Goal: Transaction & Acquisition: Purchase product/service

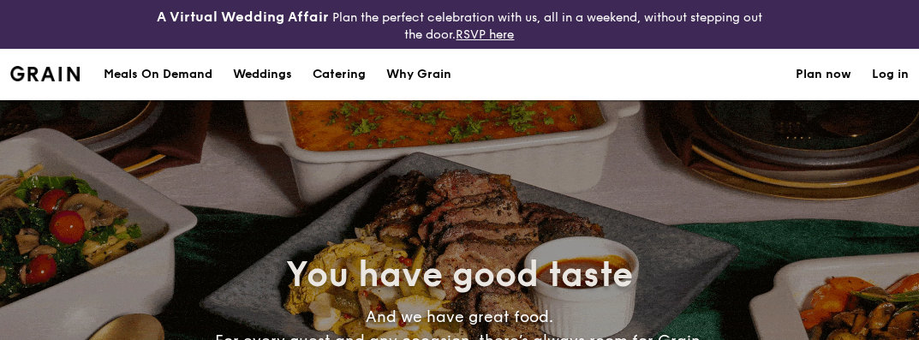
select select
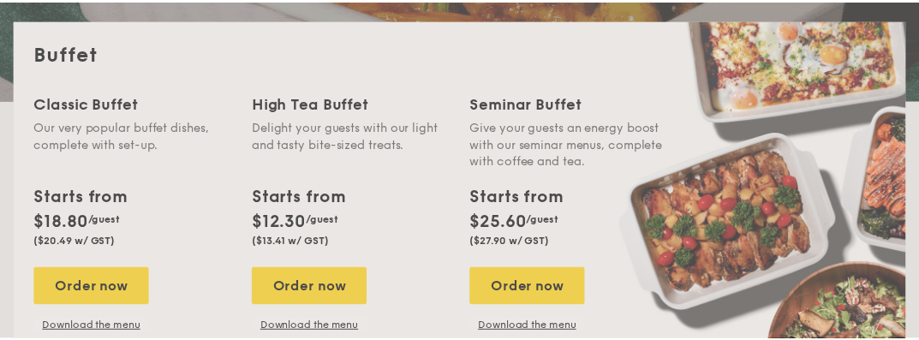
scroll to position [44, 0]
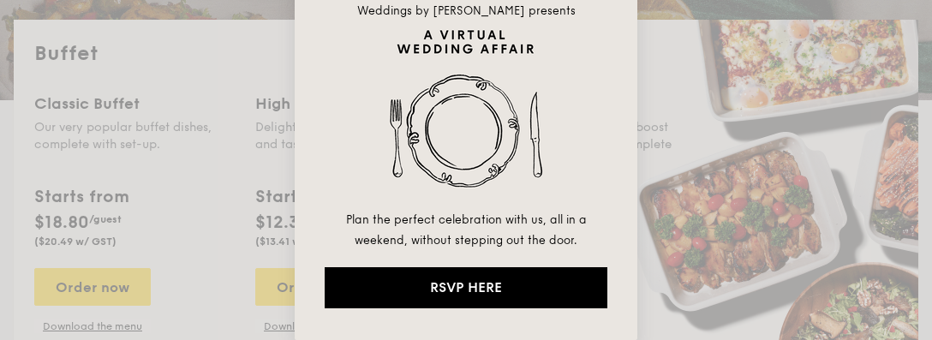
click at [184, 116] on div "Weddings by Grain presents Plan the perfect celebration with us, all in a weeke…" at bounding box center [466, 170] width 932 height 340
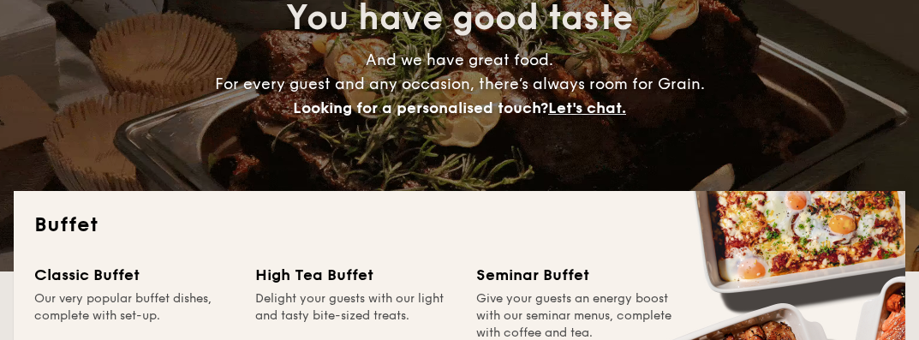
scroll to position [0, 0]
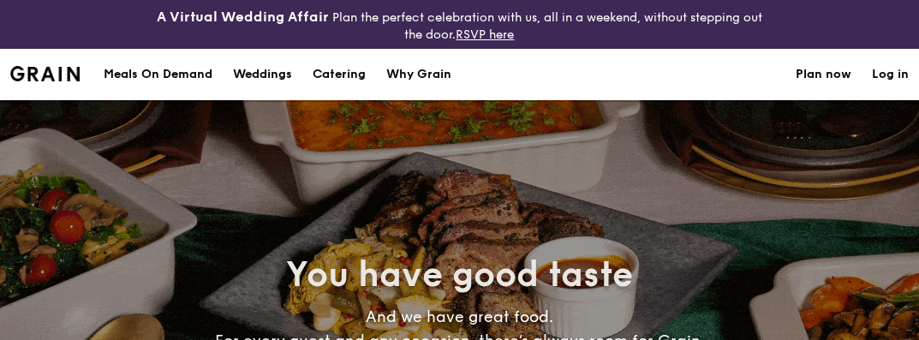
click at [193, 65] on div "Meals On Demand" at bounding box center [158, 74] width 109 height 51
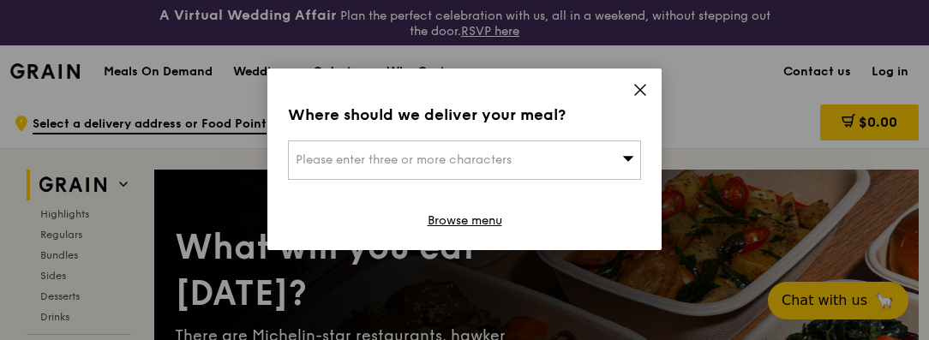
click at [506, 165] on span "Please enter three or more characters" at bounding box center [404, 160] width 216 height 15
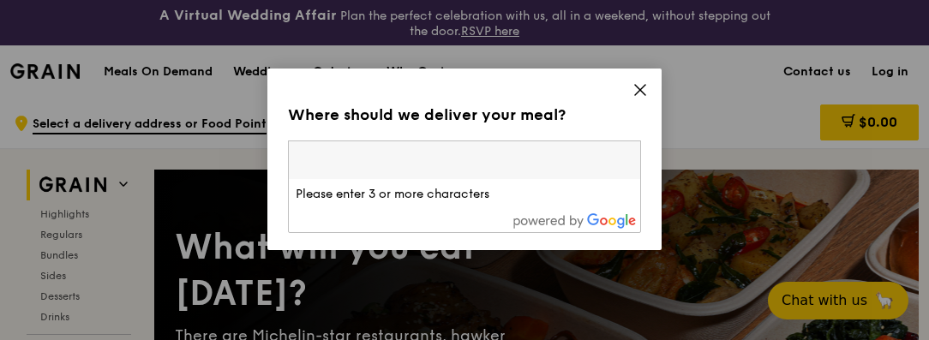
click at [506, 165] on input "search" at bounding box center [464, 160] width 351 height 38
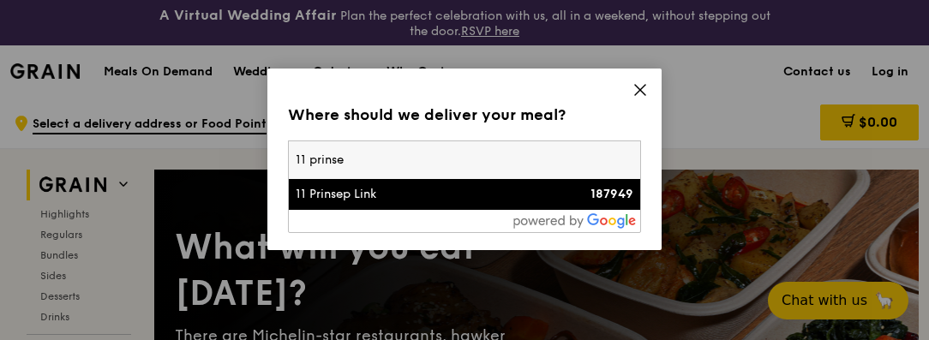
type input "11 prinse"
click at [426, 186] on div "11 Prinsep Link" at bounding box center [423, 194] width 254 height 17
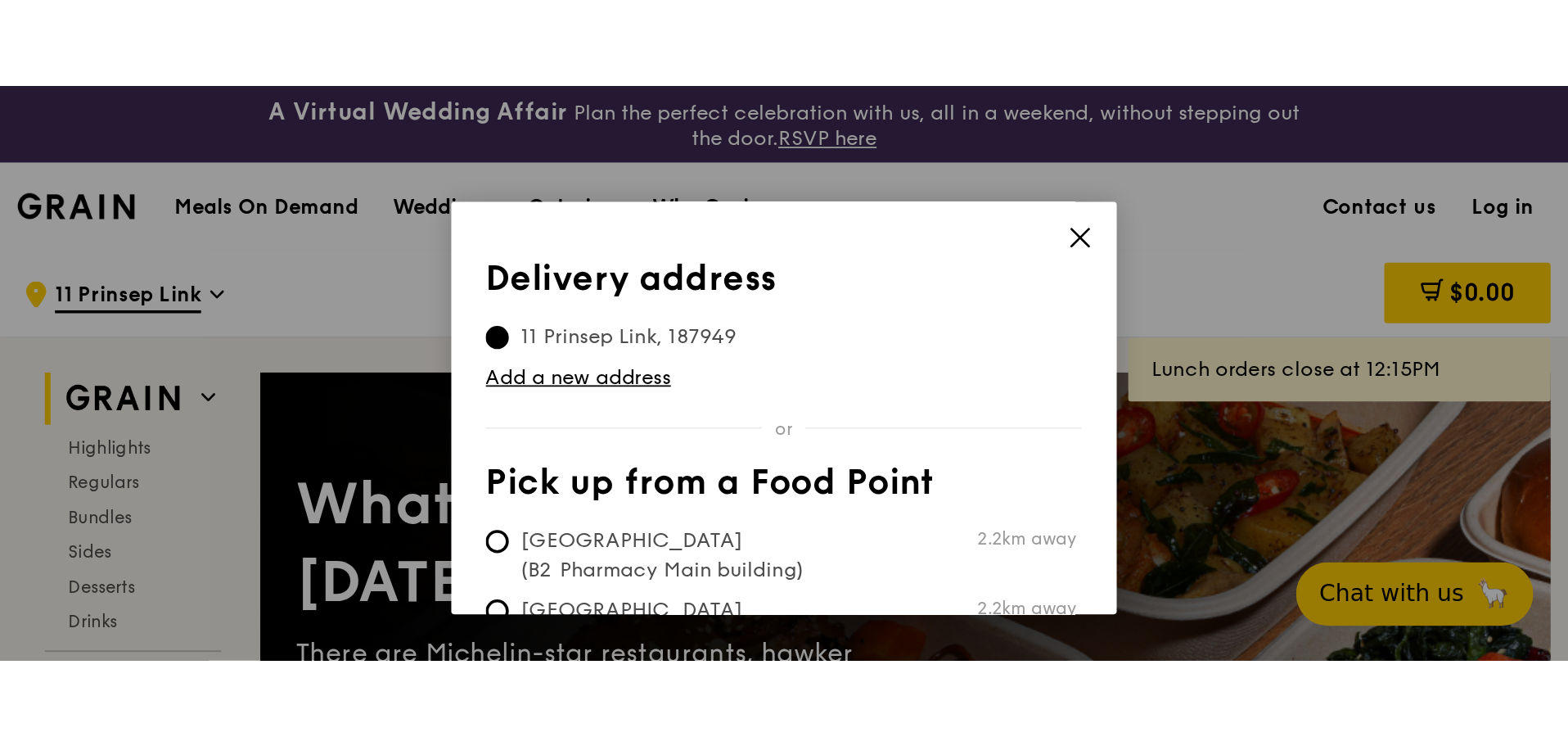
scroll to position [82, 0]
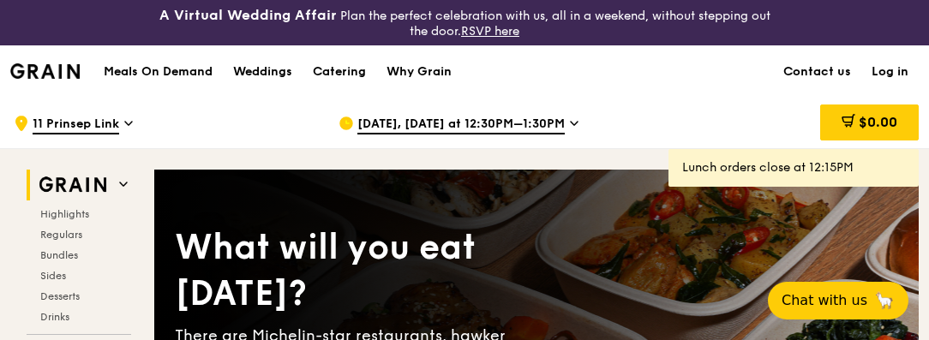
click at [476, 123] on span "[DATE], [DATE] at 12:30PM–1:30PM" at bounding box center [460, 125] width 207 height 19
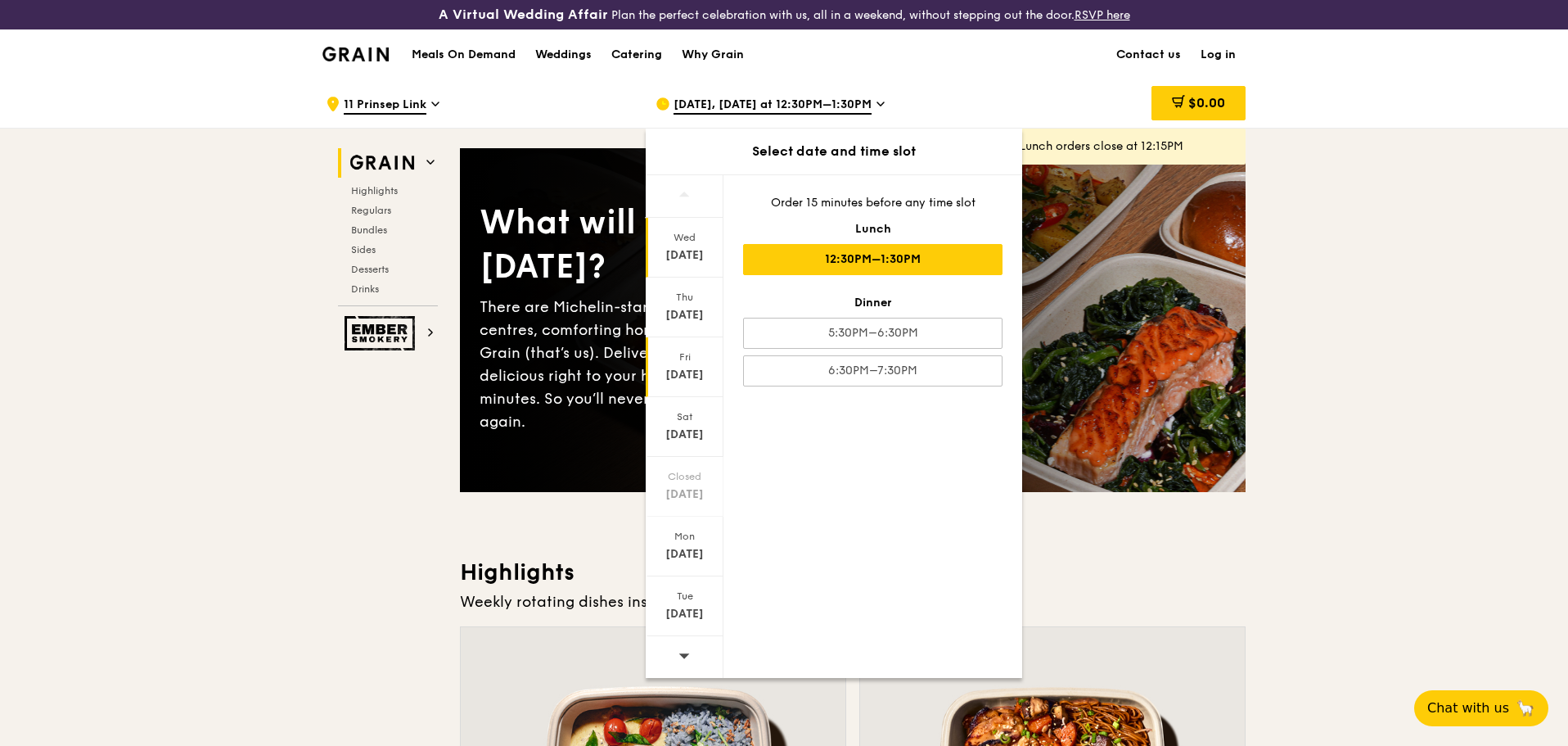
click at [698, 324] on div "Fri" at bounding box center [685, 357] width 73 height 13
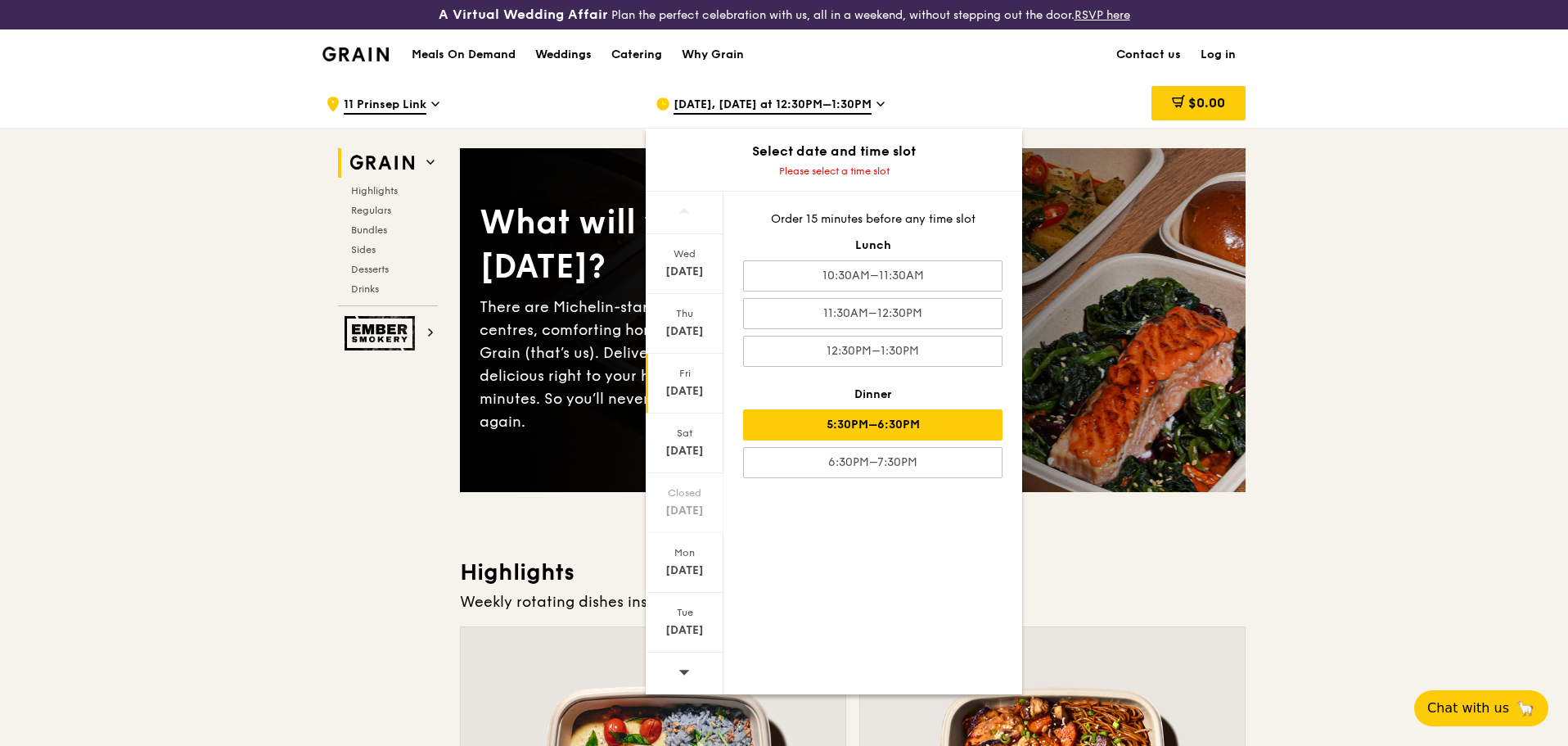
click at [886, 324] on div "5:30PM–6:30PM" at bounding box center [873, 424] width 260 height 32
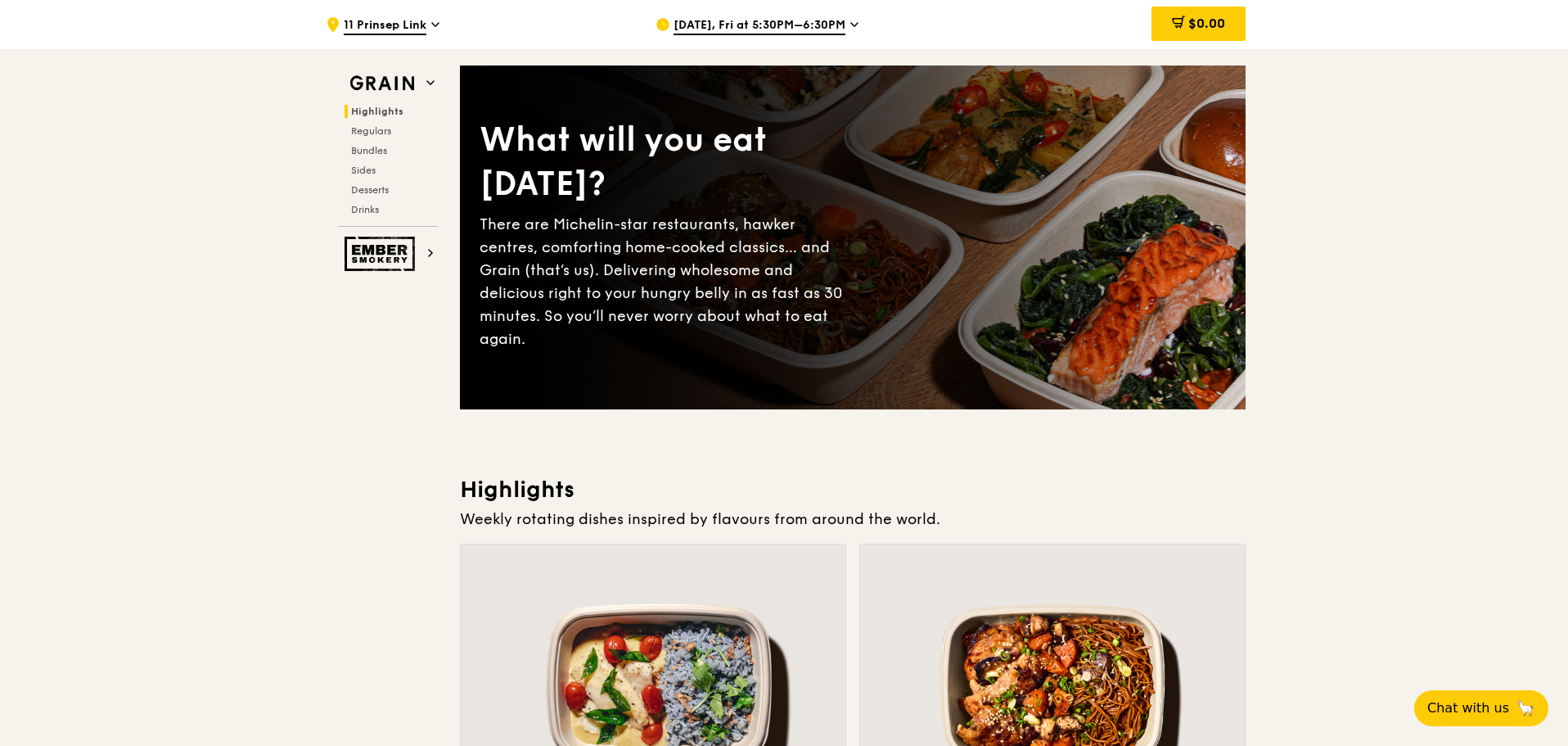
click at [852, 23] on icon at bounding box center [854, 24] width 9 height 14
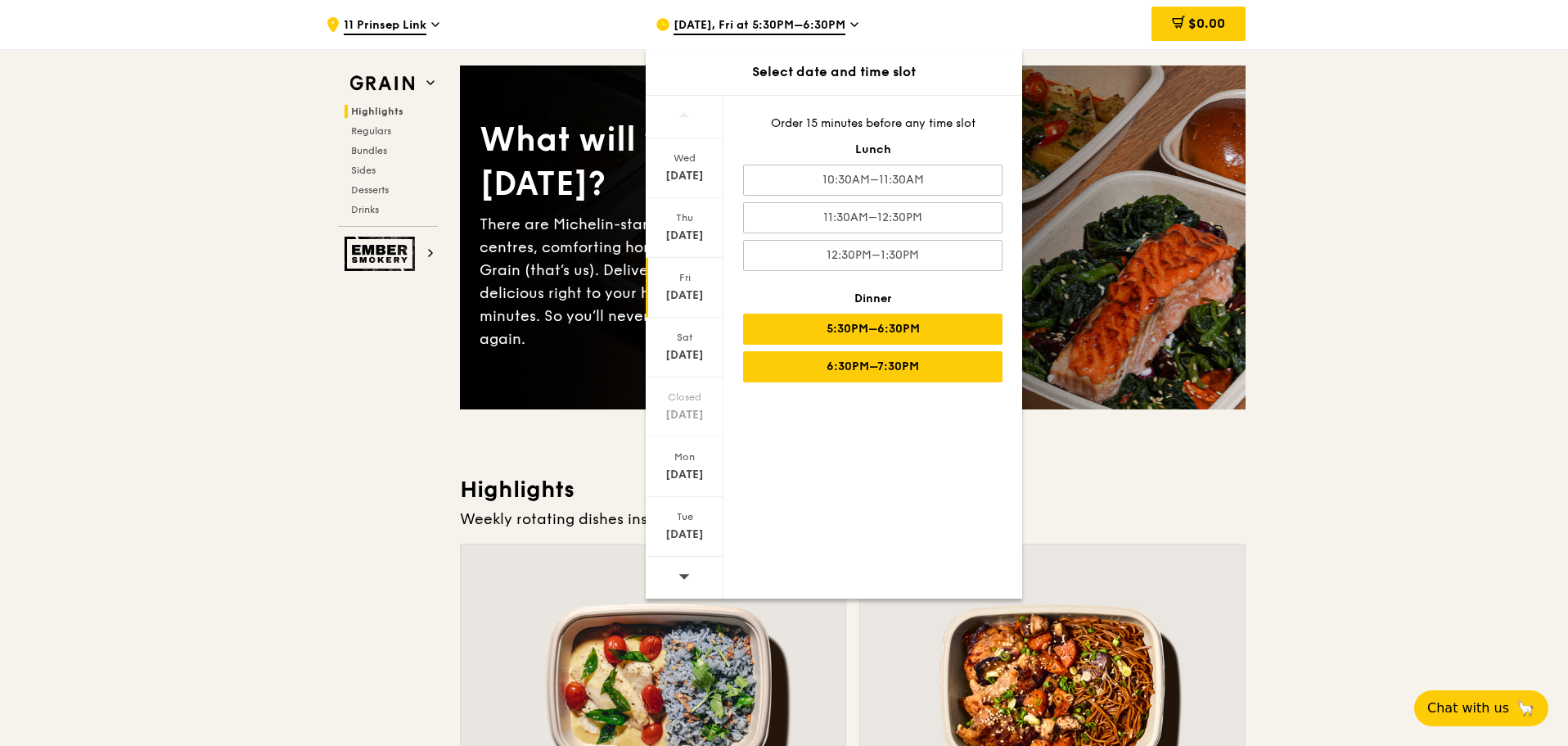
click at [837, 324] on div "6:30PM–7:30PM" at bounding box center [873, 367] width 260 height 32
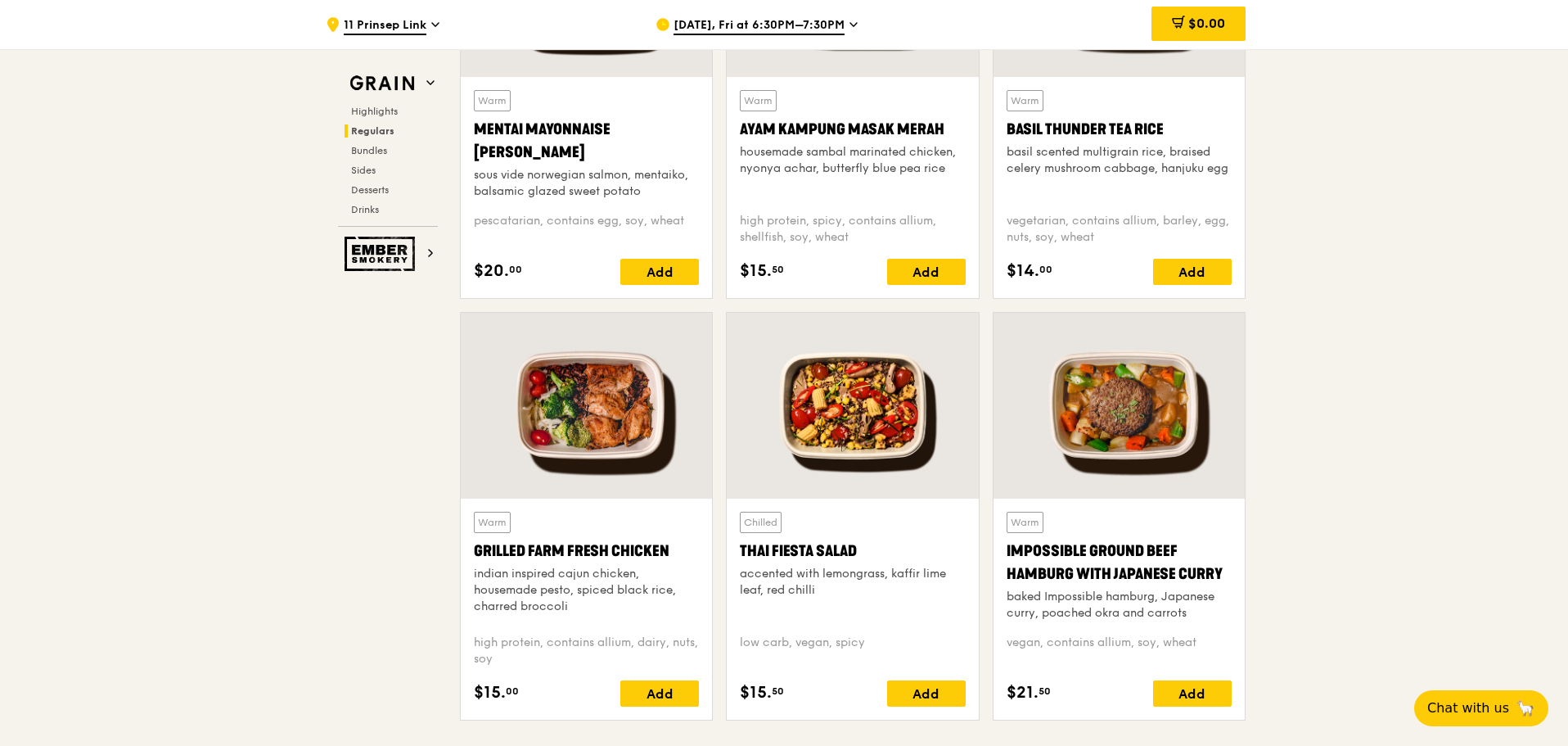
scroll to position [1718, 0]
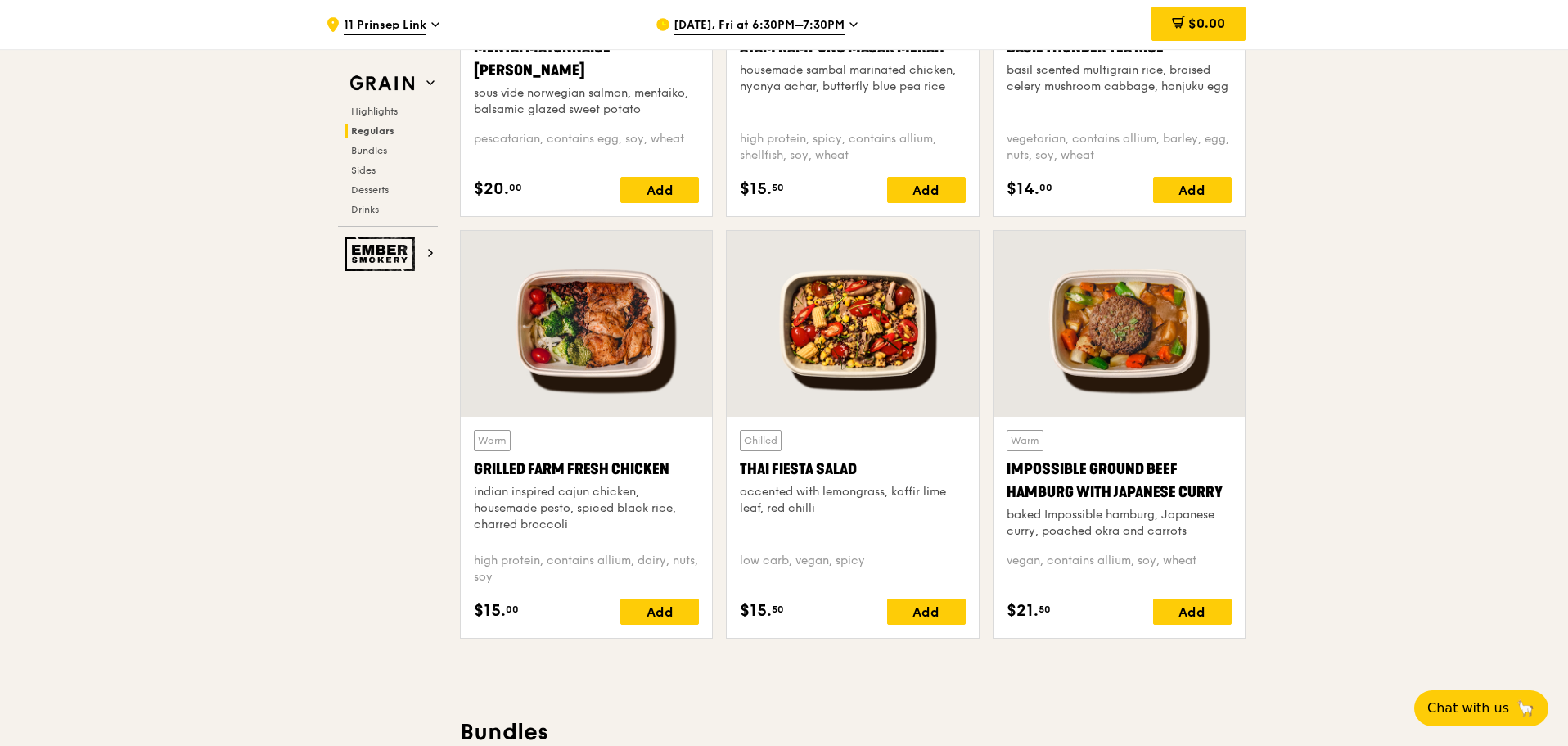
click at [482, 324] on div "Grilled Farm Fresh Chicken" at bounding box center [586, 469] width 225 height 23
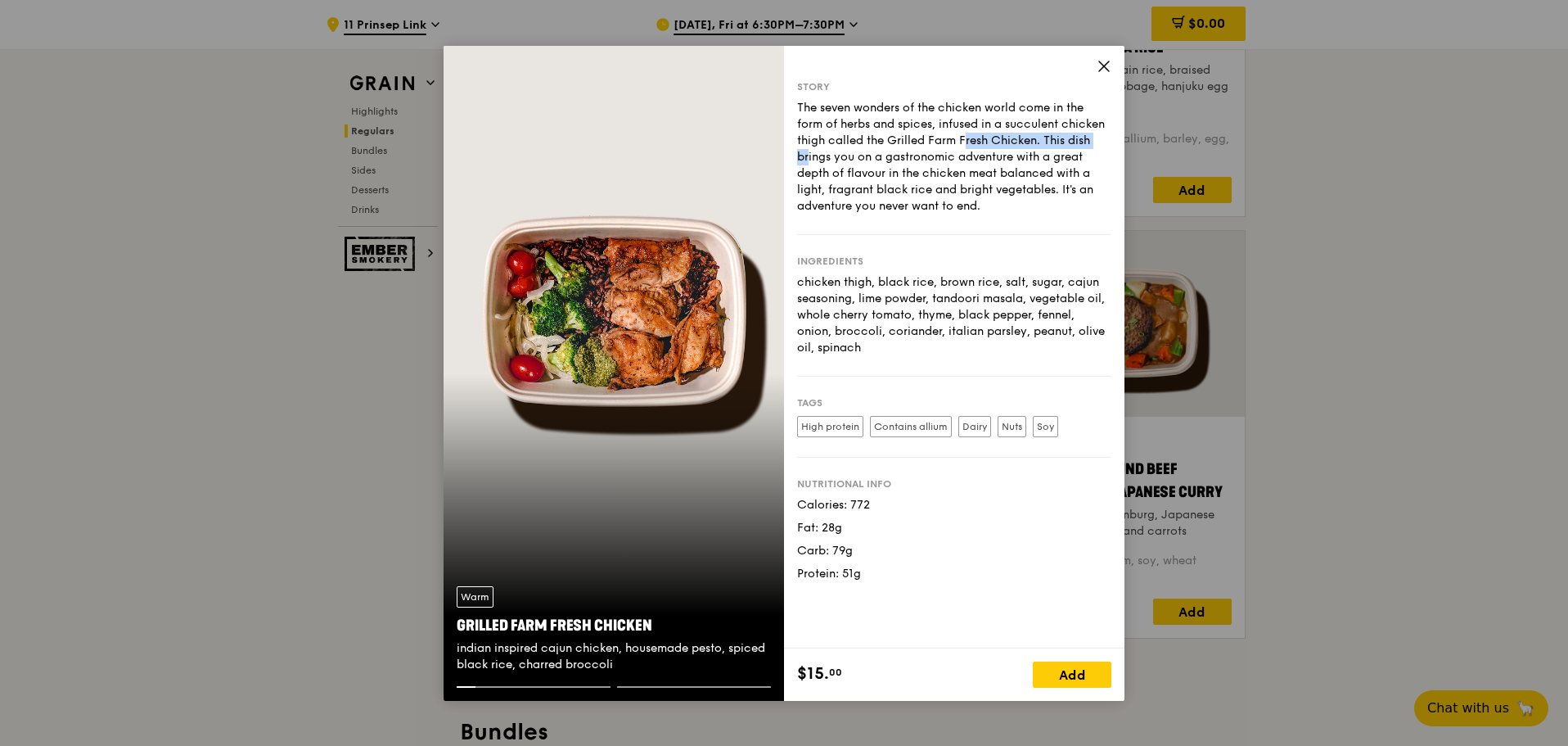
drag, startPoint x: 885, startPoint y: 141, endPoint x: 1031, endPoint y: 142, distance: 146.0
click at [886, 142] on div "The seven wonders of the chicken world come in the form of herbs and spices, in…" at bounding box center [954, 158] width 314 height 115
copy div "Grilled Farm Fresh Chicke"
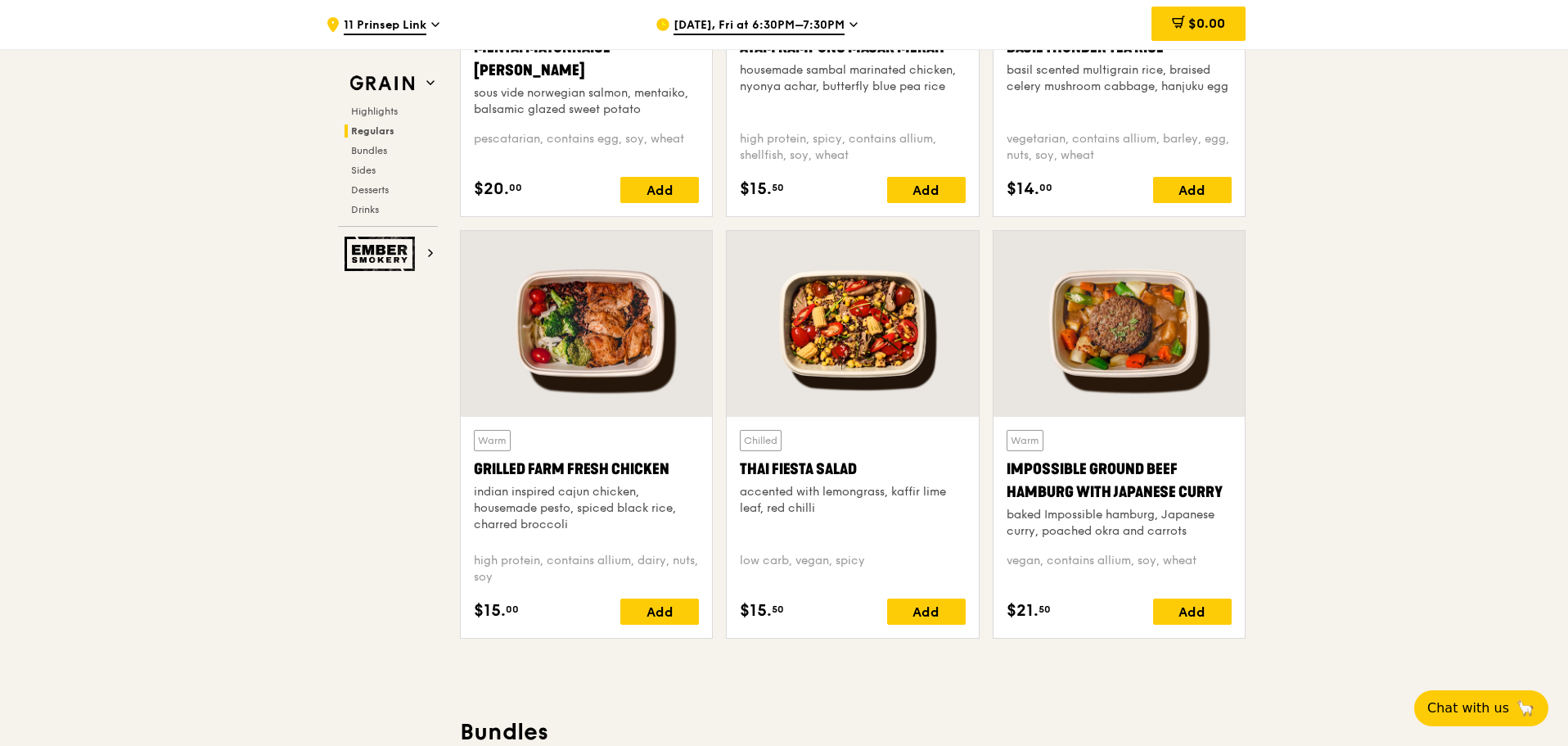
drag, startPoint x: 575, startPoint y: 527, endPoint x: 583, endPoint y: 522, distance: 9.4
click at [583, 324] on div "indian inspired cajun chicken, housemade pesto, spiced black rice, charred broc…" at bounding box center [586, 507] width 225 height 49
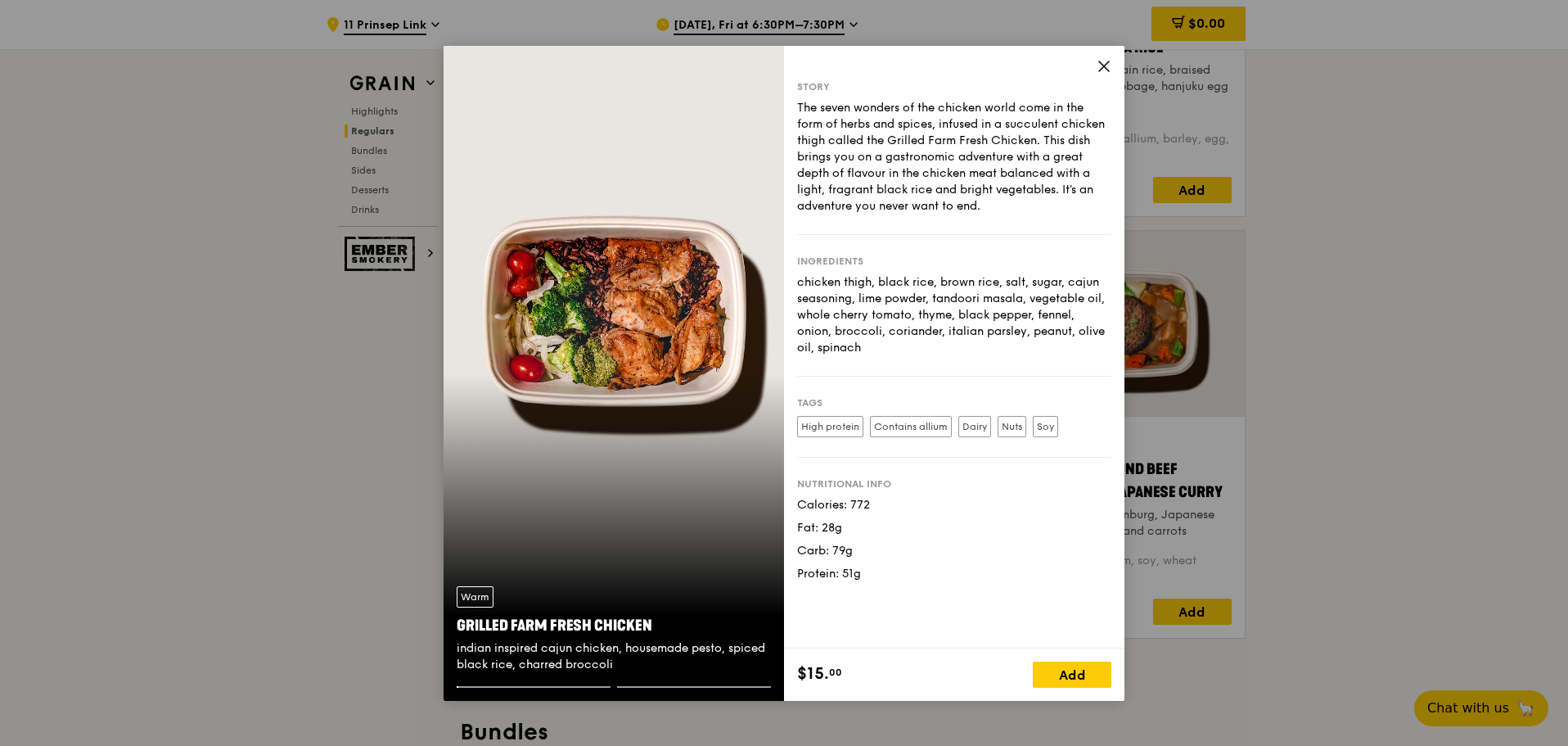
drag, startPoint x: 630, startPoint y: 656, endPoint x: 452, endPoint y: 646, distance: 178.3
click at [452, 324] on div "Warm Grilled Farm Fresh Chicken indian inspired cajun chicken, housemade pesto,…" at bounding box center [613, 629] width 340 height 113
copy div "indian inspired cajun chicken, housemade pesto, spiced black rice, charred broc…"
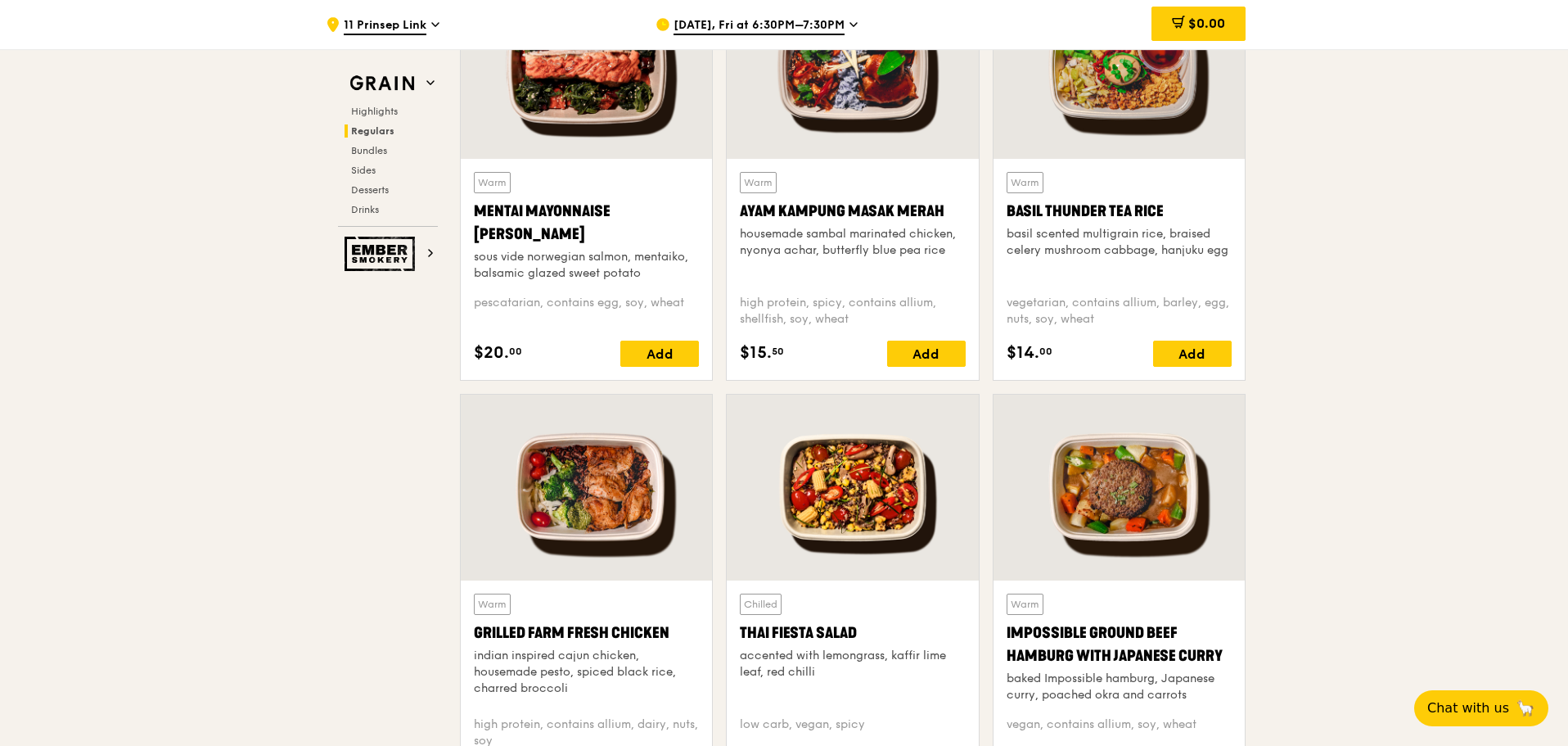
scroll to position [1473, 0]
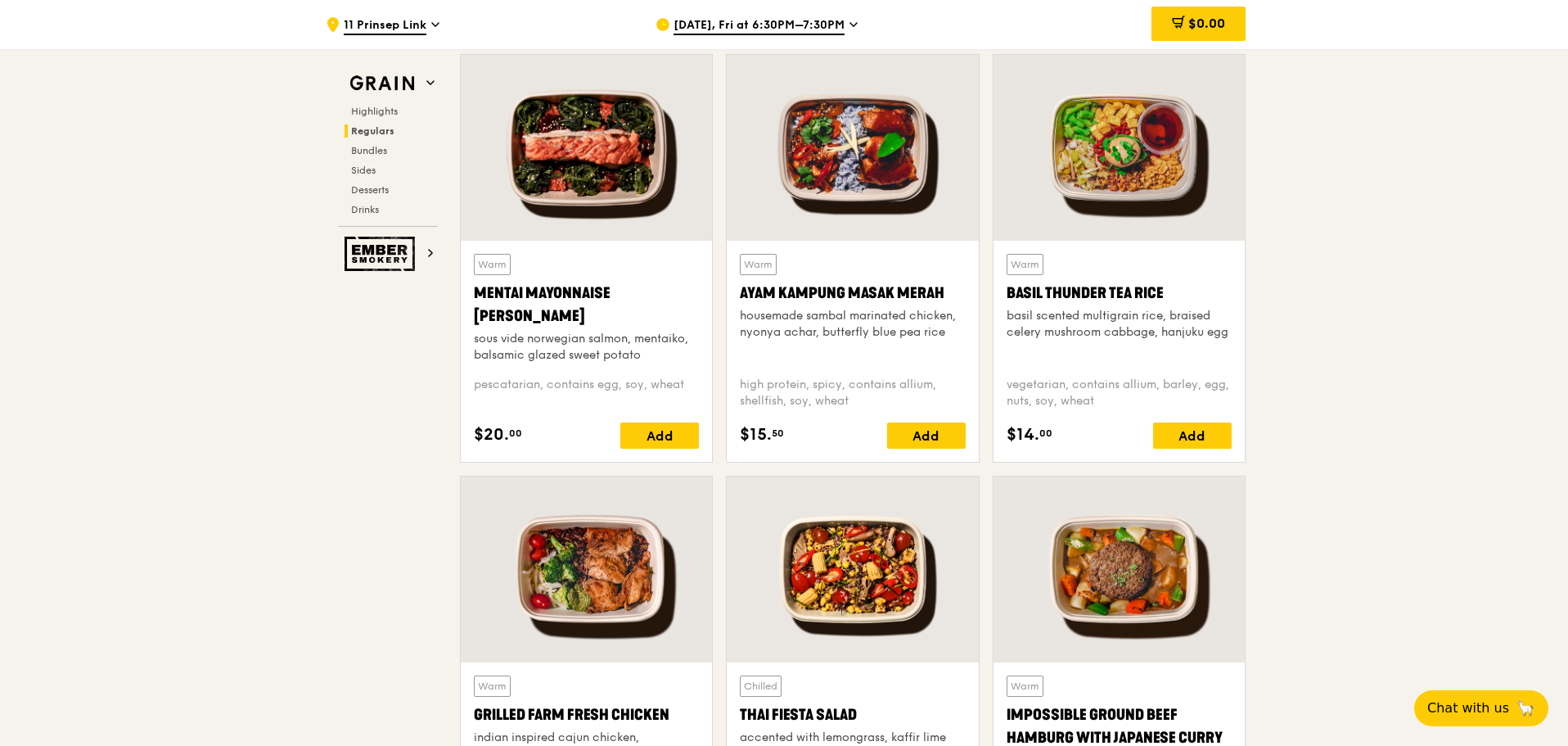
drag, startPoint x: 1186, startPoint y: 296, endPoint x: 996, endPoint y: 292, distance: 190.0
click at [886, 292] on div "Warm Basil Thunder Tea [PERSON_NAME] scented multigrain rice, braised celery mu…" at bounding box center [1118, 351] width 251 height 221
copy div "Basil Thunder Tea Rice"
drag, startPoint x: 1233, startPoint y: 339, endPoint x: 992, endPoint y: 311, distance: 242.6
click at [886, 311] on div "Warm Basil Thunder Tea [PERSON_NAME] scented multigrain rice, braised celery mu…" at bounding box center [1118, 351] width 251 height 221
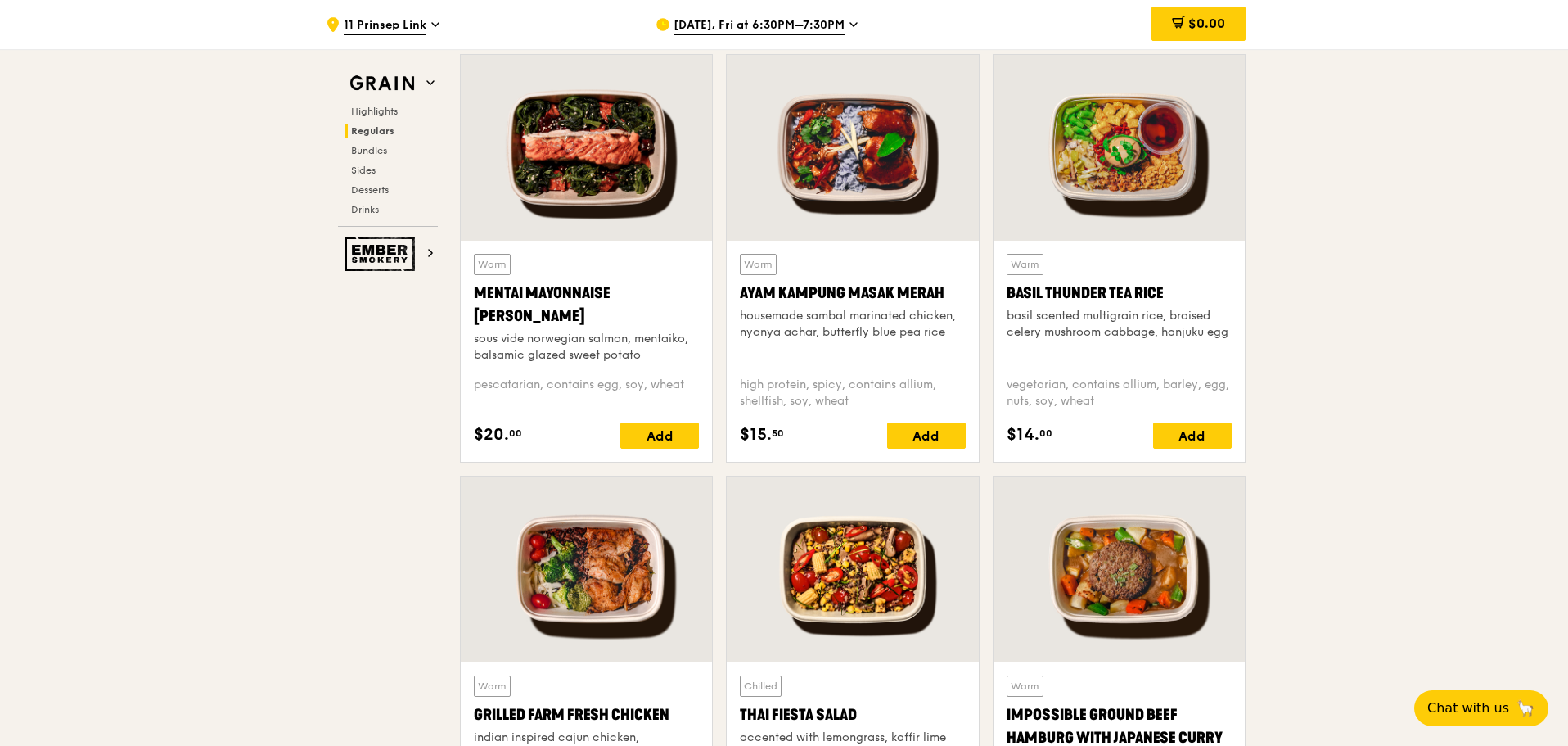
copy div "basil scented multigrain rice, braised celery mushroom cabbage, hanjuku egg"
drag, startPoint x: 1070, startPoint y: 391, endPoint x: 1009, endPoint y: 392, distance: 61.0
click at [886, 324] on div "vegetarian, contains allium, barley, egg, nuts, soy, wheat" at bounding box center [1119, 393] width 225 height 32
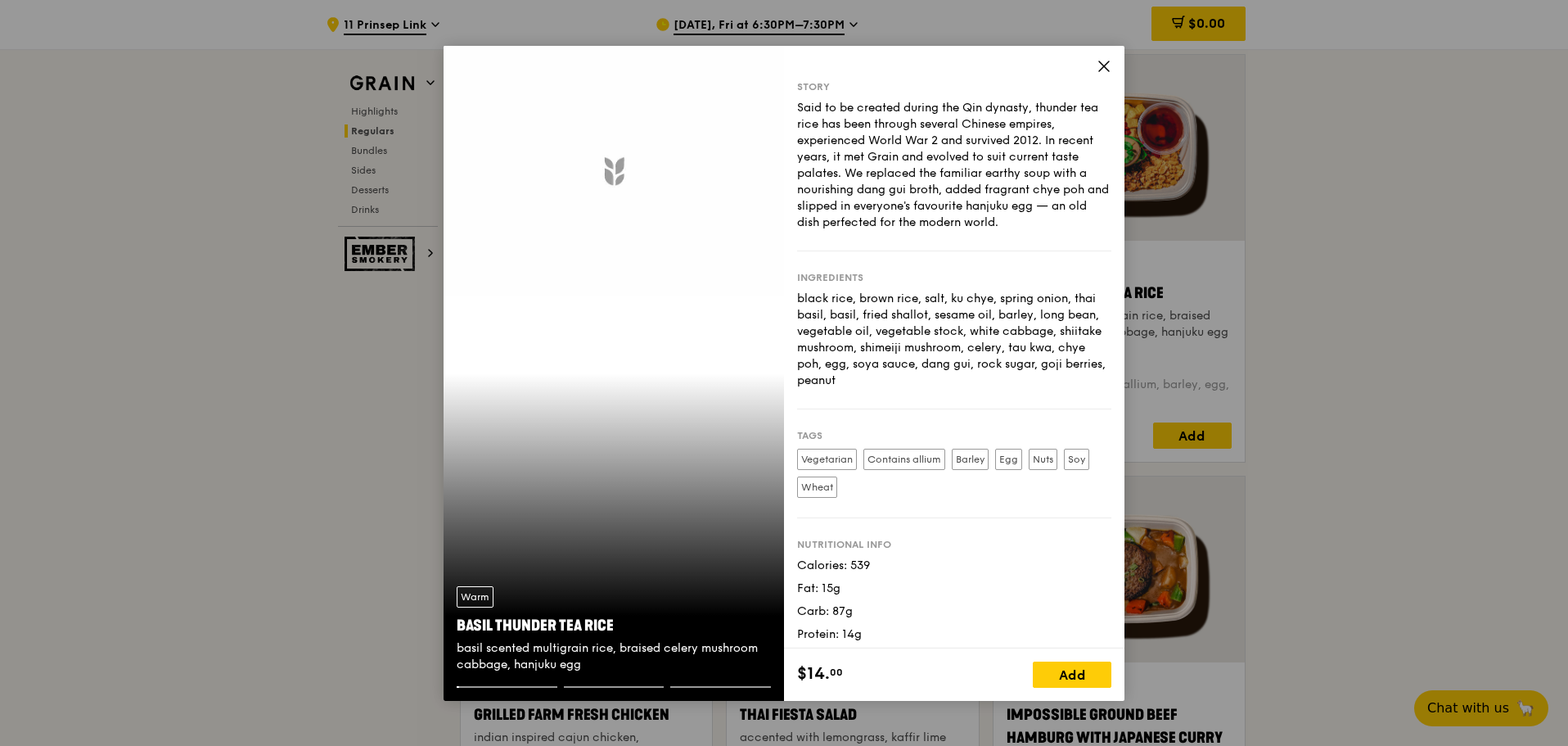
copy div "vegetarian,"
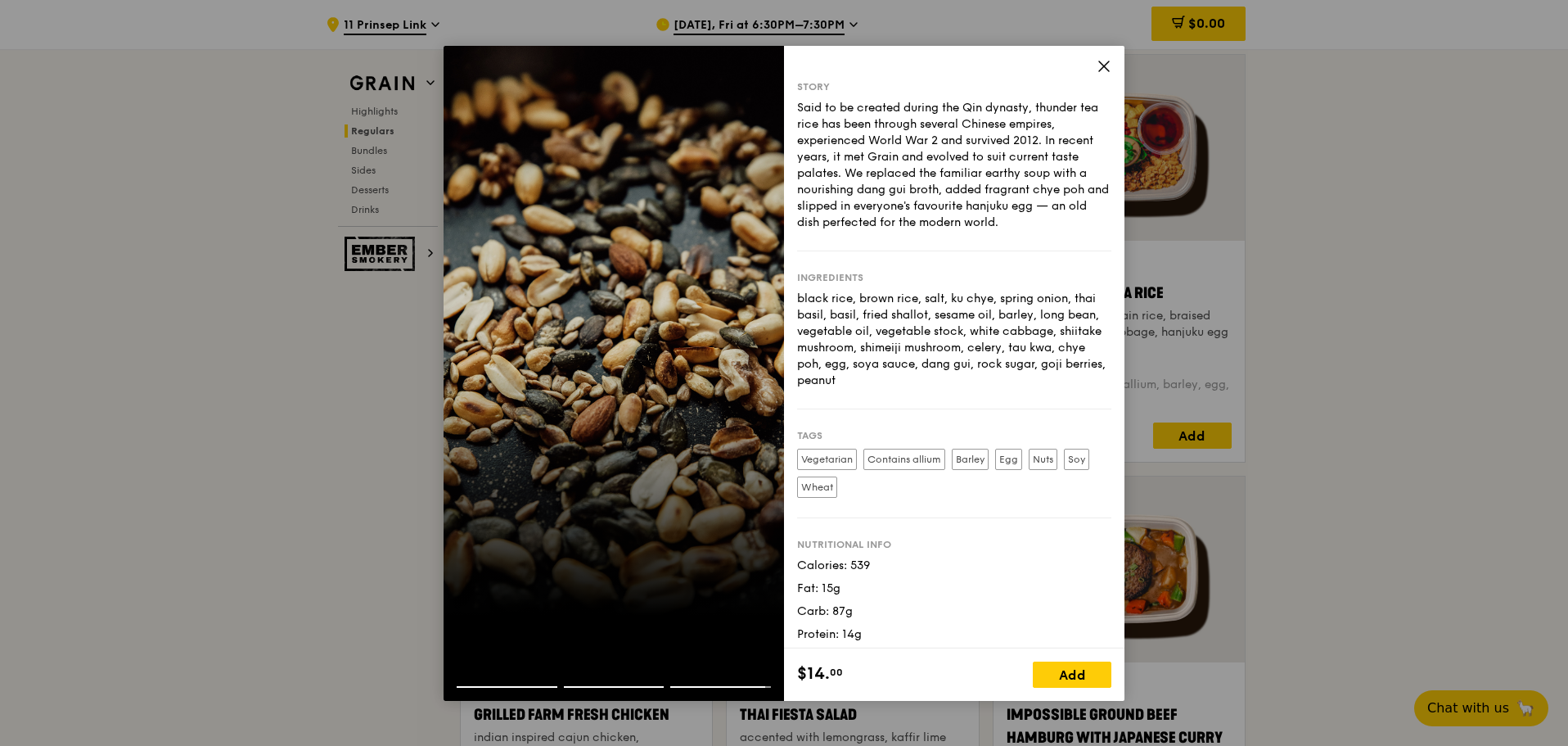
click at [886, 60] on icon at bounding box center [1103, 66] width 14 height 14
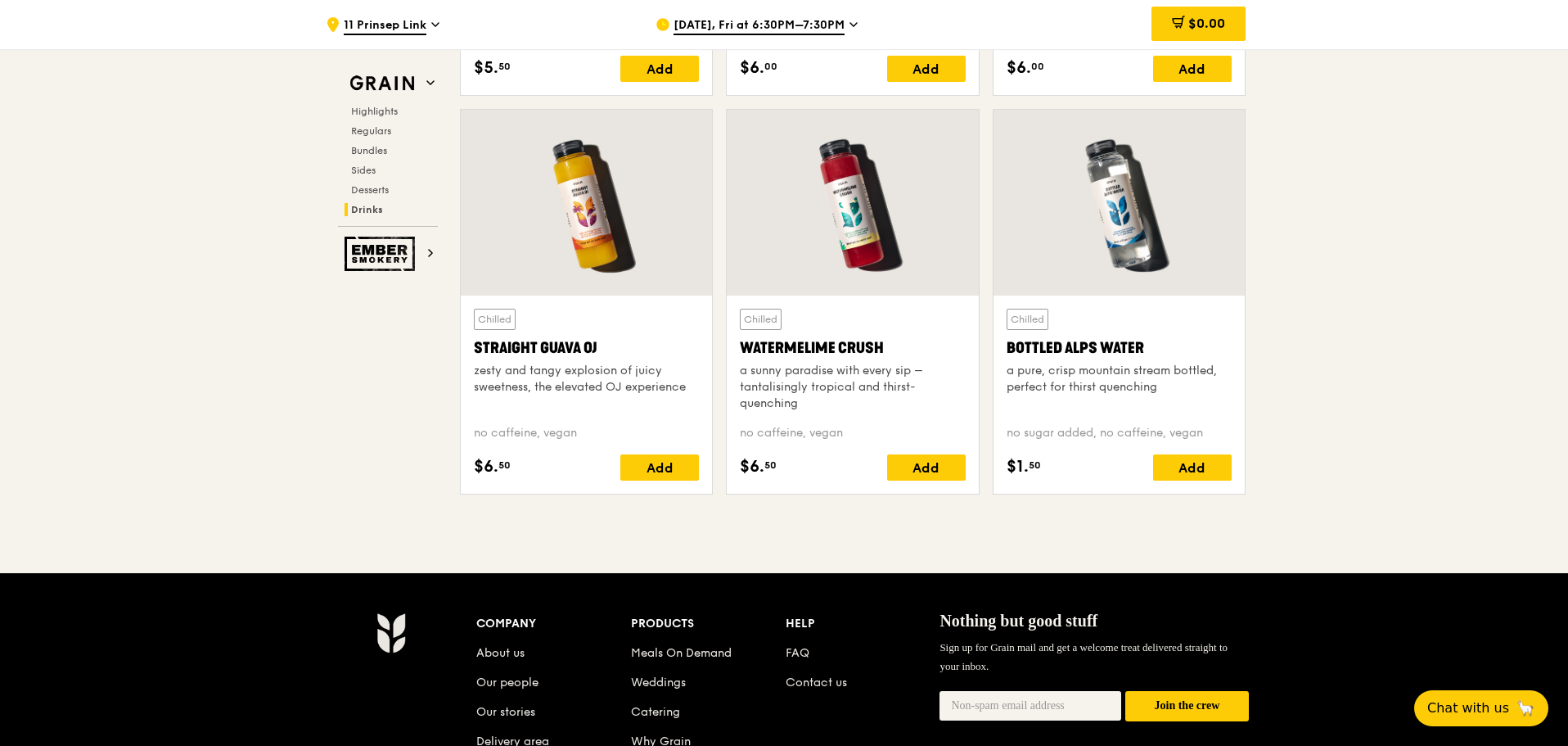
scroll to position [6778, 0]
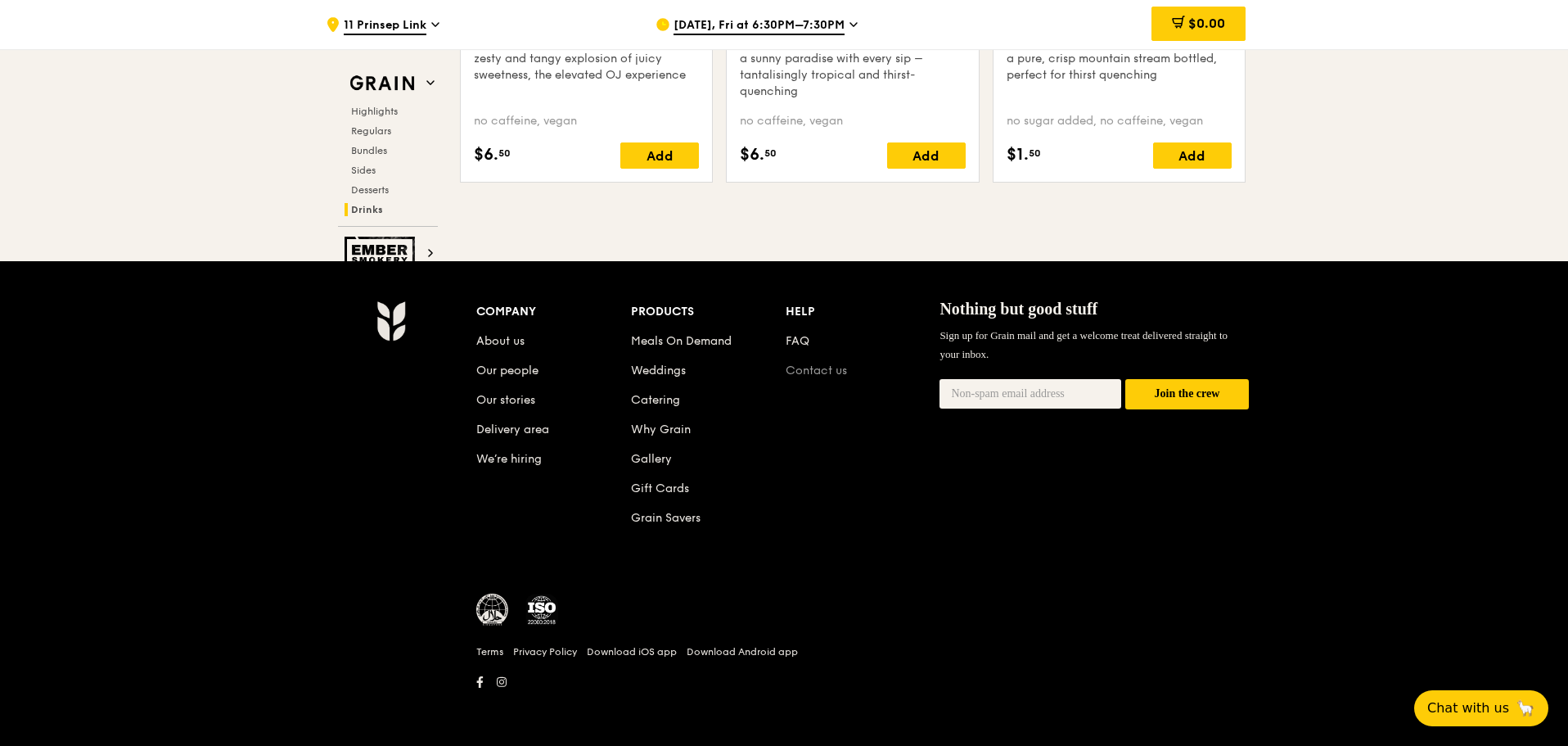
click at [823, 324] on link "Contact us" at bounding box center [816, 370] width 61 height 14
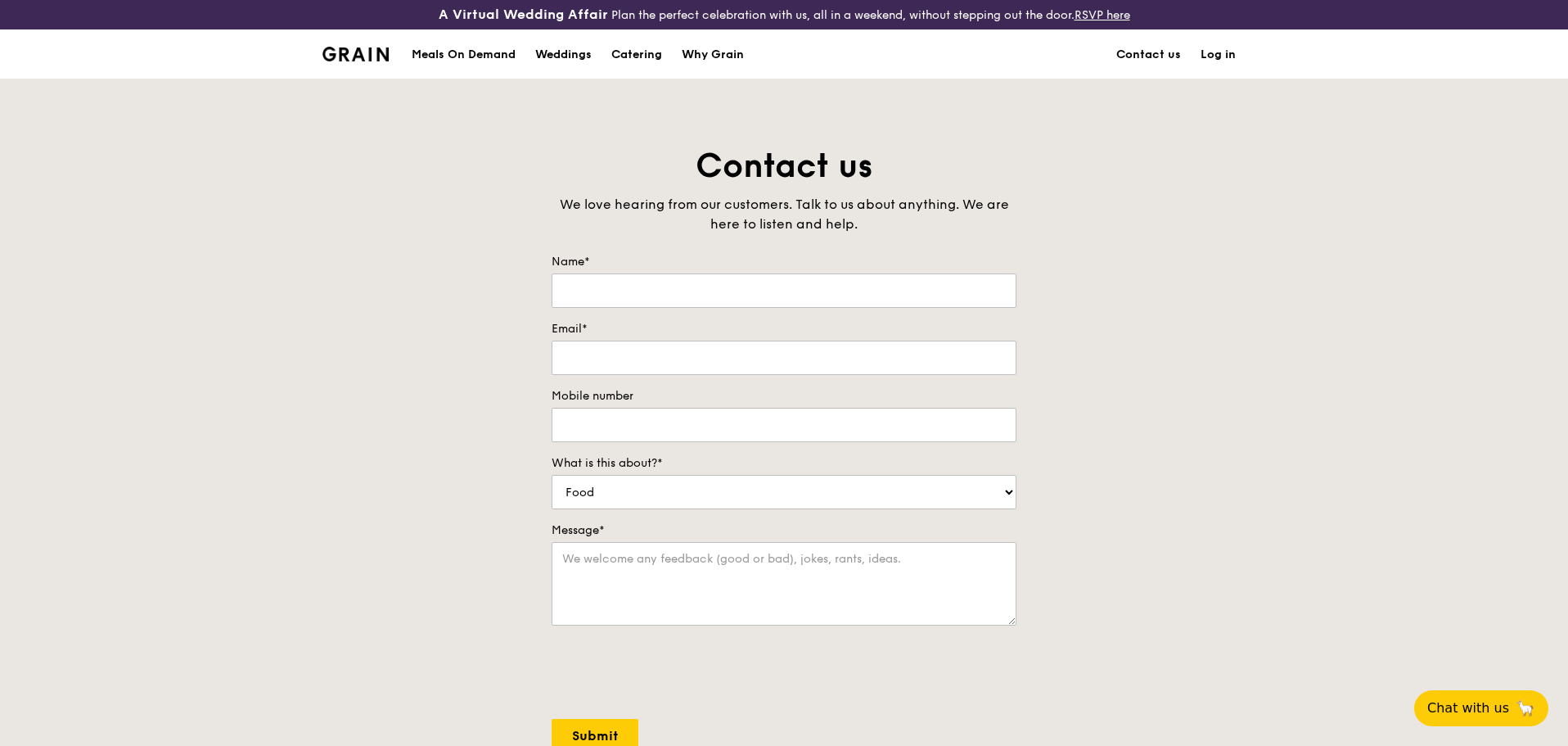
click at [638, 266] on label "Name*" at bounding box center [784, 262] width 465 height 16
click at [638, 273] on input "Name*" at bounding box center [784, 290] width 465 height 34
click at [638, 291] on input "Name*" at bounding box center [784, 290] width 465 height 34
type input "Jasper"
type input "Tang"
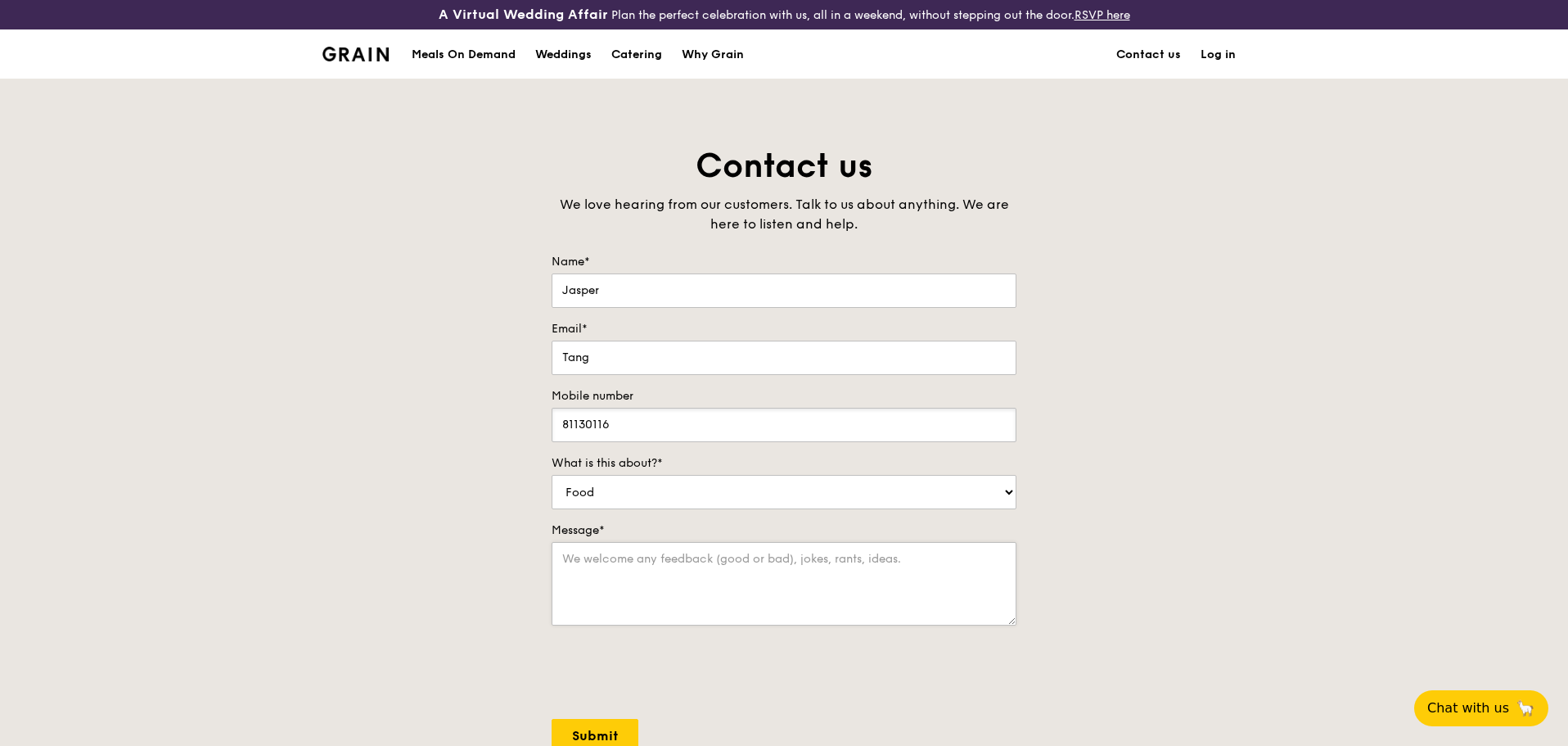
type input "81130116"
click at [699, 324] on textarea "Message*" at bounding box center [784, 583] width 465 height 83
click at [794, 324] on textarea "We are planning on purchasing Bento boce" at bounding box center [784, 583] width 465 height 83
click at [786, 324] on textarea "We are planning on purchasing Bento boce" at bounding box center [784, 583] width 465 height 83
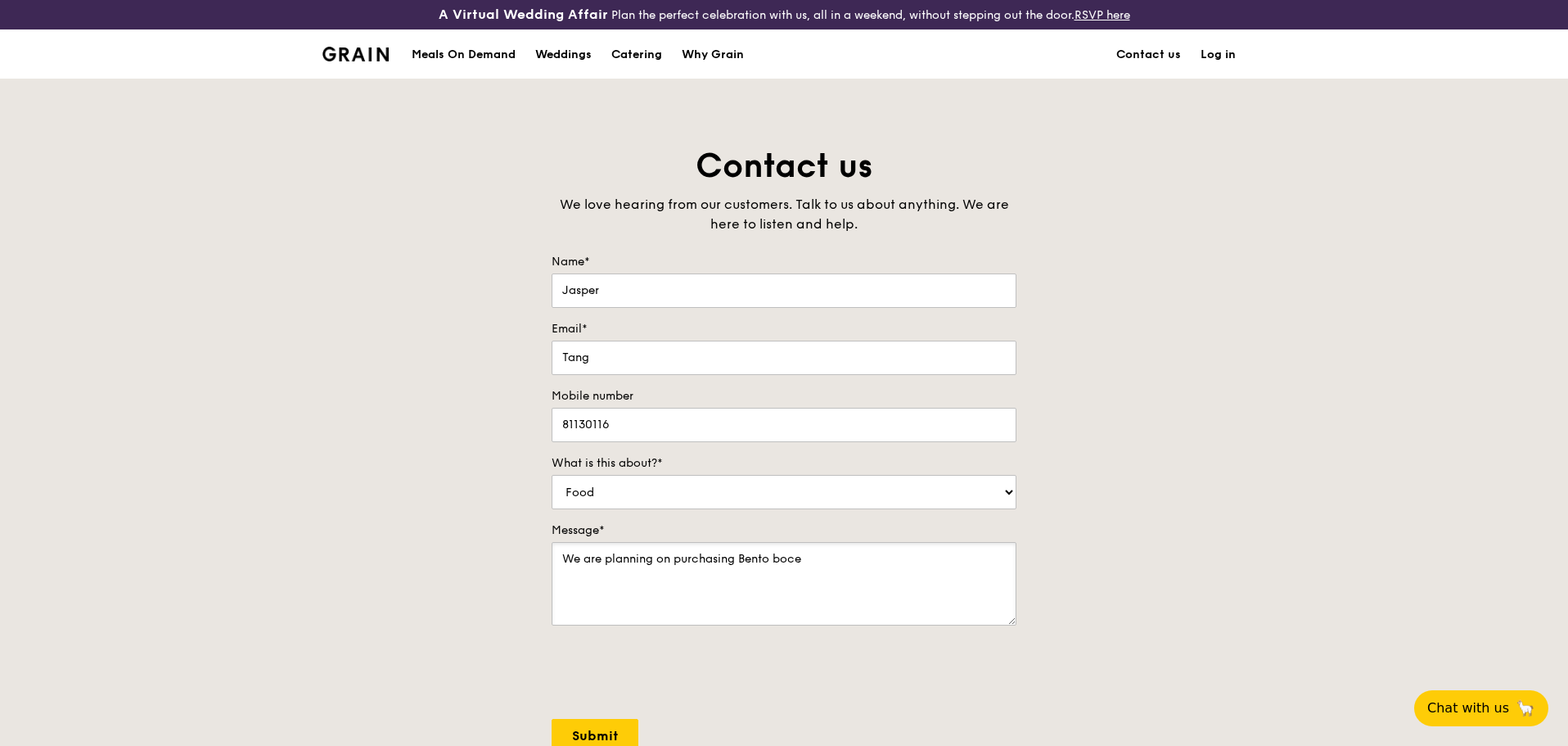
drag, startPoint x: 743, startPoint y: 561, endPoint x: 807, endPoint y: 561, distance: 64.0
click at [807, 324] on textarea "We are planning on purchasing Bento boce" at bounding box center [784, 583] width 465 height 83
paste textarea "meal box combo"
click at [886, 324] on textarea "We are planning on purchasing meal box combo for" at bounding box center [784, 583] width 465 height 83
paste textarea "Grilled Farm Fresh Chicken indian inspired cajun chicken, housemade pesto, spic…"
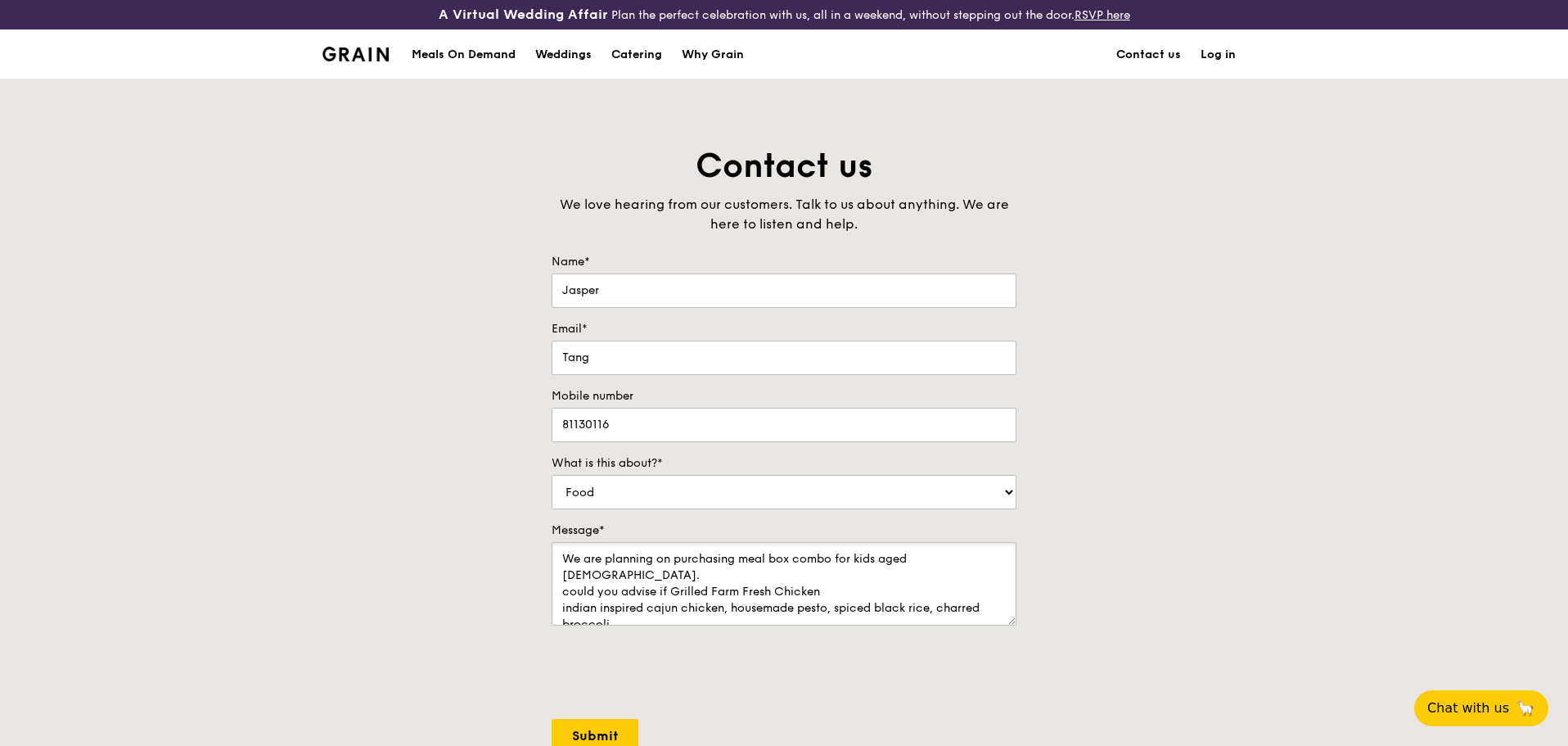
scroll to position [7, 0]
click at [672, 324] on textarea "We are planning on purchasing meal box combo for kids aged [DEMOGRAPHIC_DATA]. …" at bounding box center [784, 583] width 465 height 83
drag, startPoint x: 626, startPoint y: 558, endPoint x: 687, endPoint y: 576, distance: 63.6
click at [695, 324] on textarea "We are planning on purchasing meal box combo for kids aged [DEMOGRAPHIC_DATA]. …" at bounding box center [784, 583] width 465 height 83
click at [667, 324] on textarea "We are planning on purchasing meal box combo for kids aged [DEMOGRAPHIC_DATA]. …" at bounding box center [784, 583] width 465 height 83
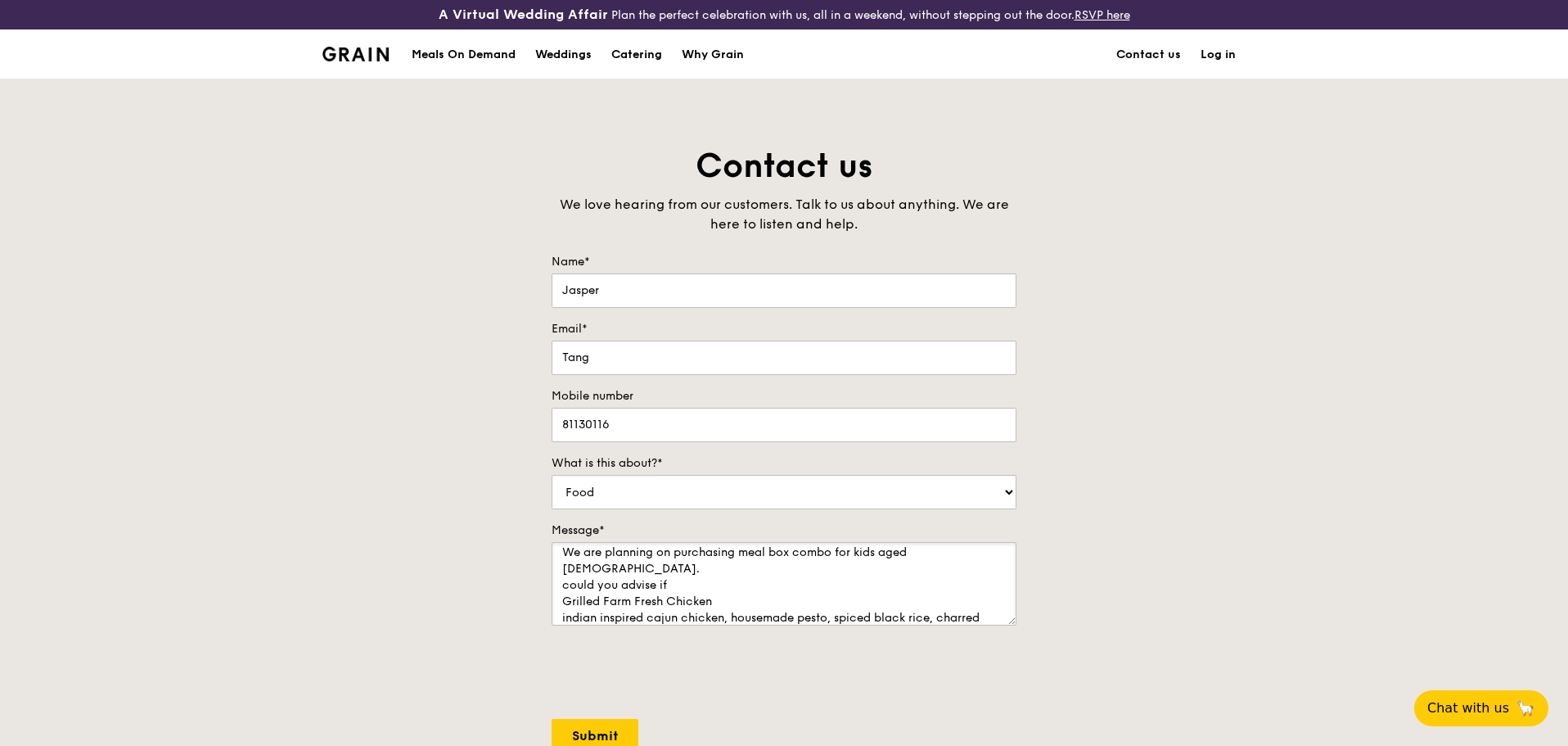
click at [656, 324] on textarea "We are planning on purchasing meal box combo for kids aged [DEMOGRAPHIC_DATA]. …" at bounding box center [784, 583] width 465 height 83
drag, startPoint x: 643, startPoint y: 613, endPoint x: 560, endPoint y: 604, distance: 83.5
click at [560, 324] on textarea "We are planning on purchasing meal box combo for kids aged [DEMOGRAPHIC_DATA]. …" at bounding box center [784, 583] width 465 height 83
click at [777, 324] on textarea "We are planning on purchasing meal box combo for kids aged [DEMOGRAPHIC_DATA]. …" at bounding box center [784, 583] width 465 height 83
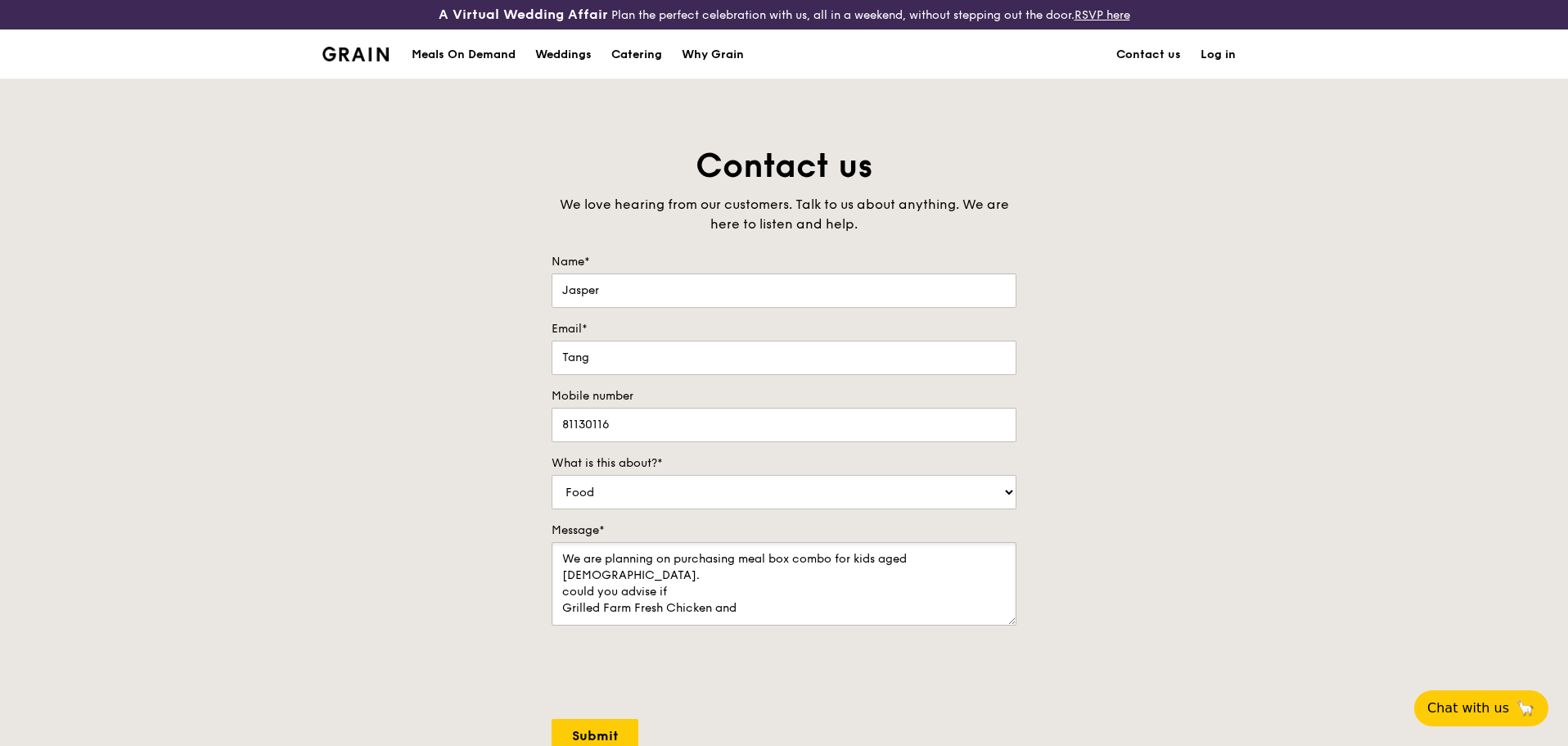
paste textarea "Basil Thunder Tea Rice (vegetarian)"
click at [718, 324] on textarea "We are planning on purchasing meal box combo for kids aged [DEMOGRAPHIC_DATA]. …" at bounding box center [784, 583] width 465 height 83
click at [886, 324] on textarea "We are planning on purchasing meal box combo for kids aged [DEMOGRAPHIC_DATA]. …" at bounding box center [784, 583] width 465 height 83
click at [665, 324] on textarea "We are planning on purchasing meal box combo for kids aged [DEMOGRAPHIC_DATA] […" at bounding box center [784, 583] width 465 height 83
click at [705, 324] on textarea "We are planning on purchasing meal box combo for kids aged [DEMOGRAPHIC_DATA] […" at bounding box center [784, 583] width 465 height 83
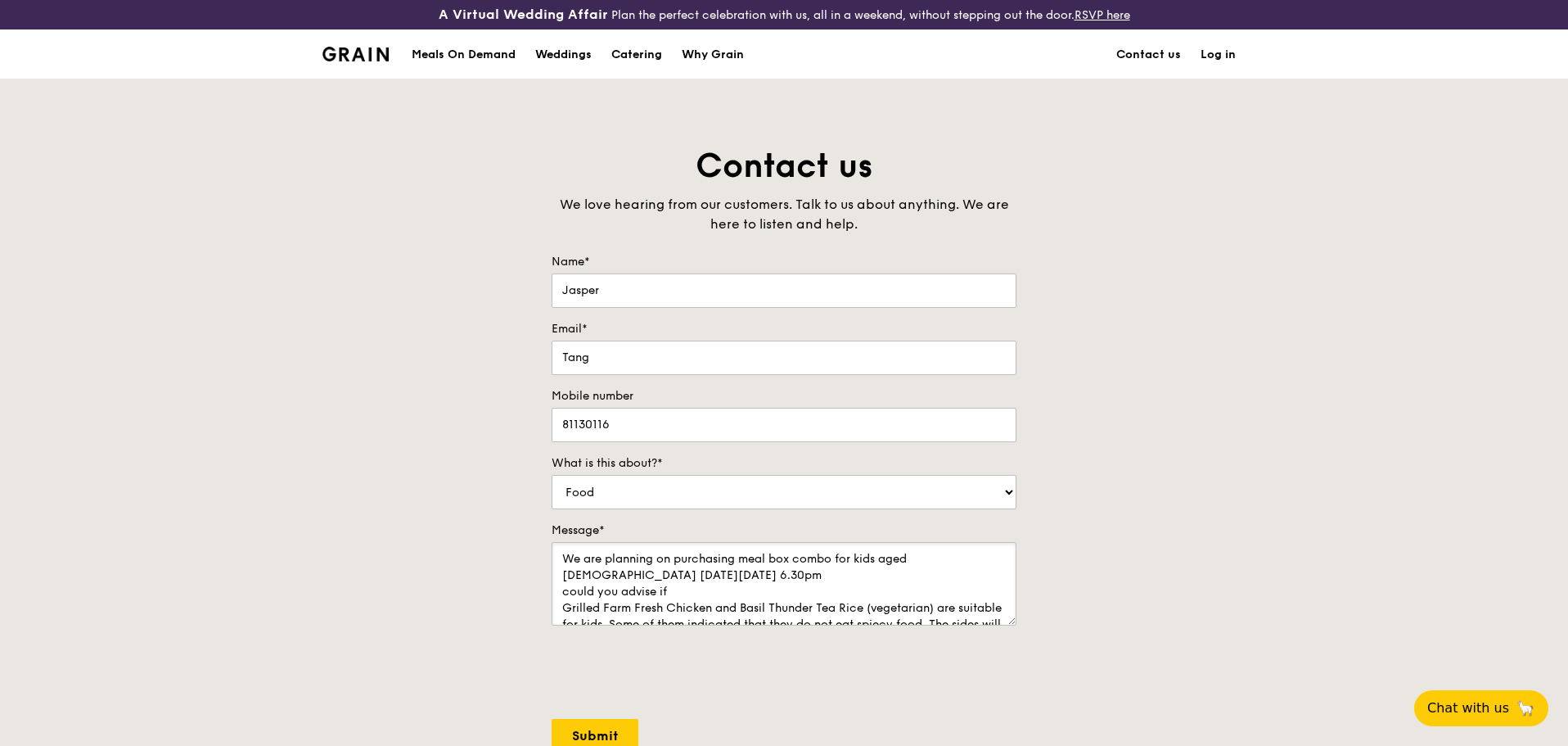
click at [747, 324] on textarea "We are planning on purchasing meal box combo for kids aged [DEMOGRAPHIC_DATA] […" at bounding box center [784, 583] width 465 height 83
click at [565, 324] on textarea "We are planning on purchasing meal box combo for kids aged [DEMOGRAPHIC_DATA] […" at bounding box center [784, 583] width 465 height 83
click at [701, 324] on textarea "We are planning on purchasing meal box combo for kids aged [DEMOGRAPHIC_DATA] […" at bounding box center [784, 583] width 465 height 83
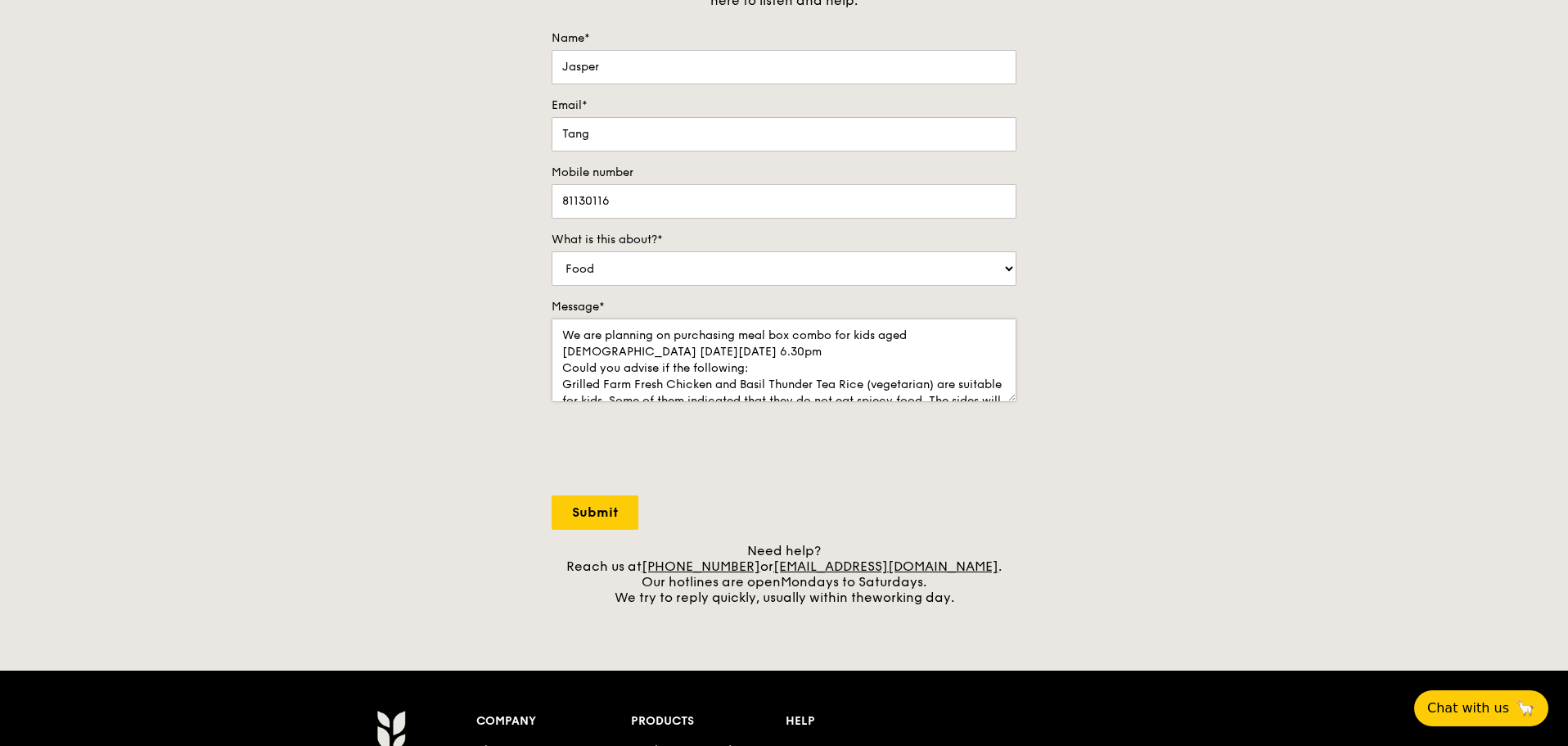
scroll to position [49, 0]
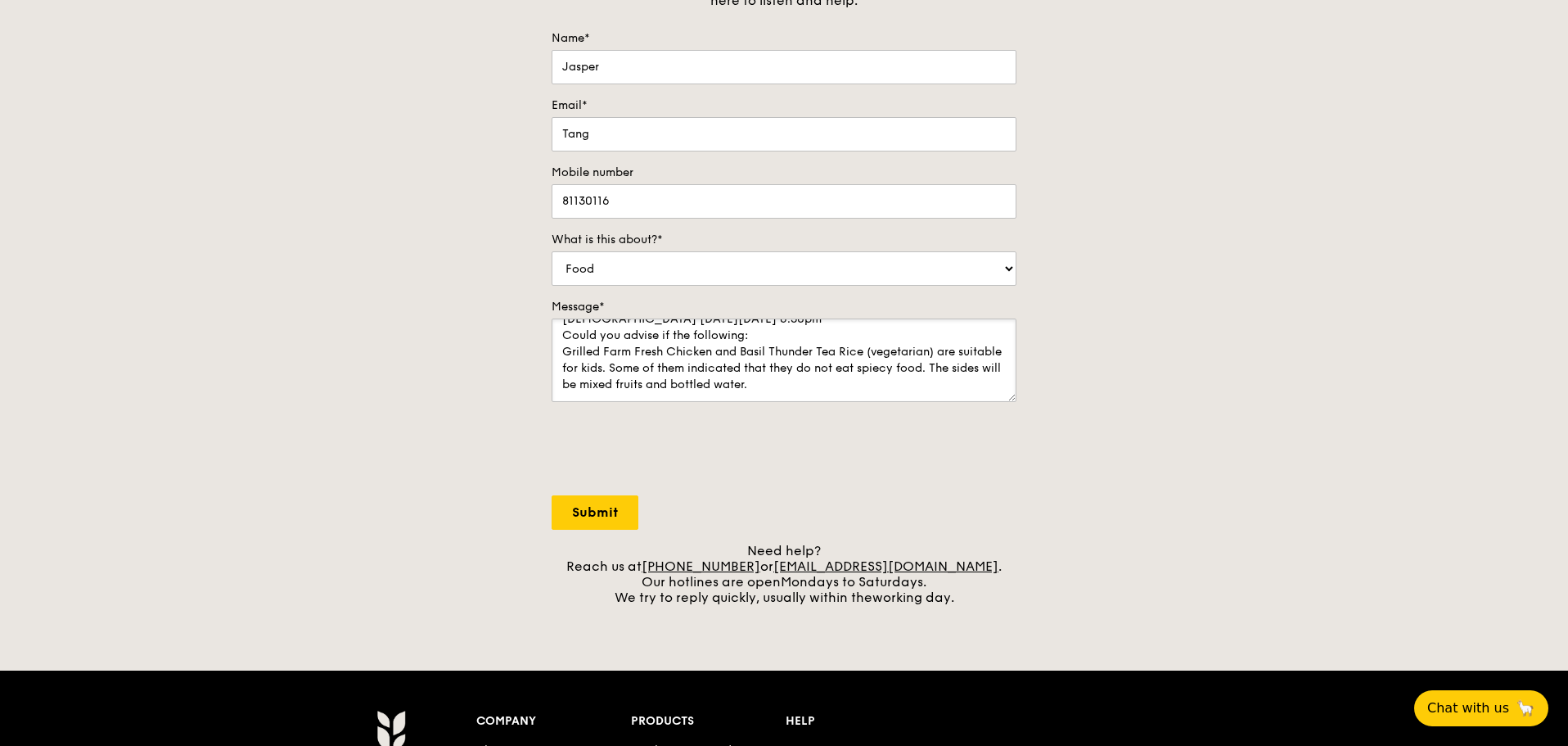
click at [886, 324] on textarea "We are planning on purchasing meal box combo for kids aged [DEMOGRAPHIC_DATA] […" at bounding box center [784, 359] width 465 height 83
type textarea "We are planning on purchasing meal box combo for kids aged [DEMOGRAPHIC_DATA] […"
click at [615, 324] on input "Submit" at bounding box center [595, 512] width 87 height 34
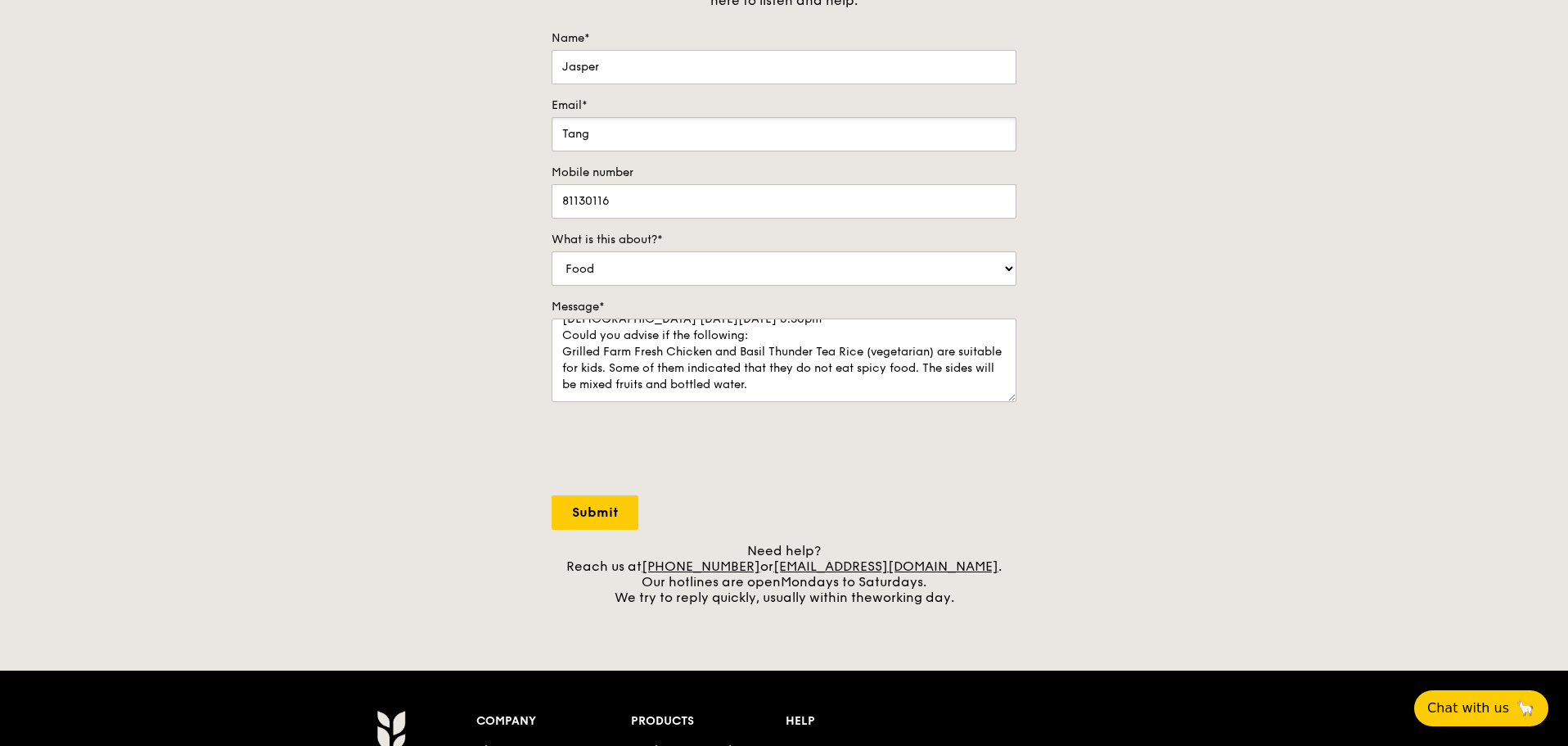
click at [623, 124] on input "Tang" at bounding box center [784, 135] width 465 height 34
click at [576, 136] on input "Tang" at bounding box center [784, 135] width 465 height 34
type input "[EMAIL_ADDRESS][DOMAIN_NAME]"
click at [667, 65] on input "Jasper" at bounding box center [784, 67] width 465 height 34
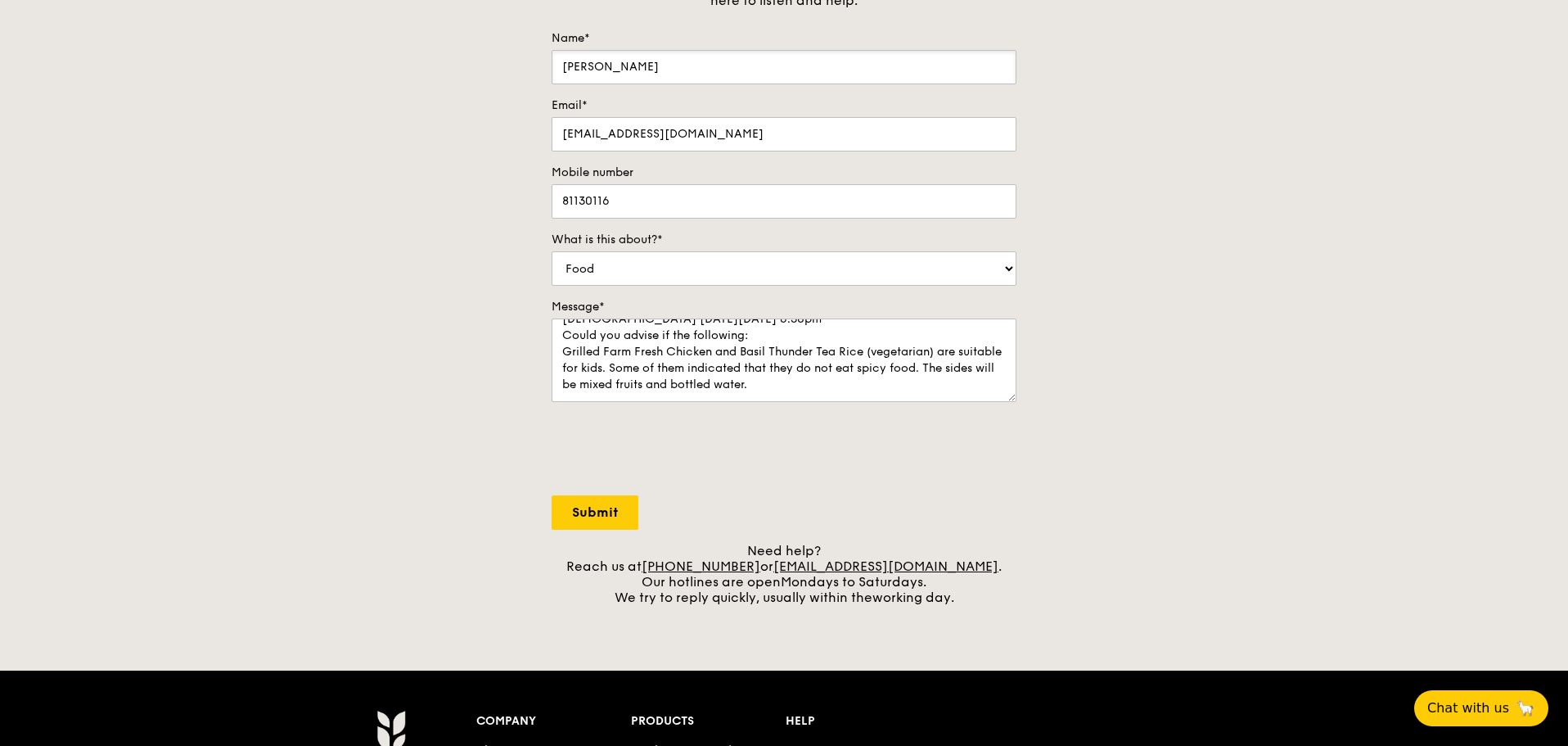
type input "[PERSON_NAME]"
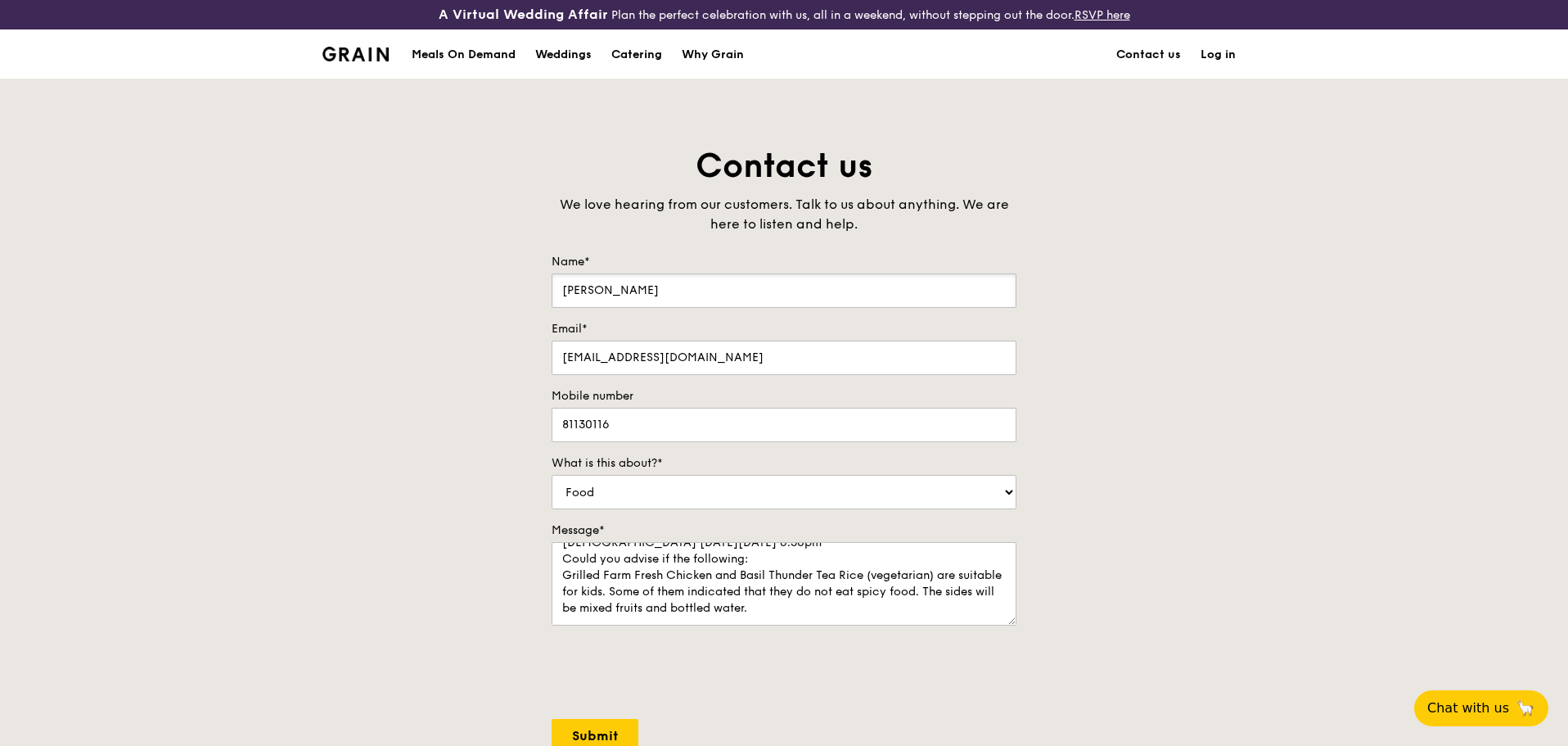
click at [700, 300] on input "[PERSON_NAME]" at bounding box center [784, 290] width 465 height 34
click at [673, 324] on input "81130116" at bounding box center [784, 425] width 465 height 34
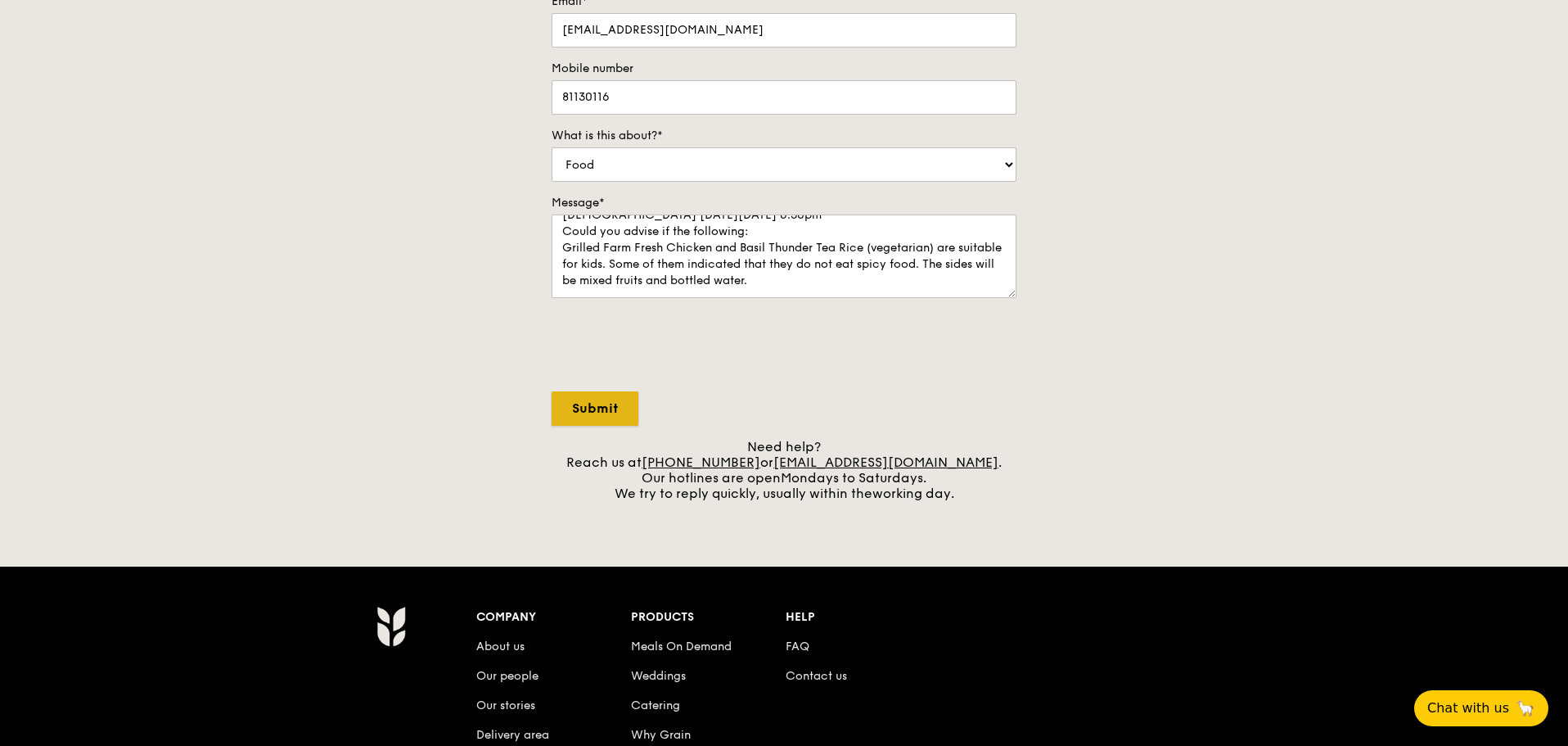
click at [576, 324] on input "Submit" at bounding box center [595, 409] width 87 height 34
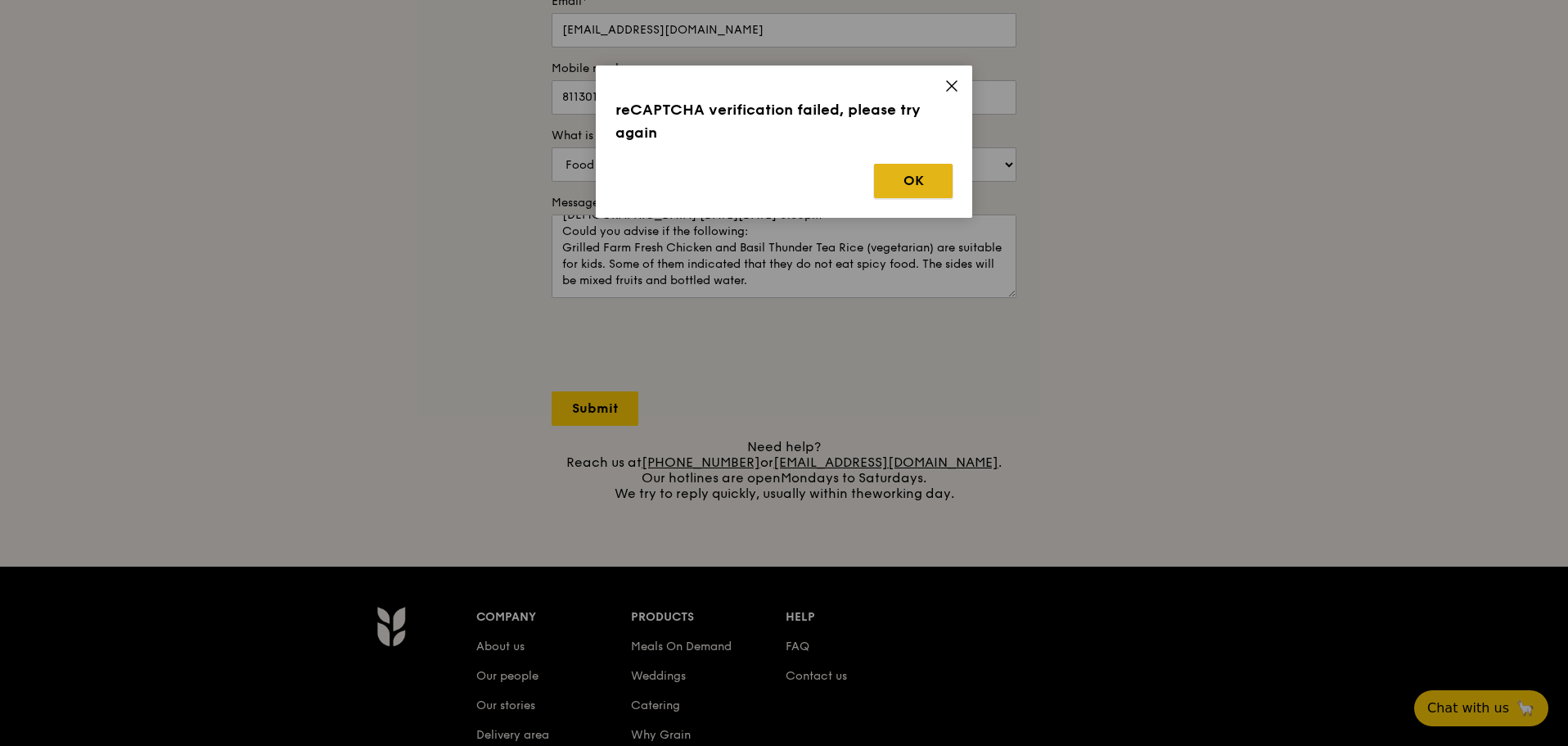
click at [886, 188] on button "OK" at bounding box center [913, 181] width 78 height 34
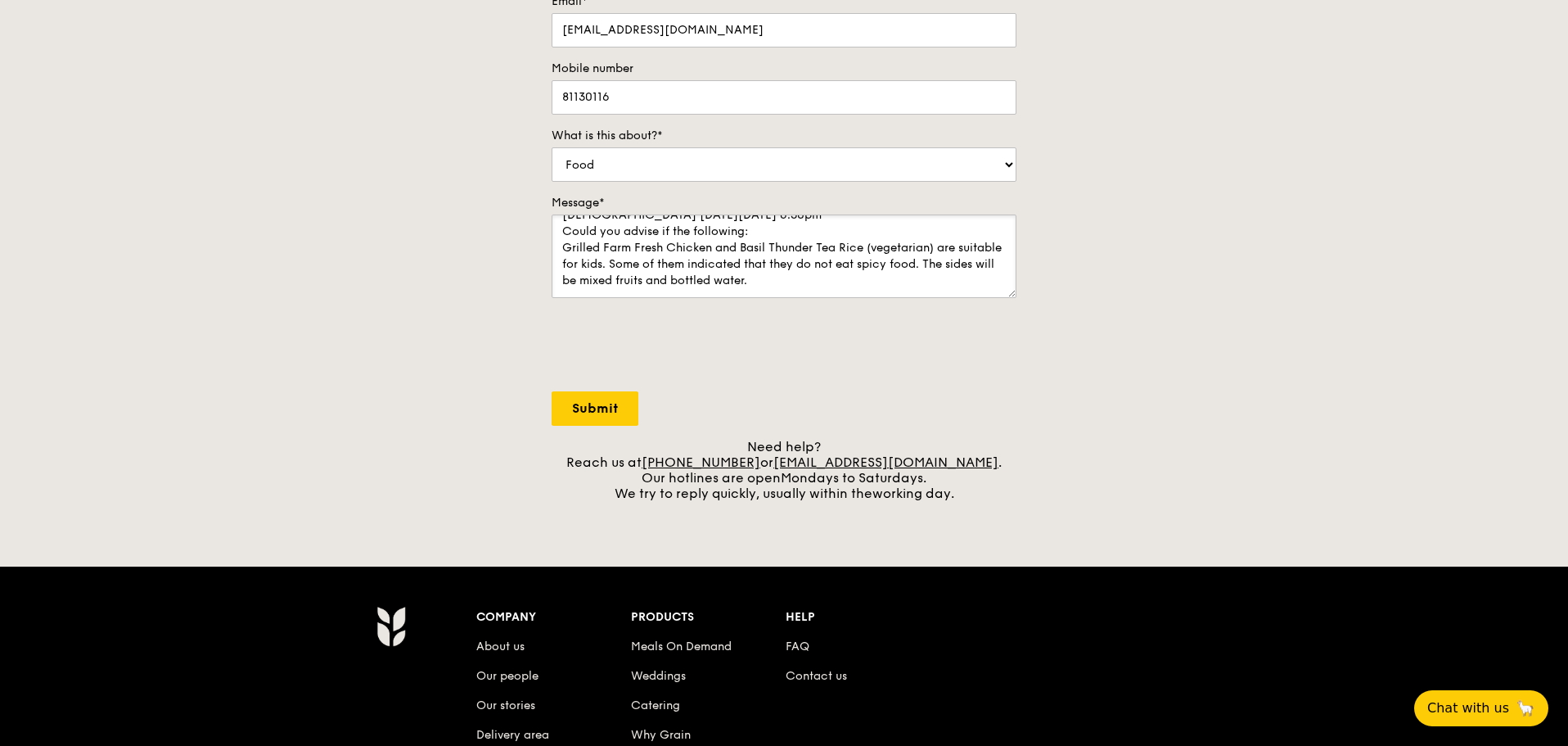
scroll to position [0, 0]
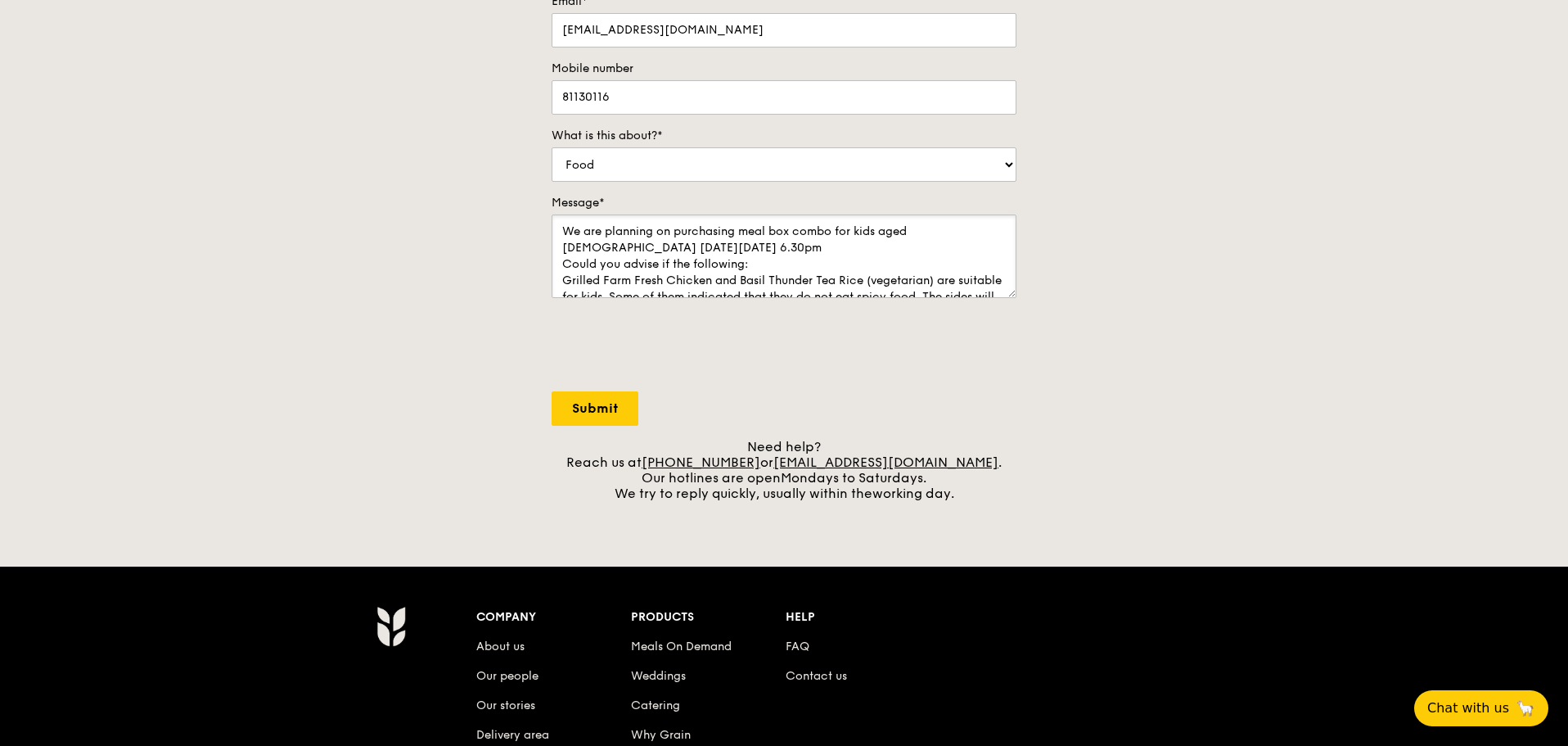
drag, startPoint x: 688, startPoint y: 241, endPoint x: 551, endPoint y: 192, distance: 145.5
click at [551, 192] on div "Contact us We love hearing from our customers. Talk to us about anything. We ar…" at bounding box center [784, 159] width 491 height 684
click at [590, 324] on input "Submit" at bounding box center [595, 409] width 87 height 34
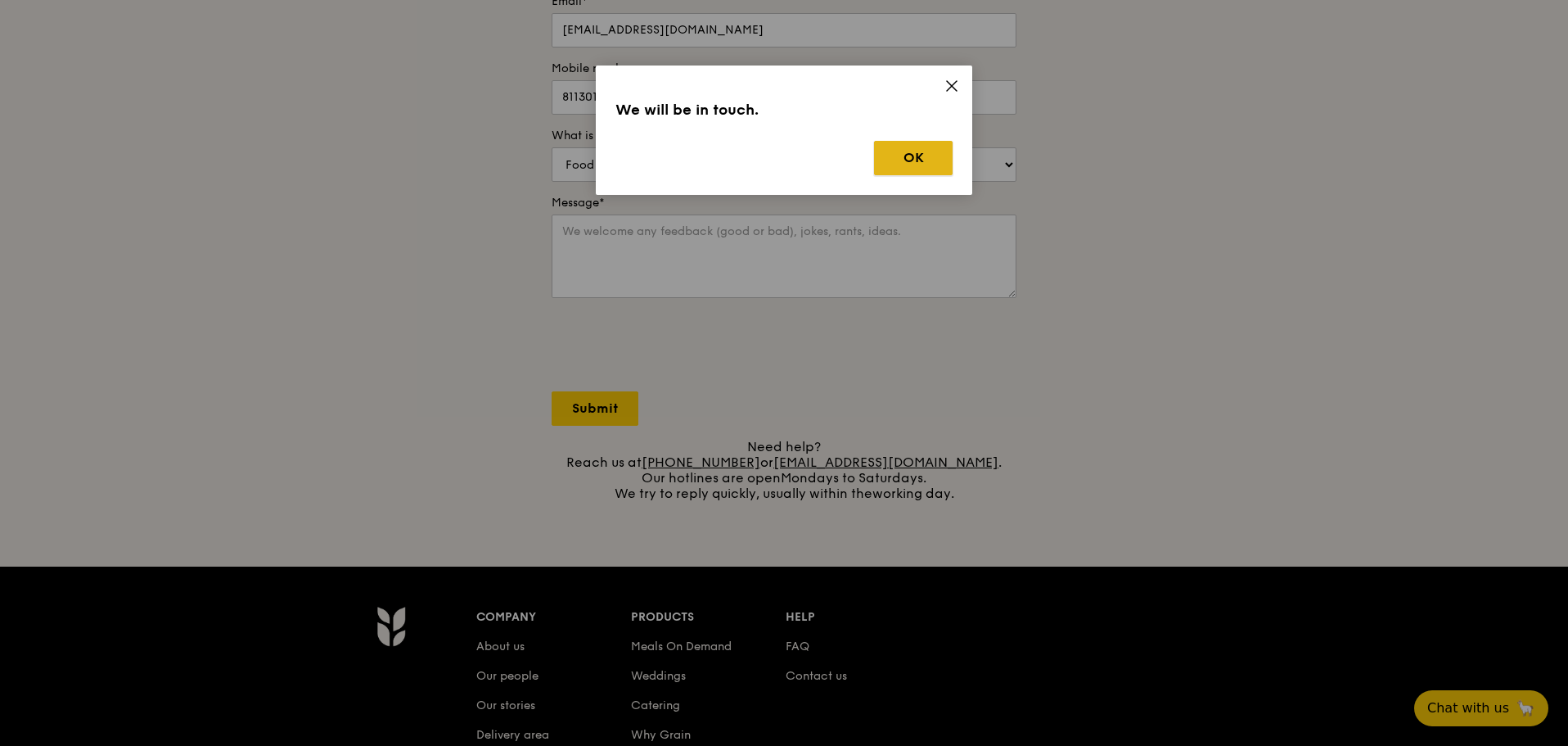
click at [886, 160] on button "OK" at bounding box center [913, 158] width 78 height 34
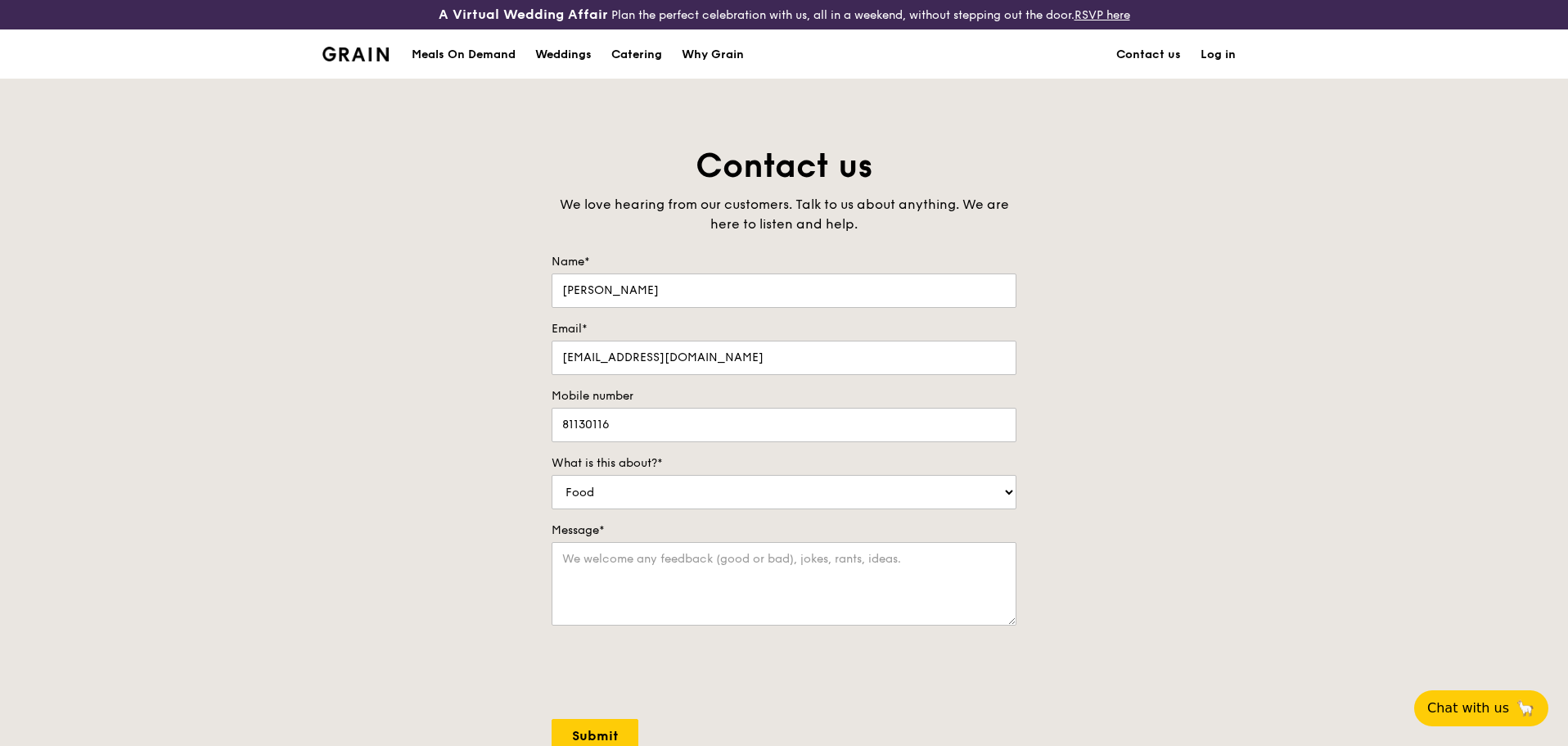
click at [477, 35] on div "Meals On Demand" at bounding box center [463, 54] width 104 height 49
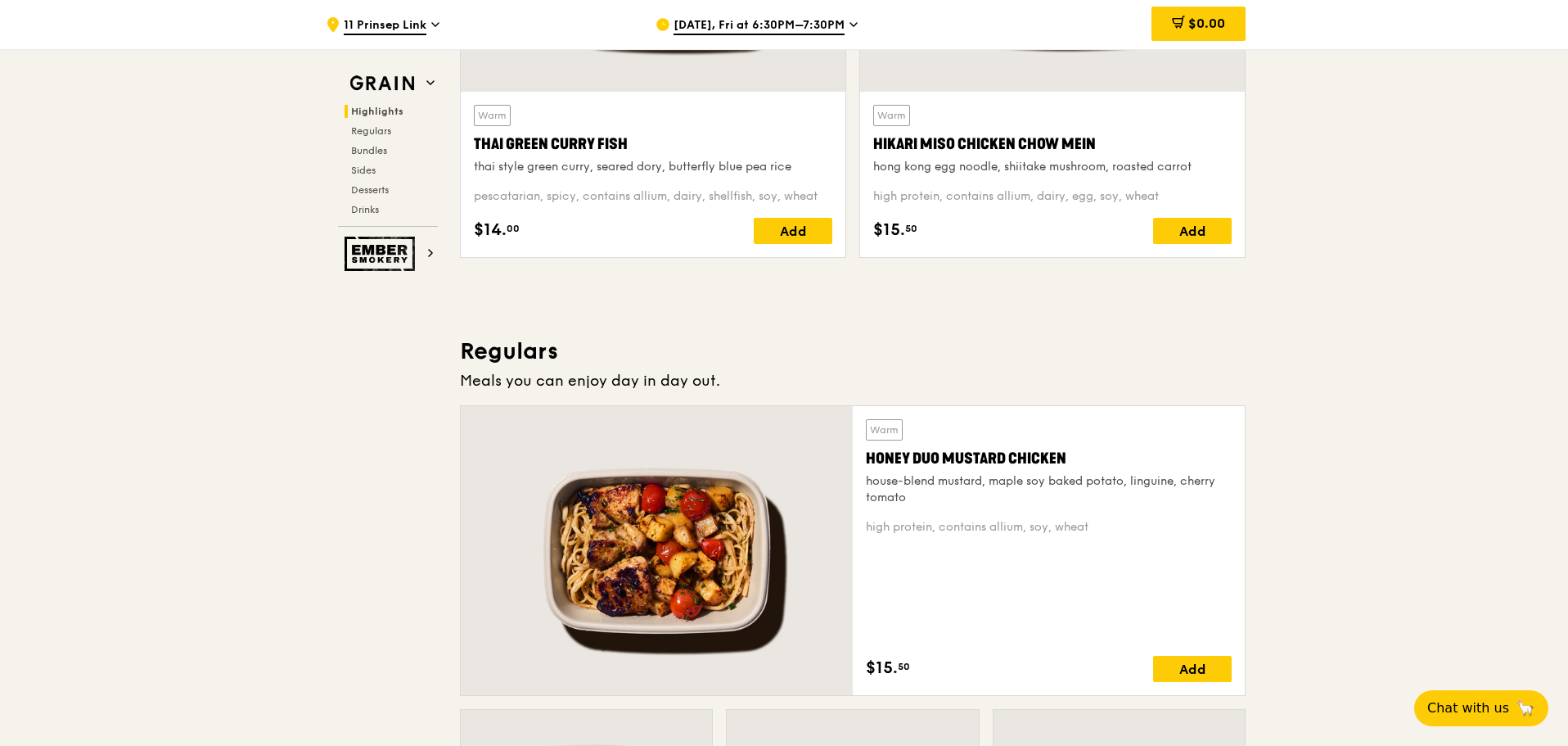
scroll to position [573, 0]
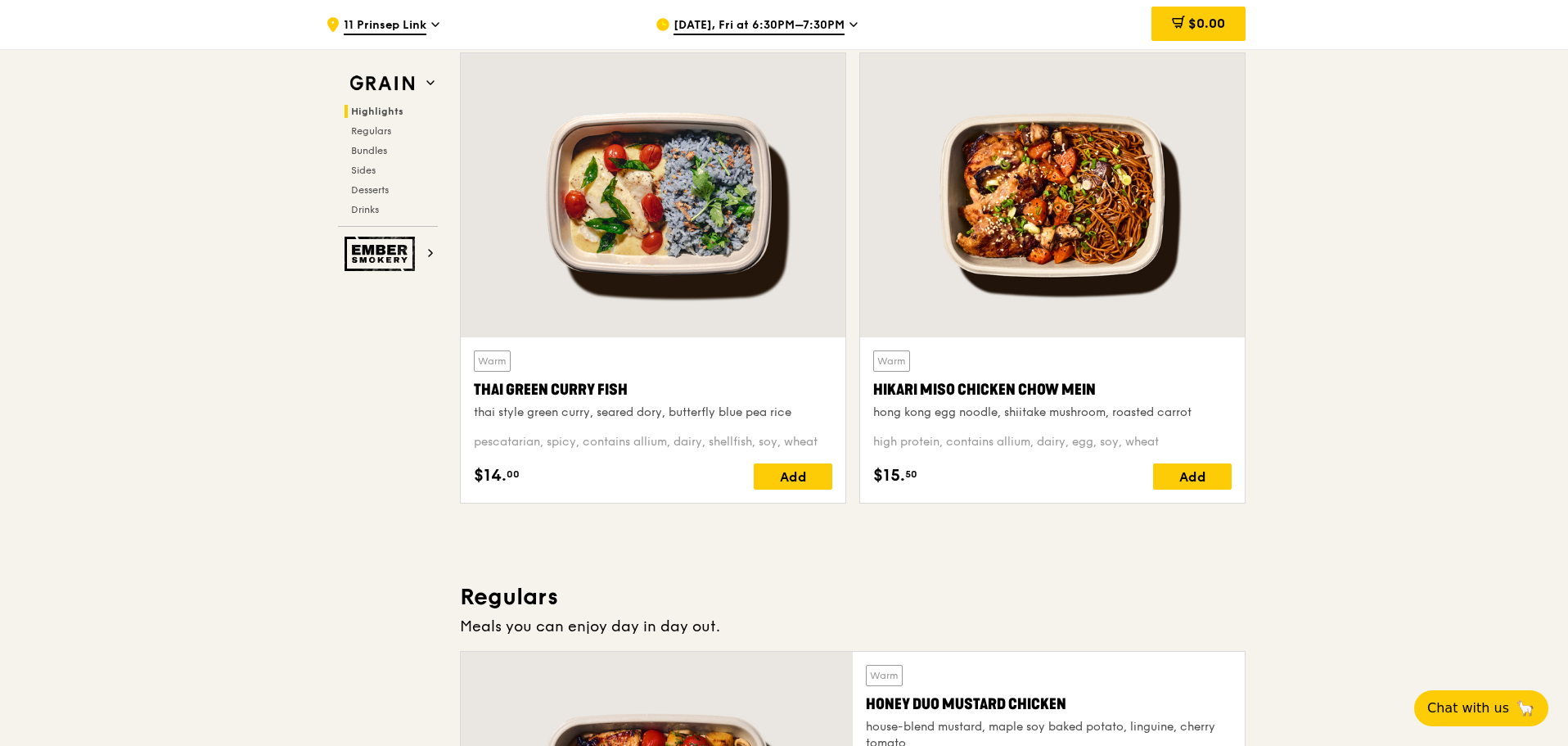
click at [886, 324] on div "Hikari Miso Chicken Chow Mein" at bounding box center [1051, 390] width 358 height 23
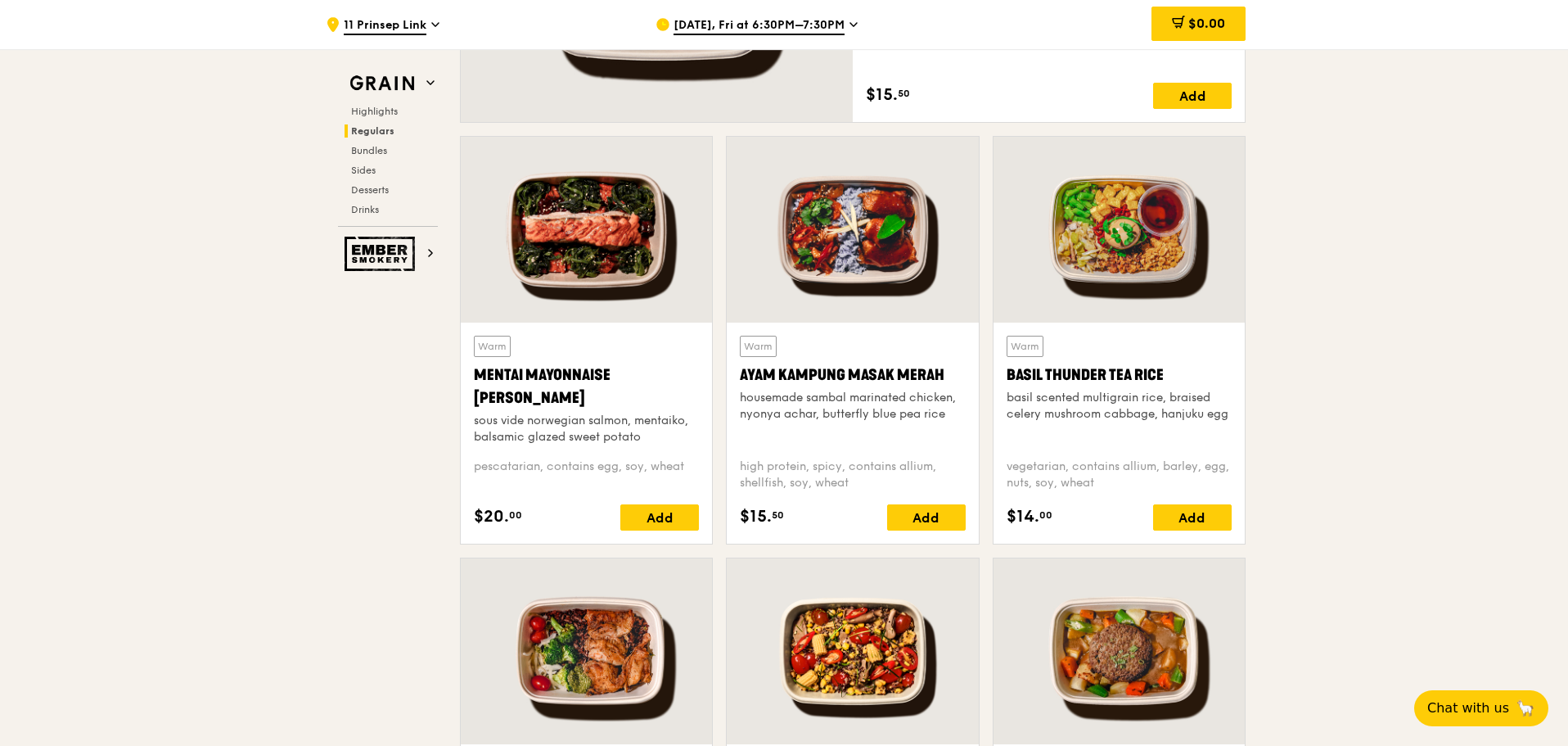
scroll to position [1801, 0]
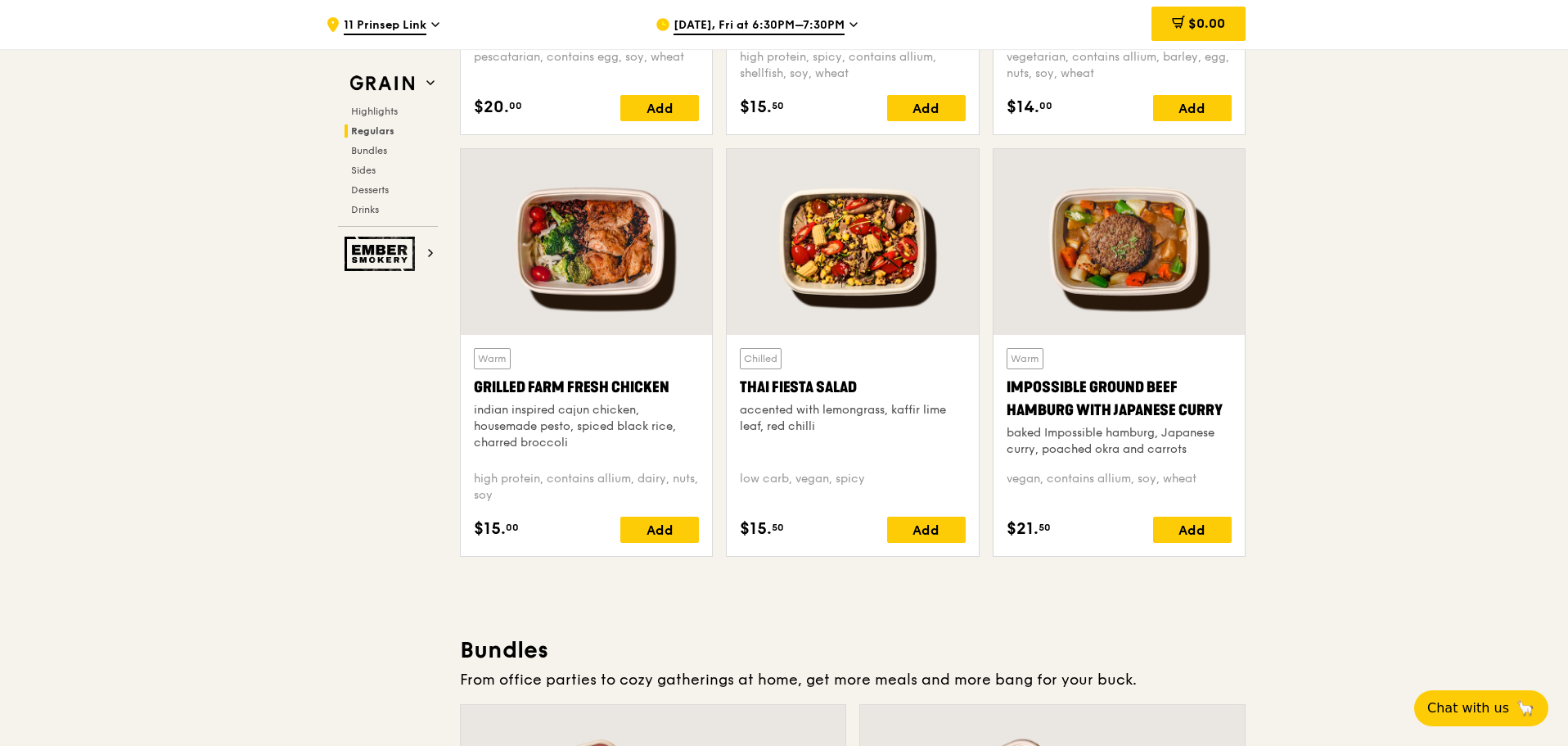
click at [574, 324] on div "indian inspired cajun chicken, housemade pesto, spiced black rice, charred broc…" at bounding box center [586, 426] width 225 height 49
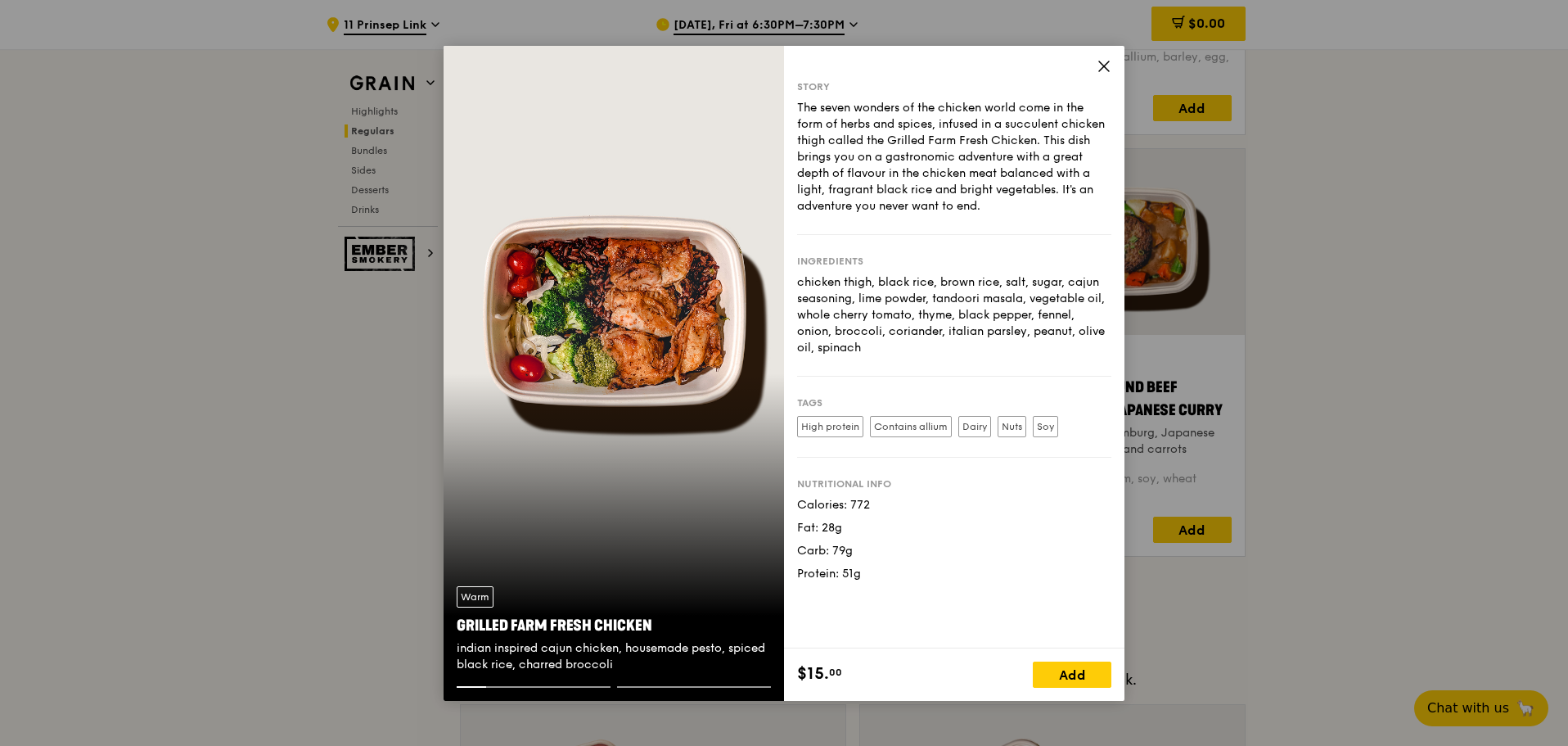
click at [886, 324] on div "chicken thigh, black rice, brown rice, salt, sugar, cajun seasoning, lime powde…" at bounding box center [954, 315] width 314 height 82
drag, startPoint x: 895, startPoint y: 346, endPoint x: 795, endPoint y: 278, distance: 120.9
click at [795, 278] on div "Story The seven wonders of the chicken world come in the form of herbs and spic…" at bounding box center [954, 347] width 340 height 603
copy div "chicken thigh, black rice, brown rice, salt, sugar, cajun seasoning, lime powde…"
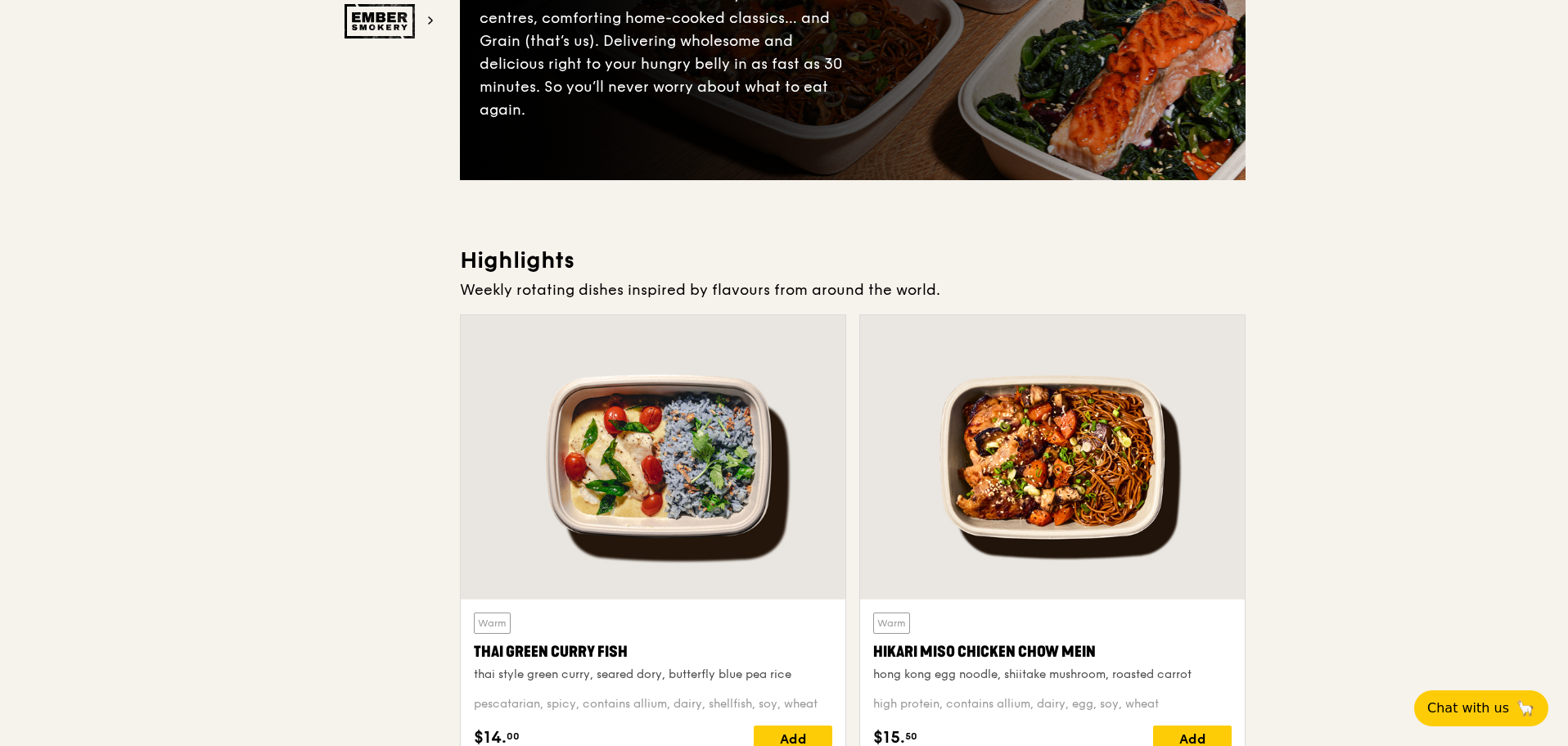
scroll to position [0, 0]
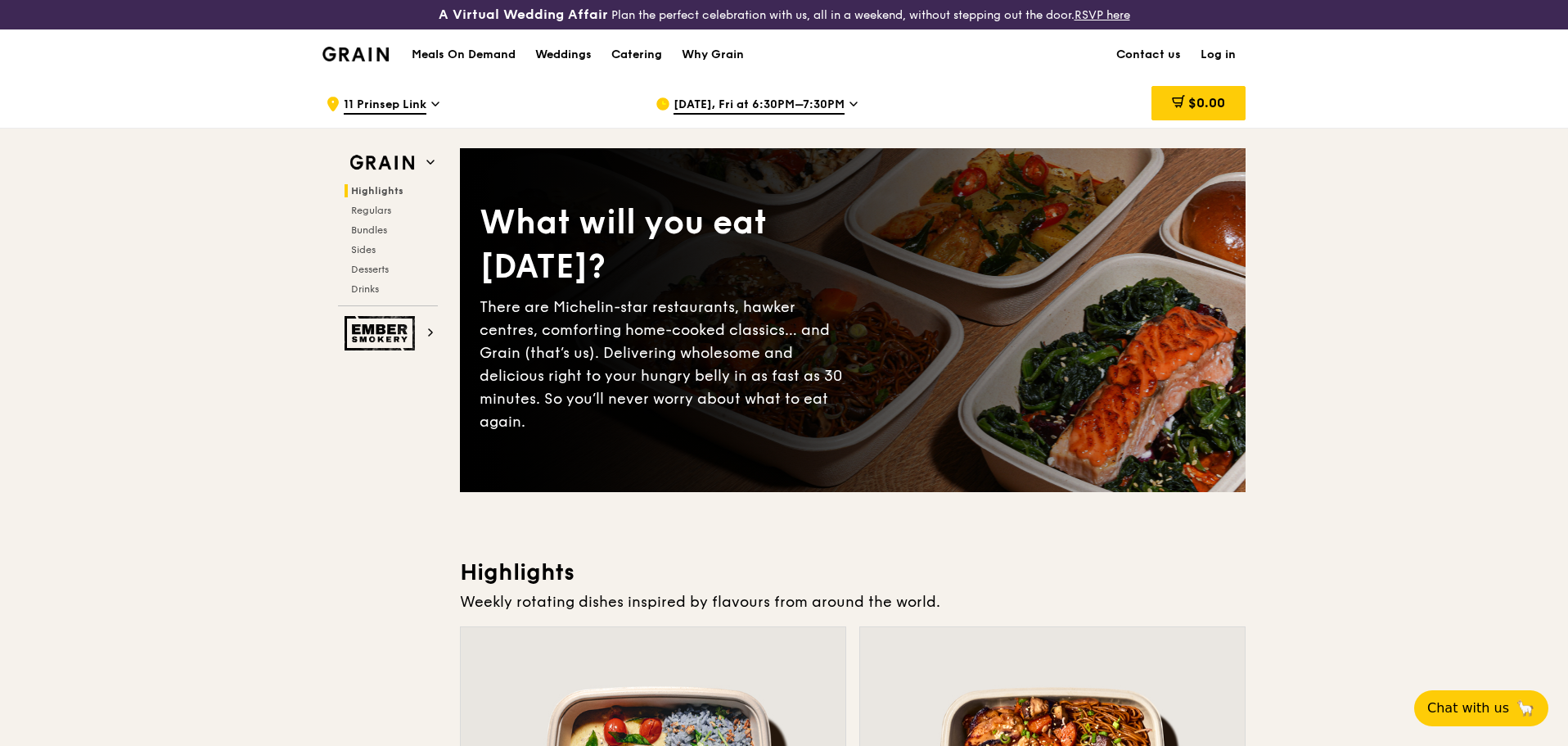
click at [886, 47] on link "Log in" at bounding box center [1218, 54] width 54 height 49
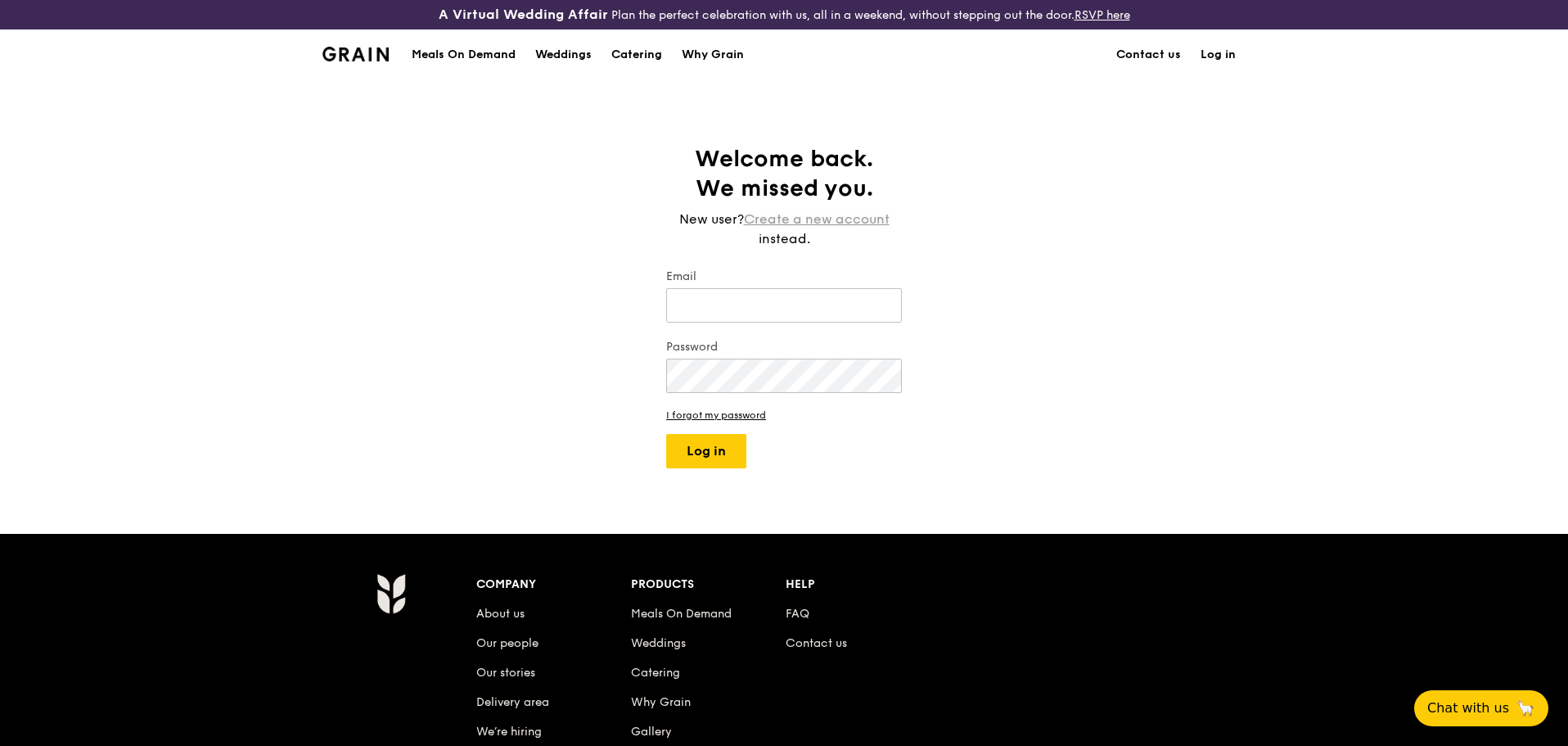
click at [810, 224] on link "Create a new account" at bounding box center [816, 219] width 146 height 20
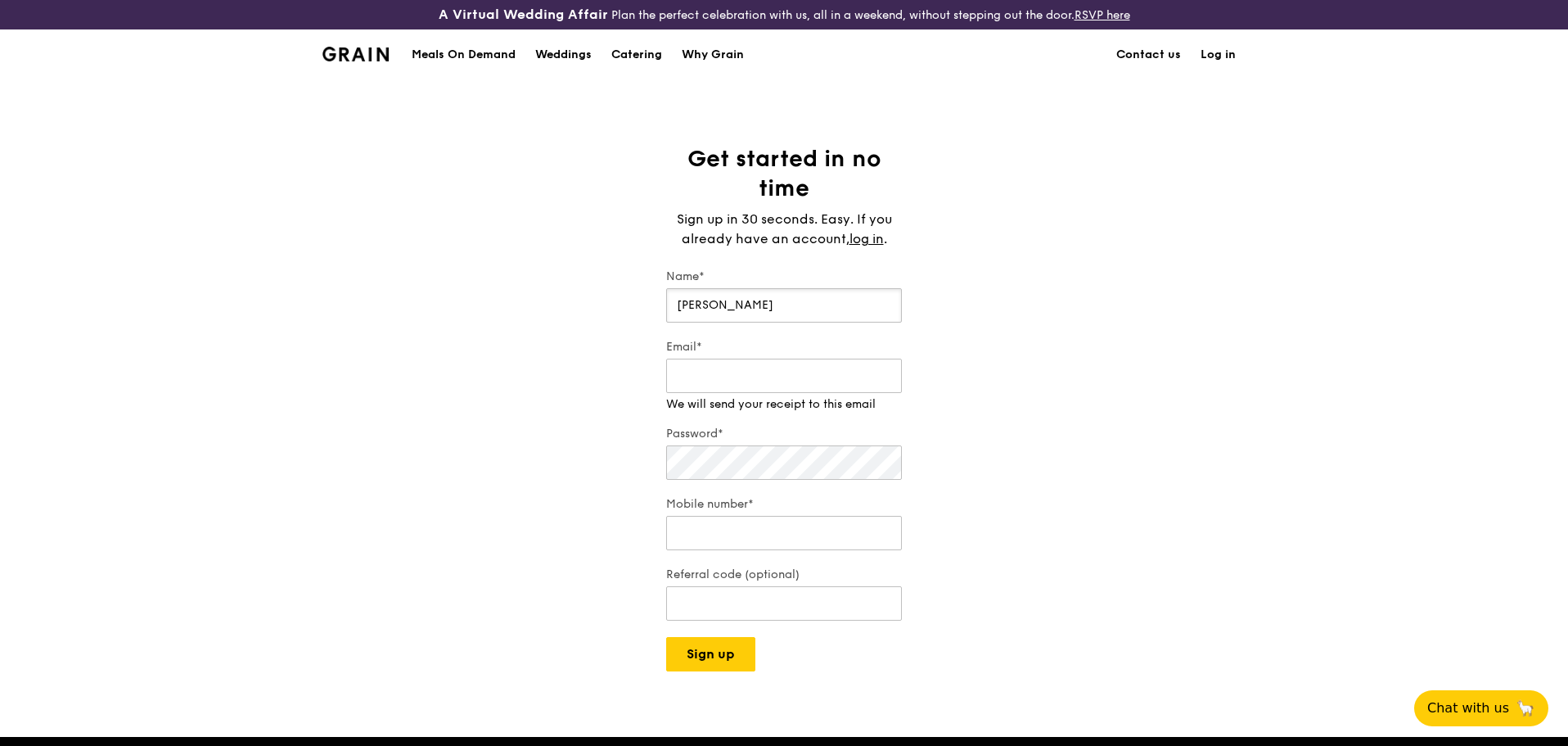
click at [766, 299] on input "[PERSON_NAME]" at bounding box center [784, 306] width 236 height 34
type input "[PERSON_NAME]"
click at [755, 324] on div "Email*" at bounding box center [784, 384] width 236 height 57
type input "[EMAIL_ADDRESS][DOMAIN_NAME]"
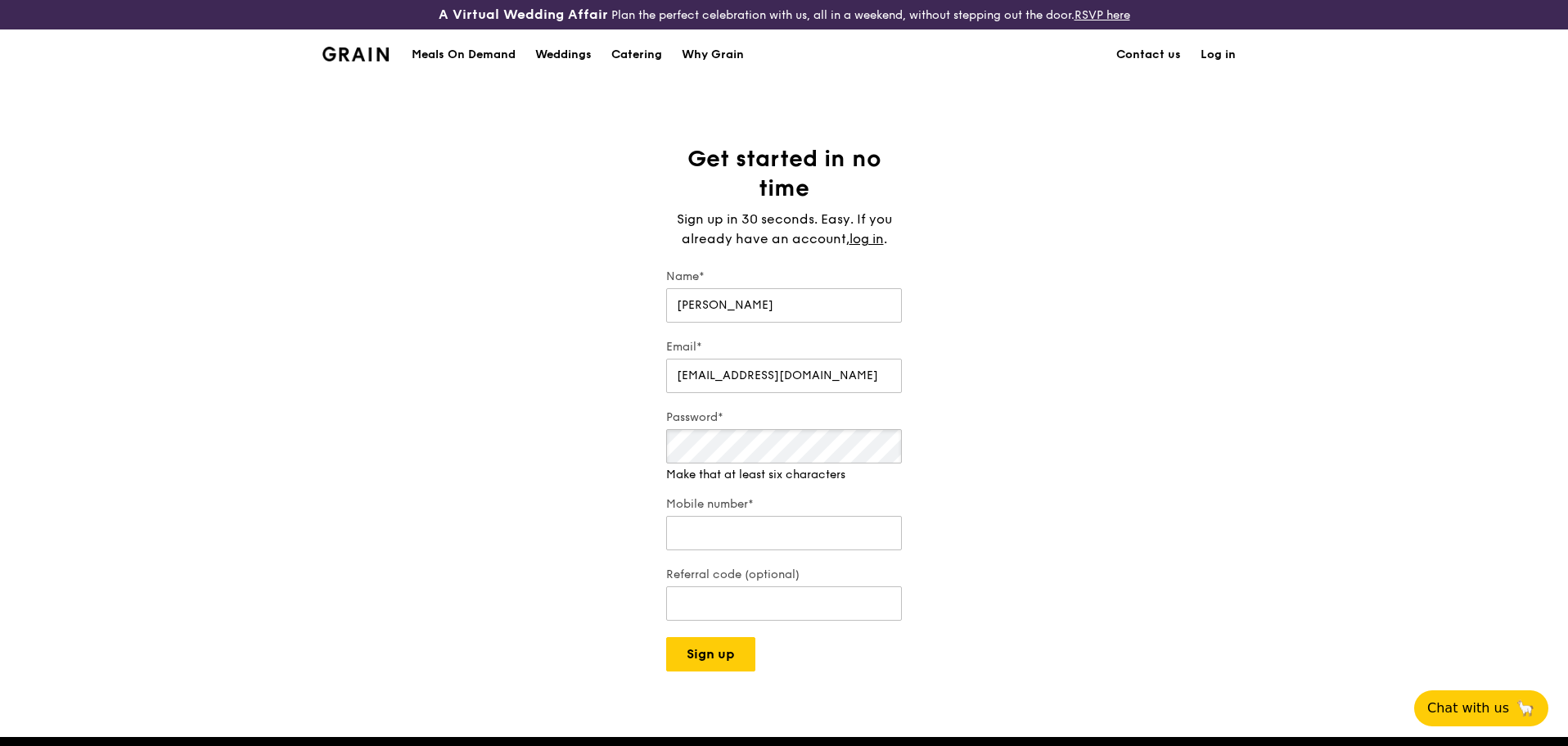
drag, startPoint x: 755, startPoint y: 403, endPoint x: 773, endPoint y: 439, distance: 40.2
click at [788, 324] on div "Password* Make that at least six characters" at bounding box center [784, 445] width 236 height 74
click at [747, 324] on input "Mobile number*" at bounding box center [784, 517] width 236 height 34
type input "81130116"
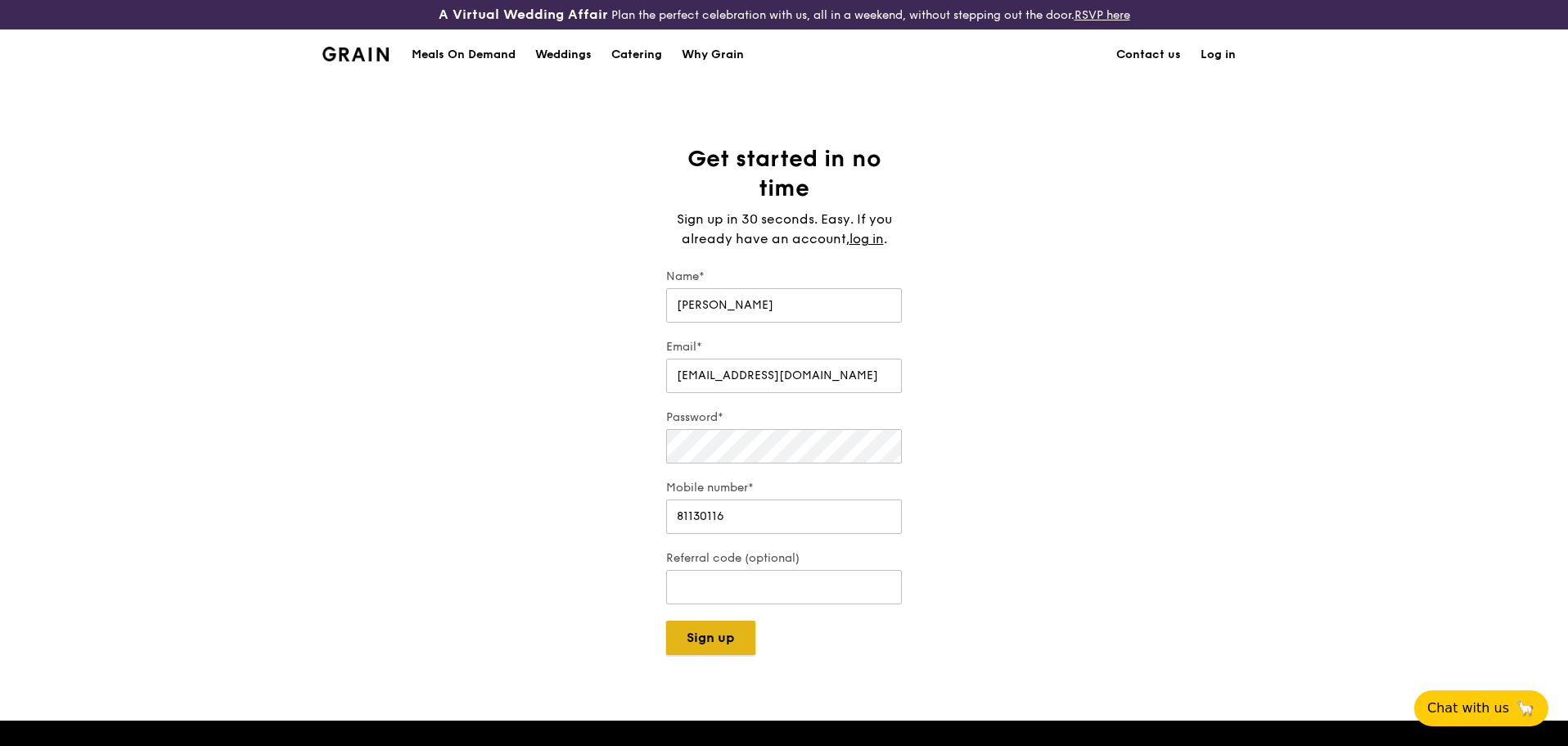
click at [695, 324] on button "Sign up" at bounding box center [710, 638] width 89 height 34
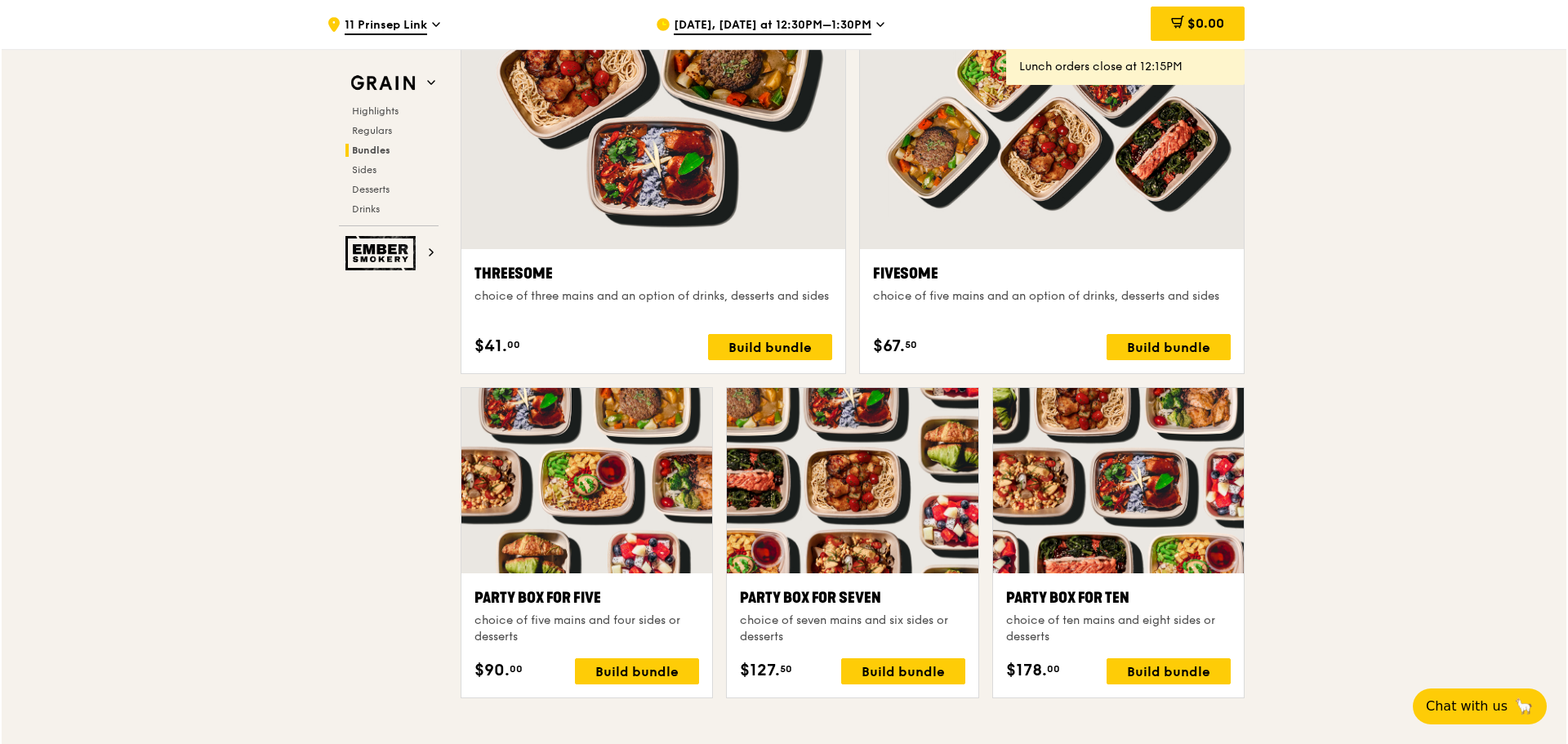
scroll to position [2612, 0]
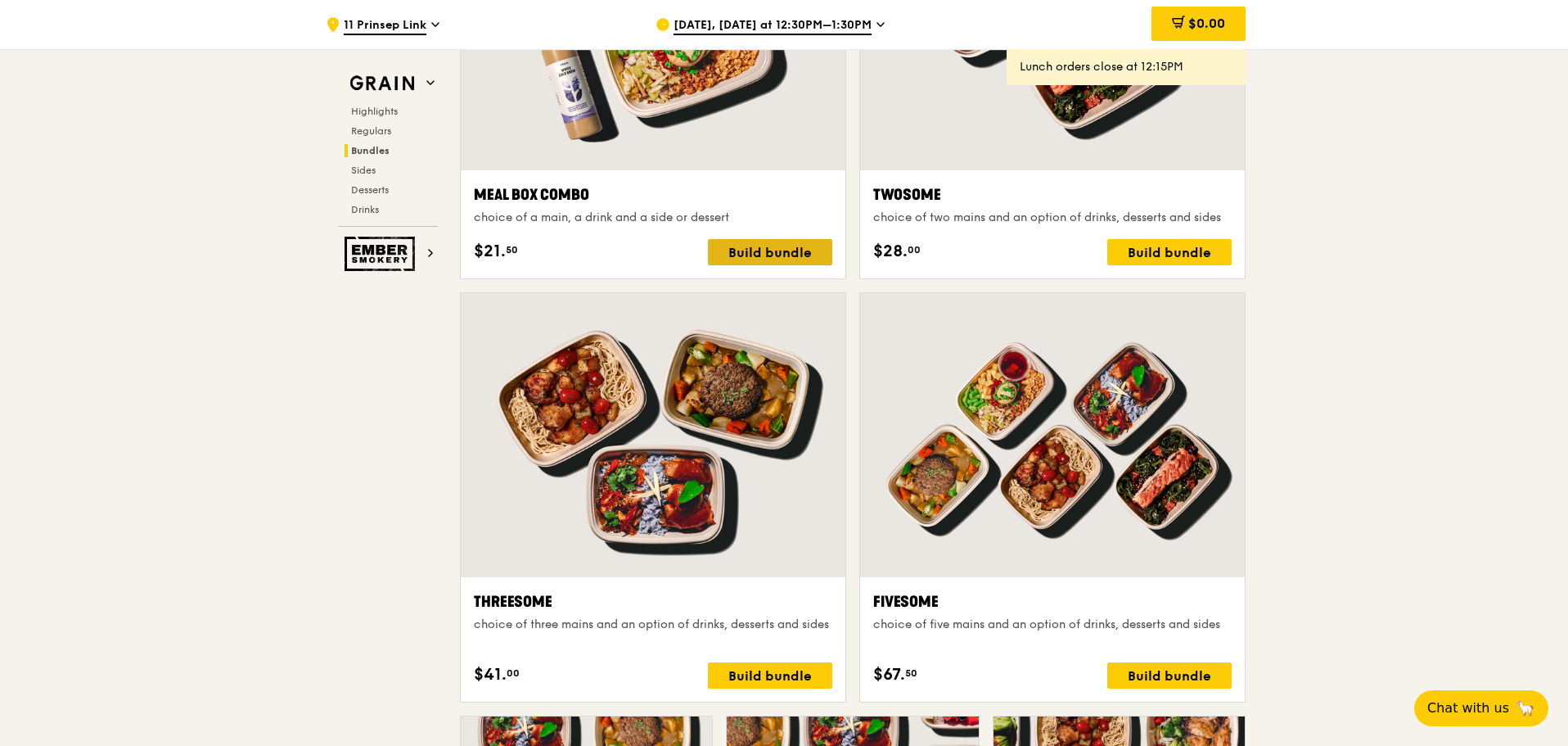
click at [794, 255] on div "Build bundle" at bounding box center [770, 251] width 124 height 26
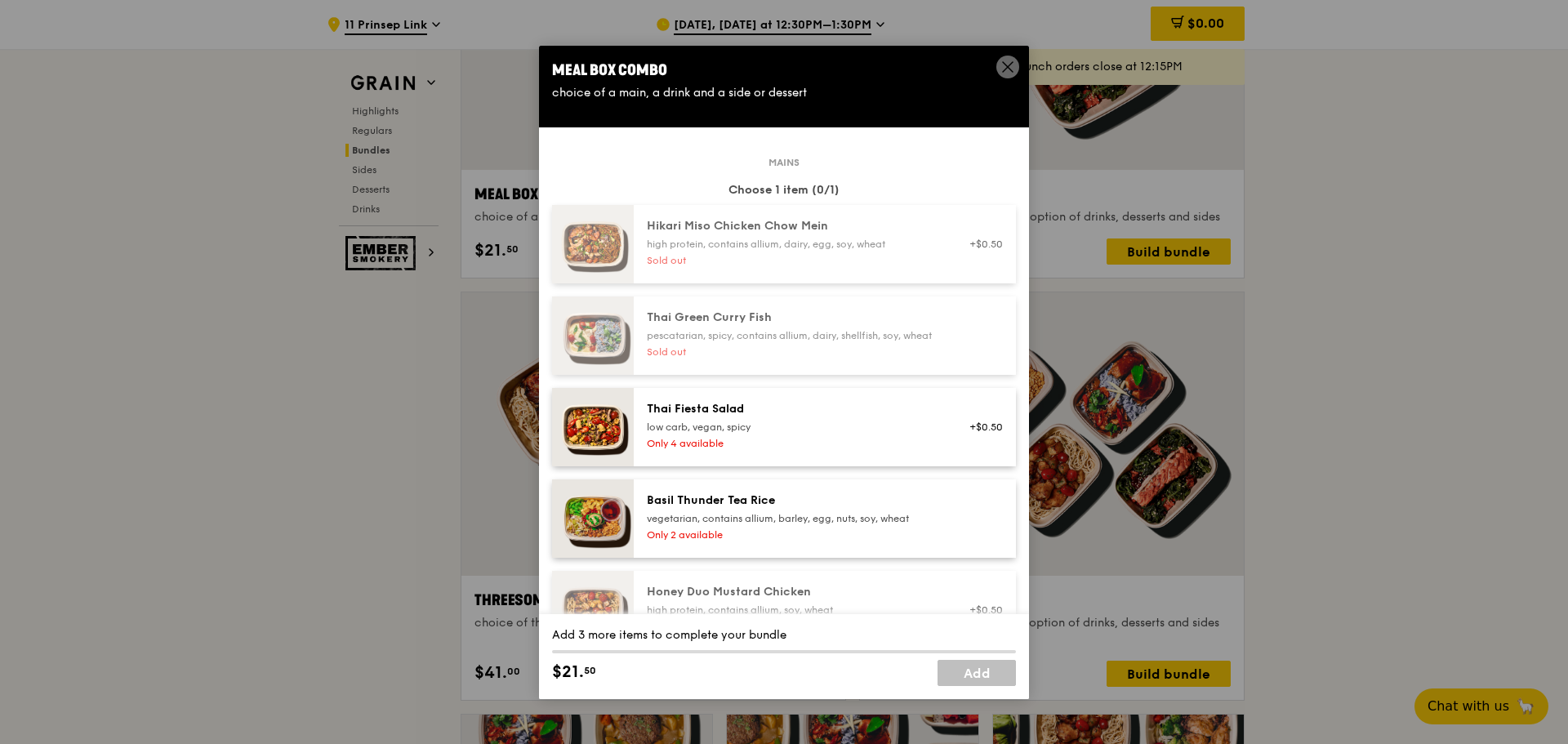
click at [885, 60] on span at bounding box center [1008, 67] width 23 height 23
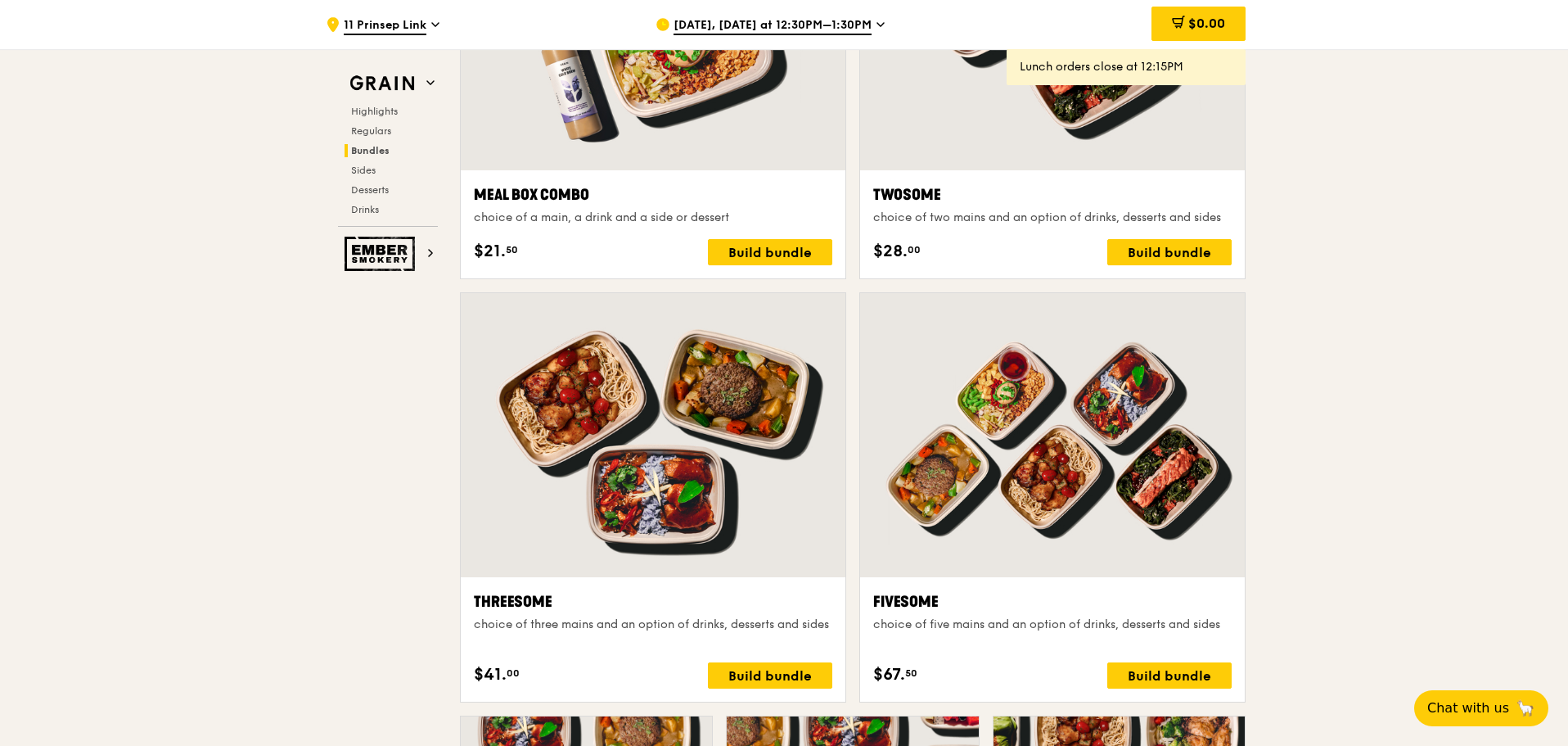
click at [858, 23] on span "[DATE], [DATE] at 12:30PM–1:30PM" at bounding box center [772, 26] width 198 height 18
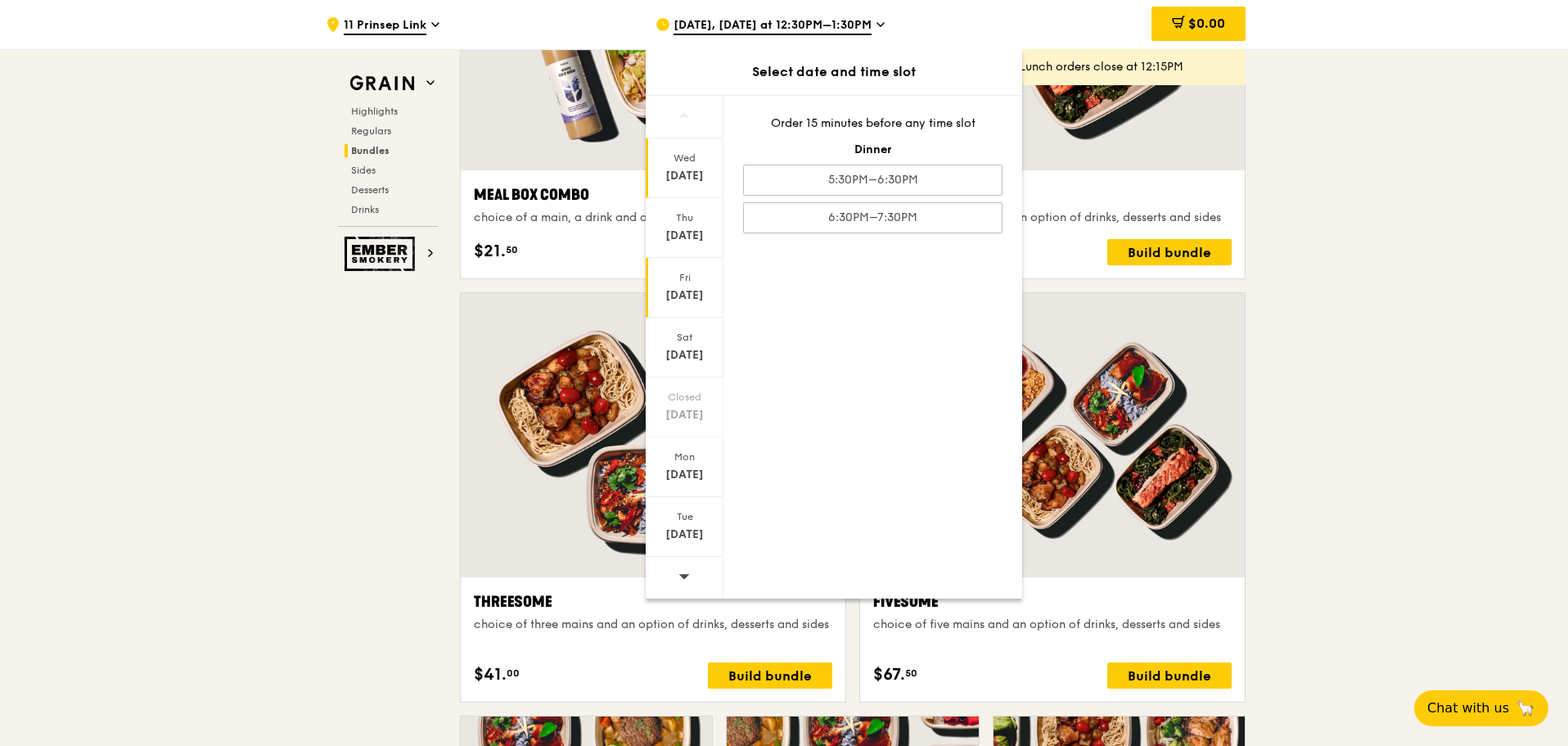
click at [693, 271] on div "Fri" at bounding box center [685, 278] width 73 height 13
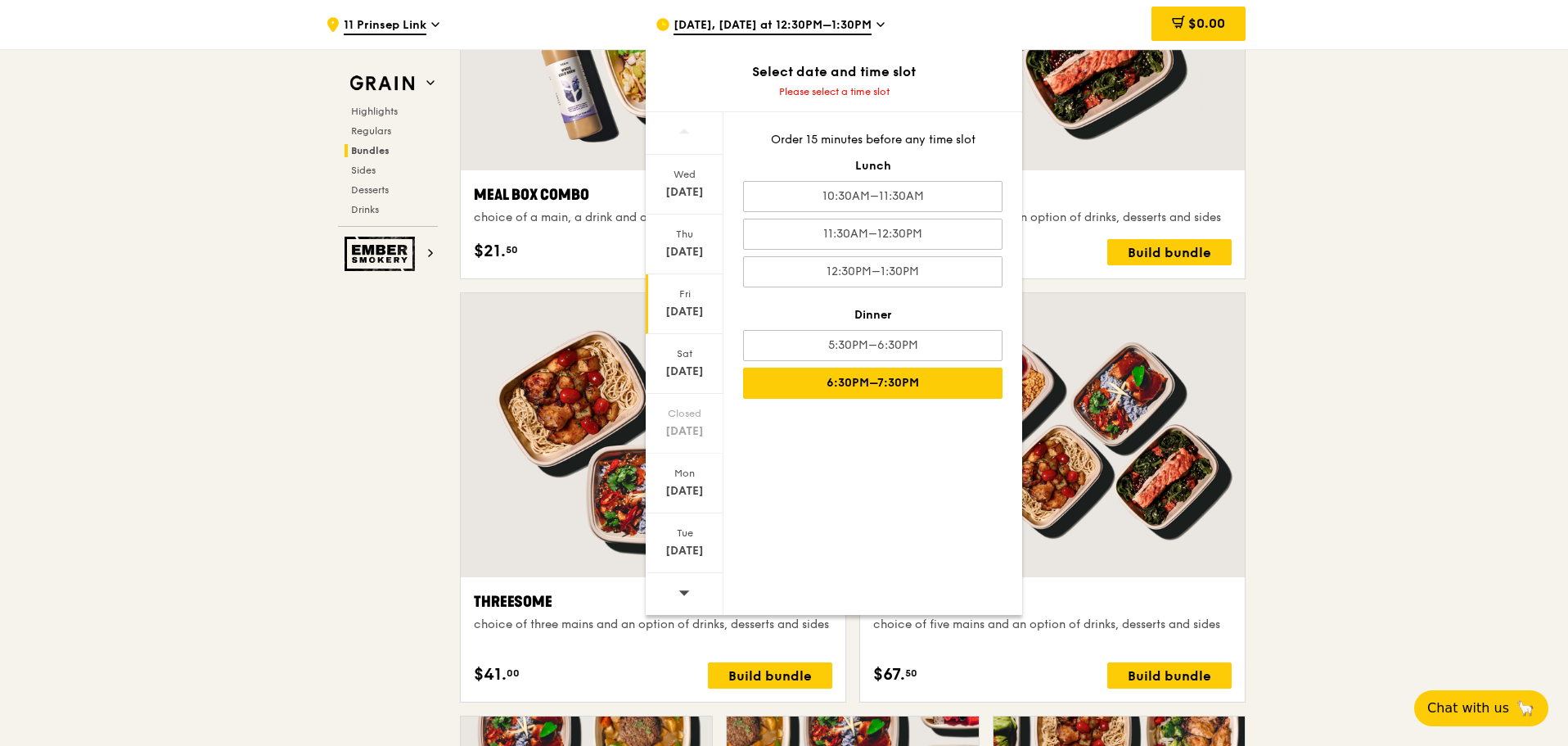
click at [882, 324] on div "6:30PM–7:30PM" at bounding box center [873, 383] width 260 height 32
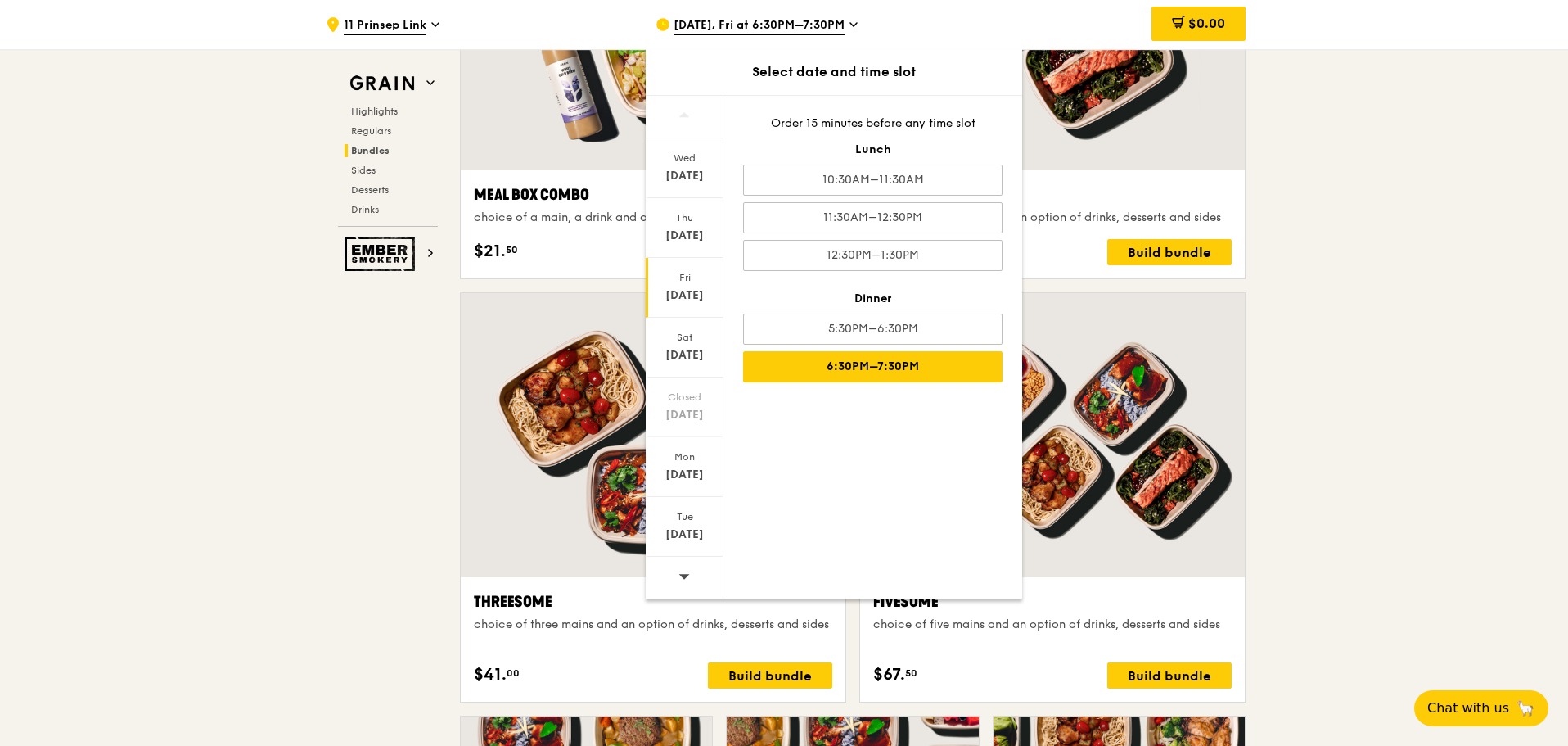
click at [864, 324] on div "6:30PM–7:30PM" at bounding box center [873, 367] width 260 height 32
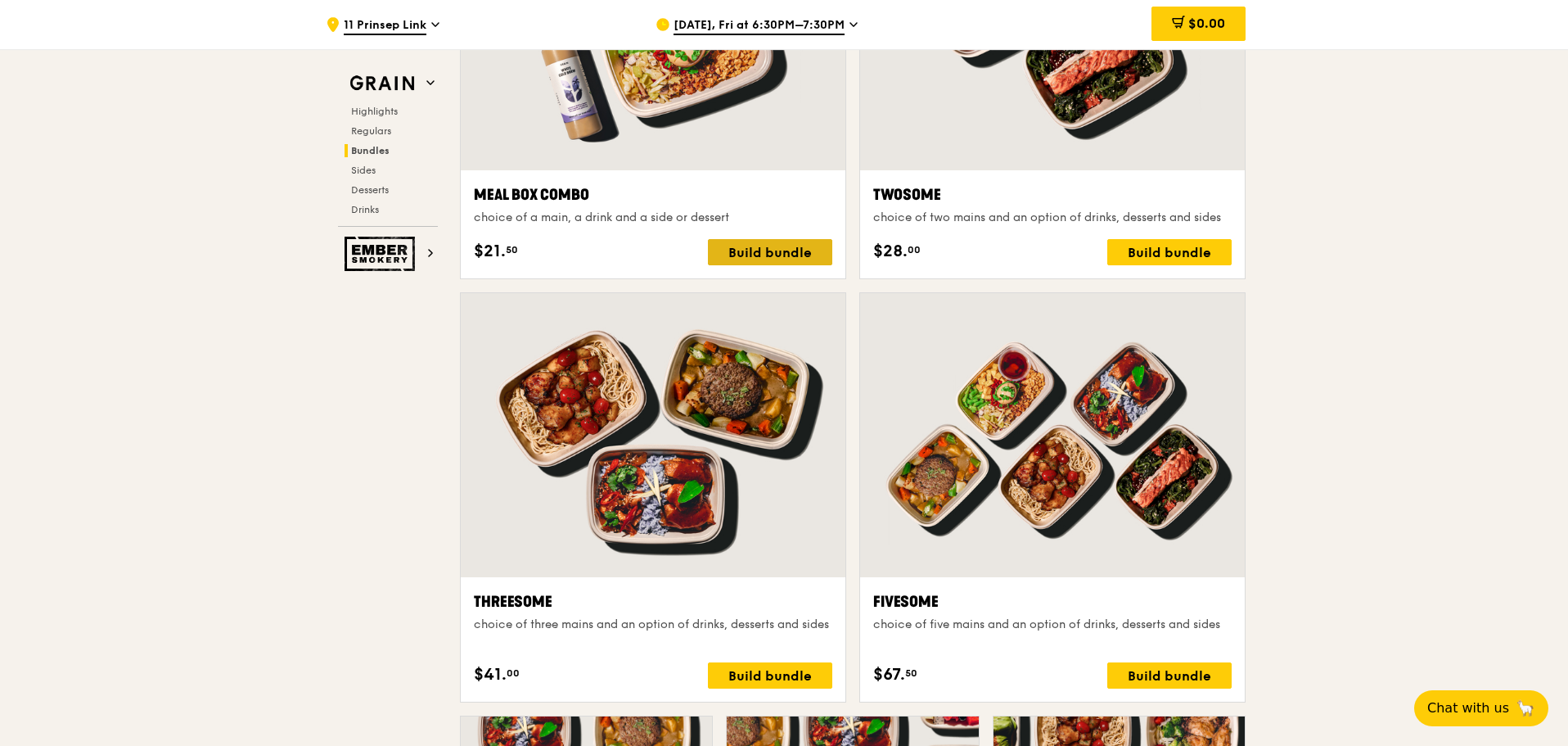
click at [775, 244] on div "Build bundle" at bounding box center [770, 251] width 124 height 26
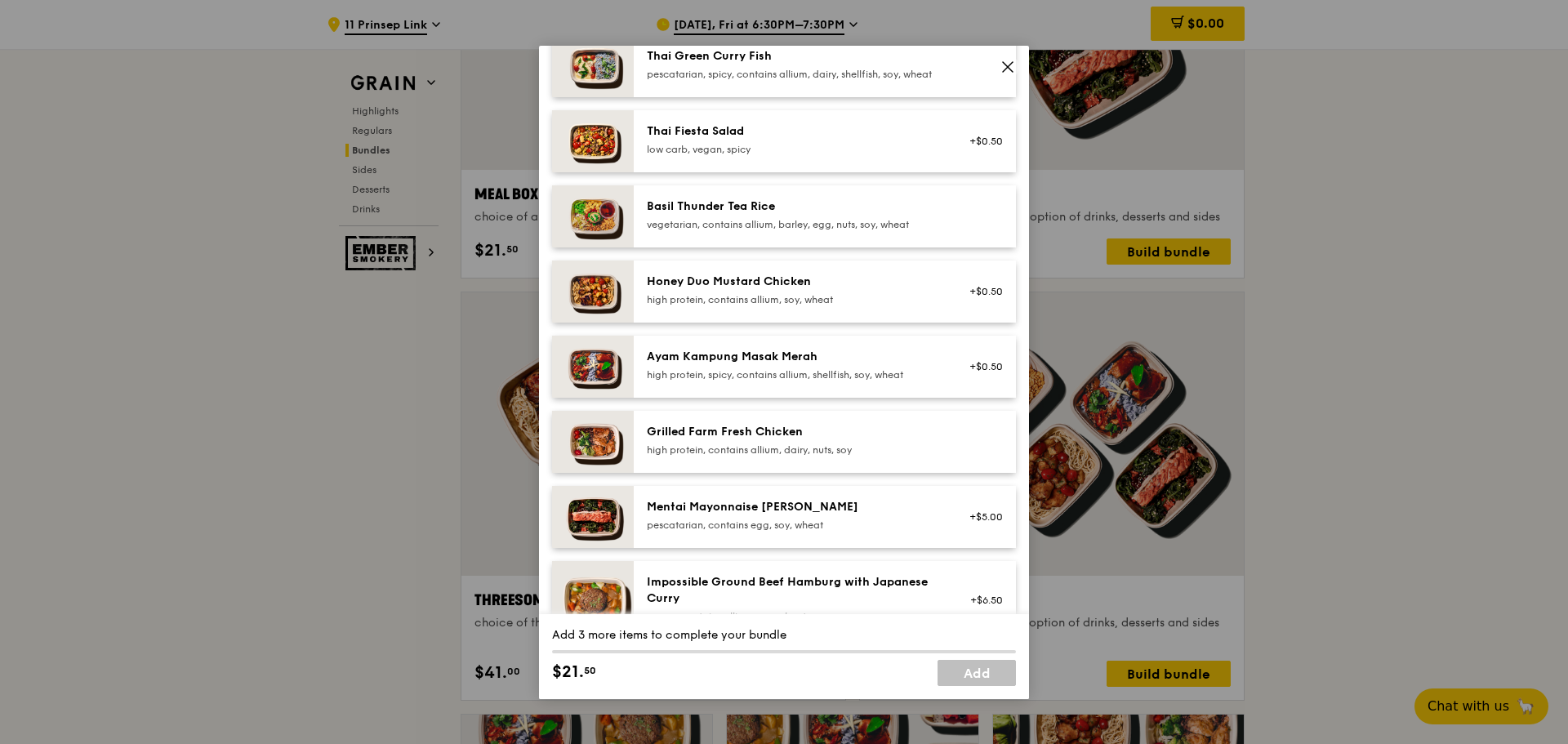
scroll to position [327, 0]
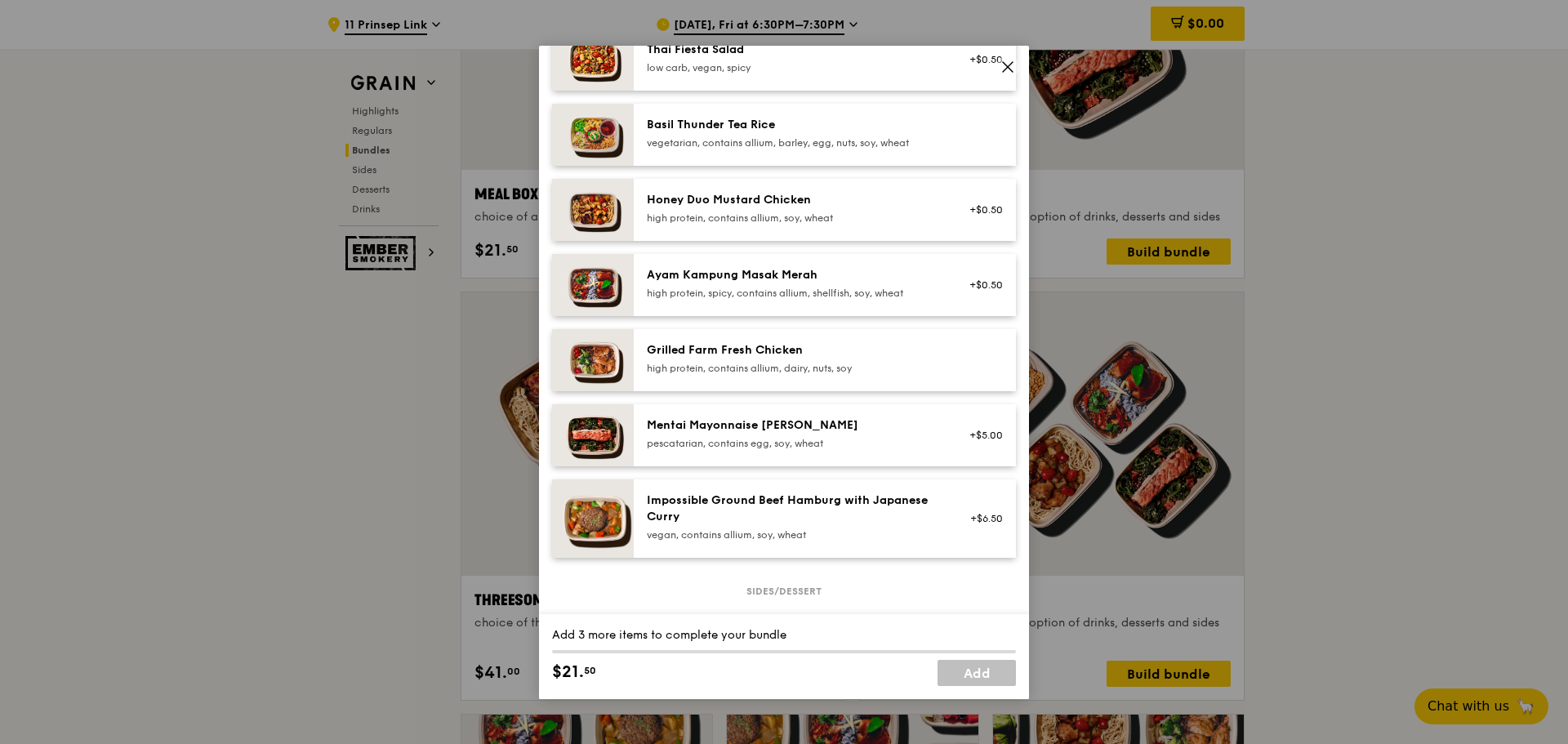
click at [750, 323] on div "Grilled Farm Fresh Chicken" at bounding box center [794, 350] width 294 height 16
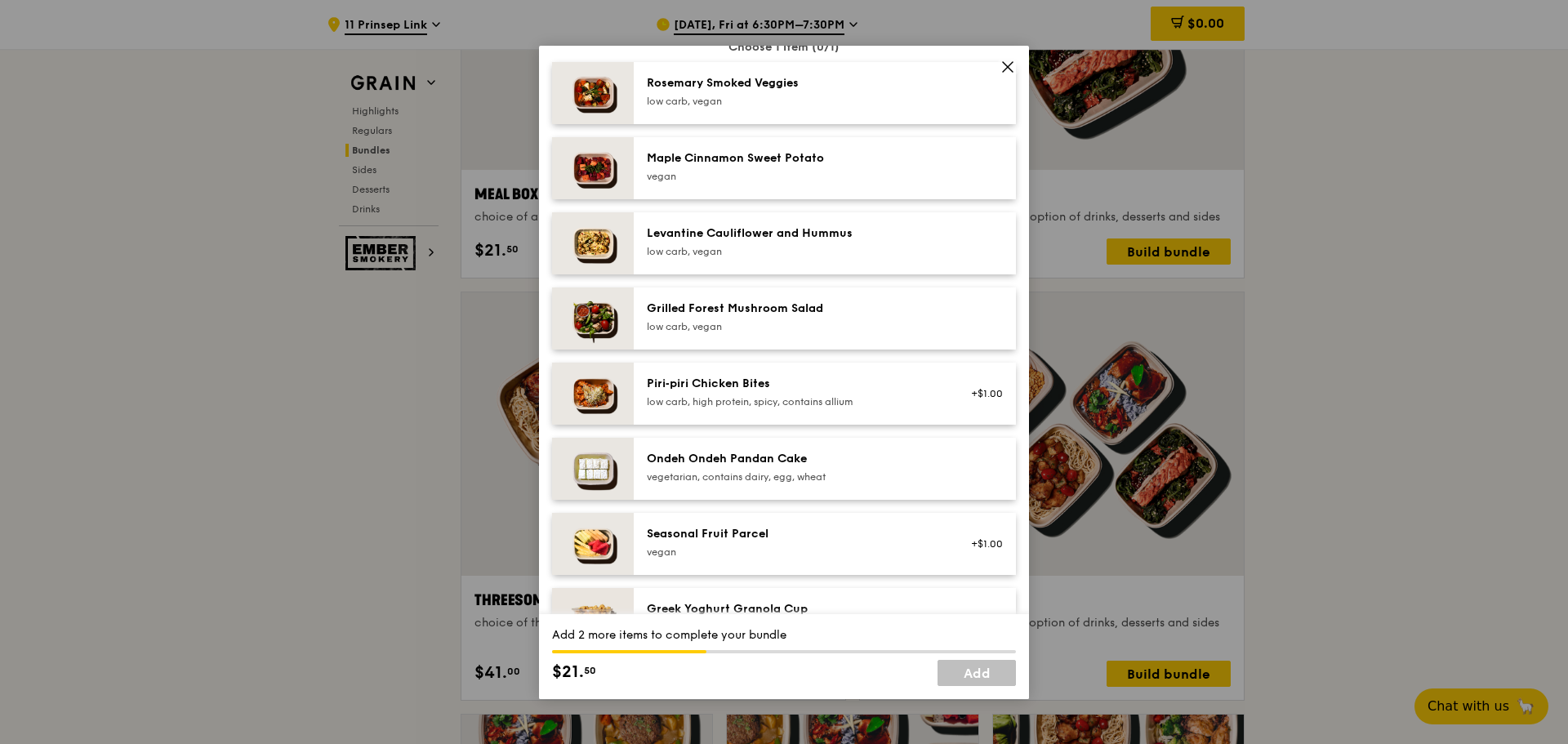
scroll to position [1061, 0]
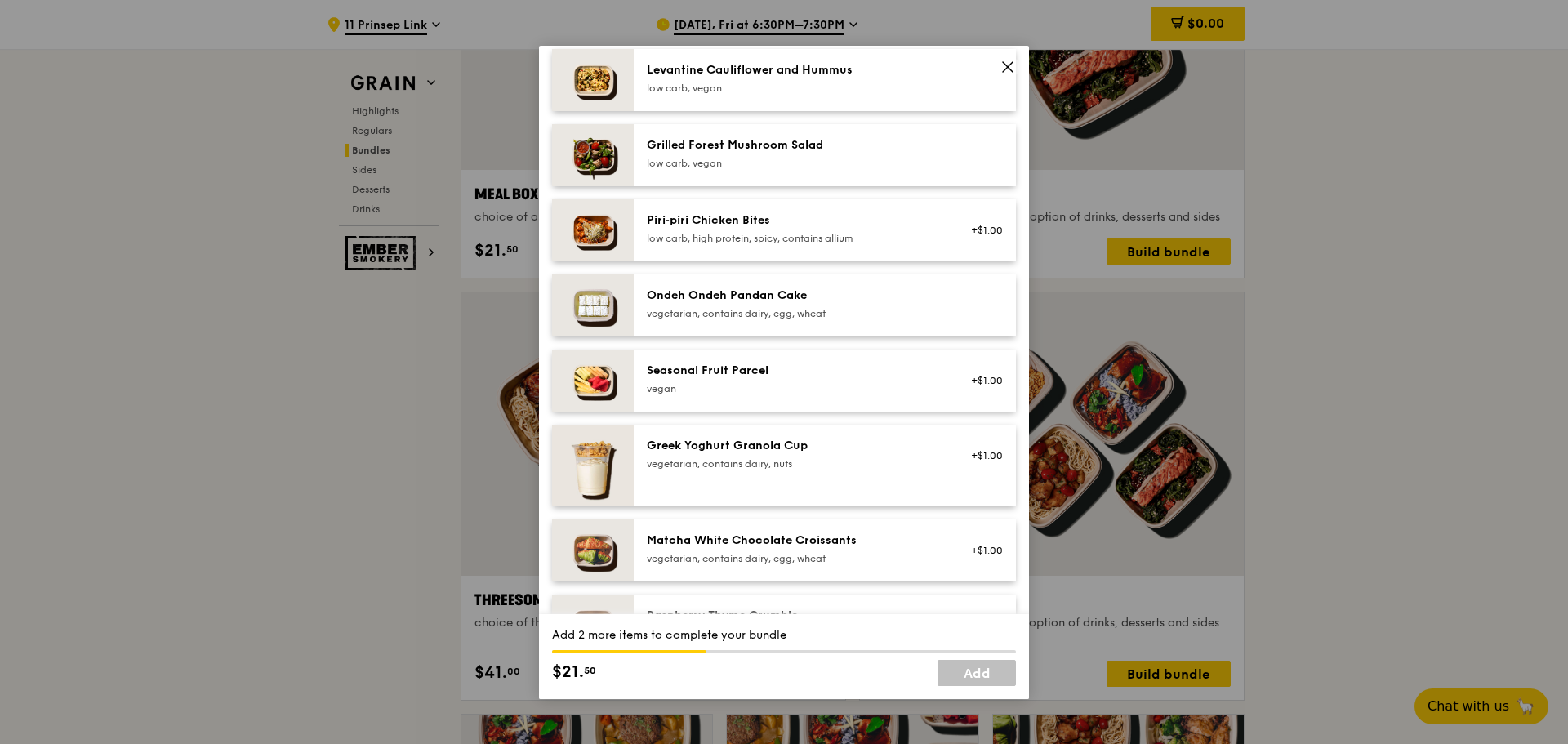
click at [830, 323] on div "Seasonal Fruit Parcel [GEOGRAPHIC_DATA]" at bounding box center [794, 378] width 294 height 32
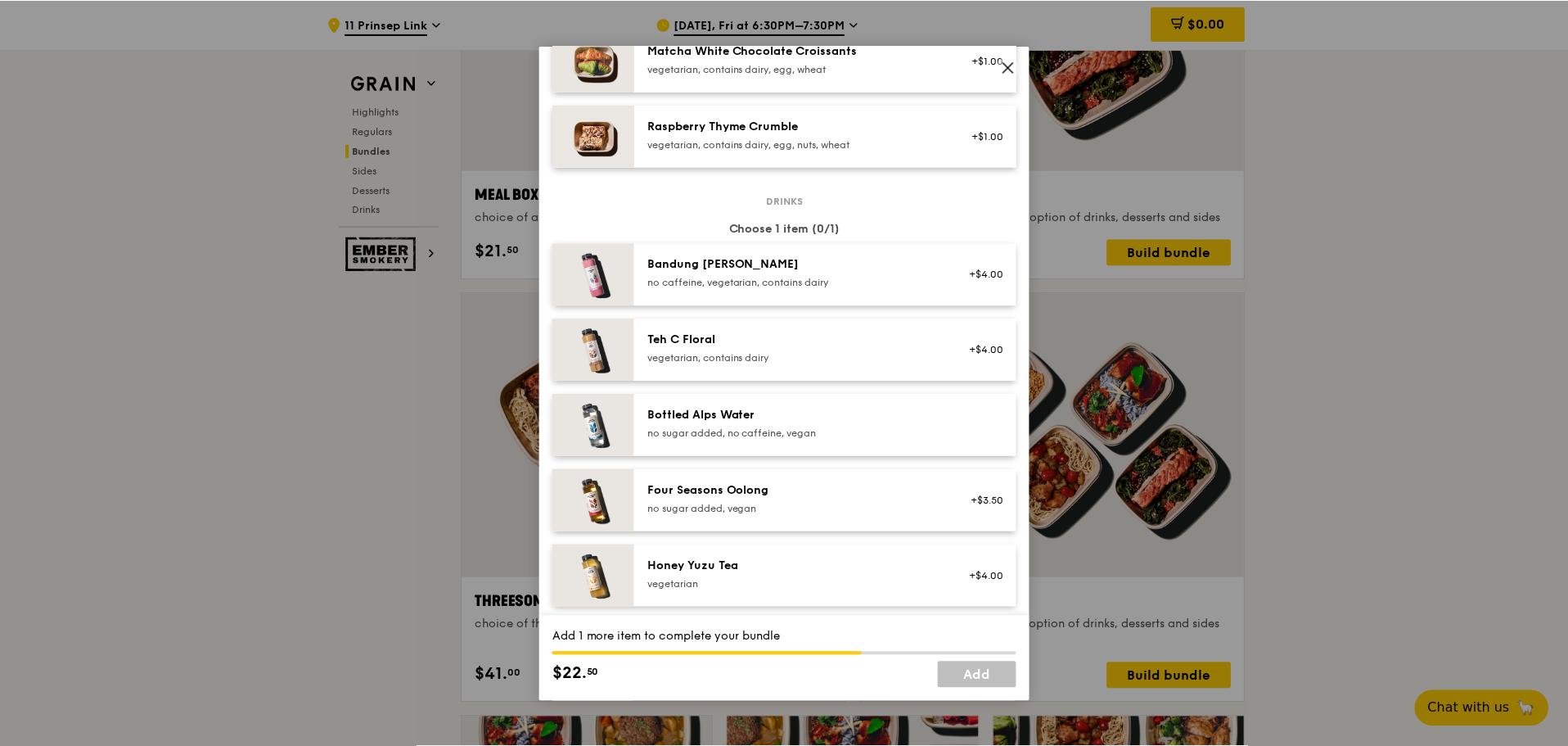
scroll to position [1718, 0]
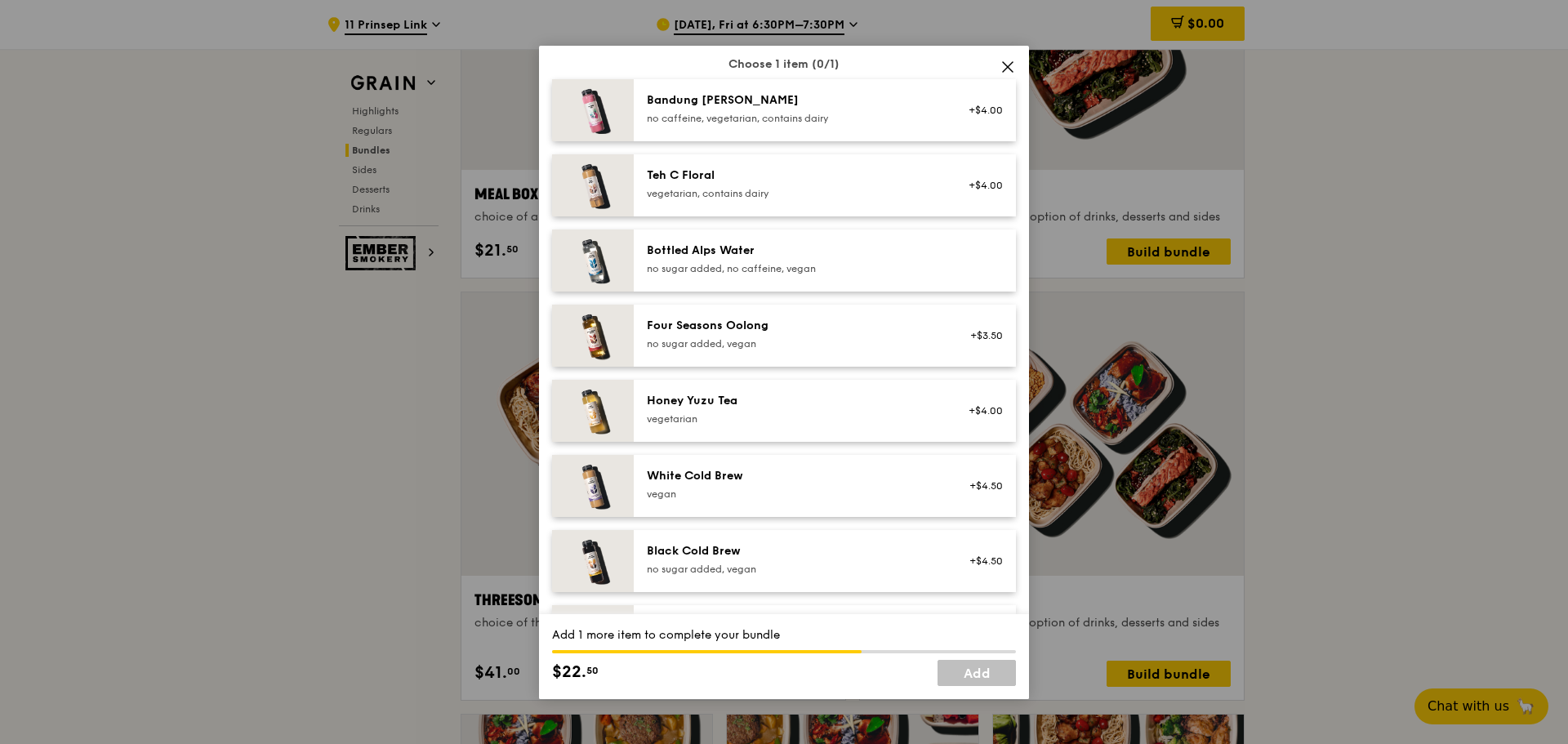
click at [796, 275] on div "no sugar added, no caffeine, vegan" at bounding box center [794, 269] width 294 height 13
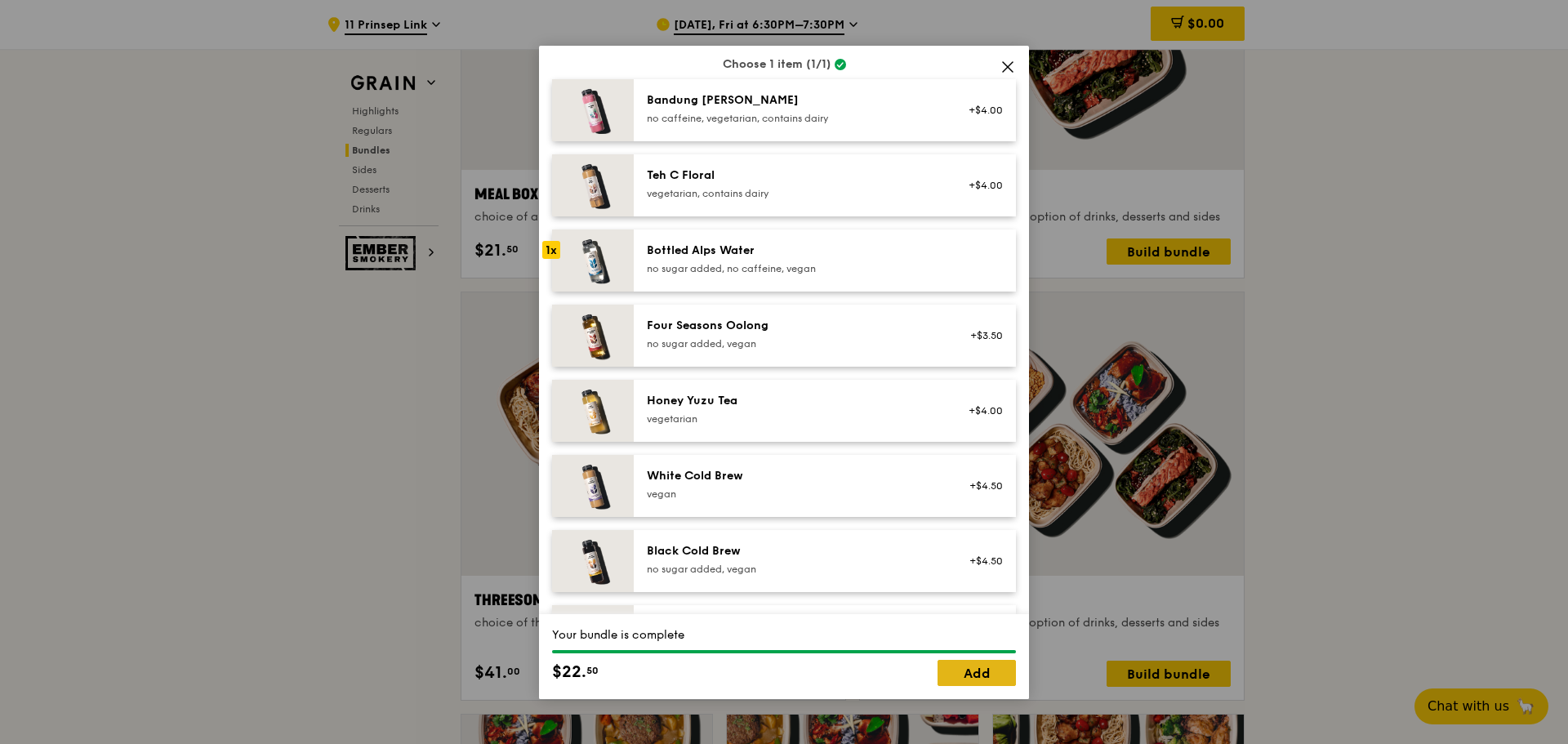
click at [885, 323] on link "Add" at bounding box center [977, 672] width 78 height 26
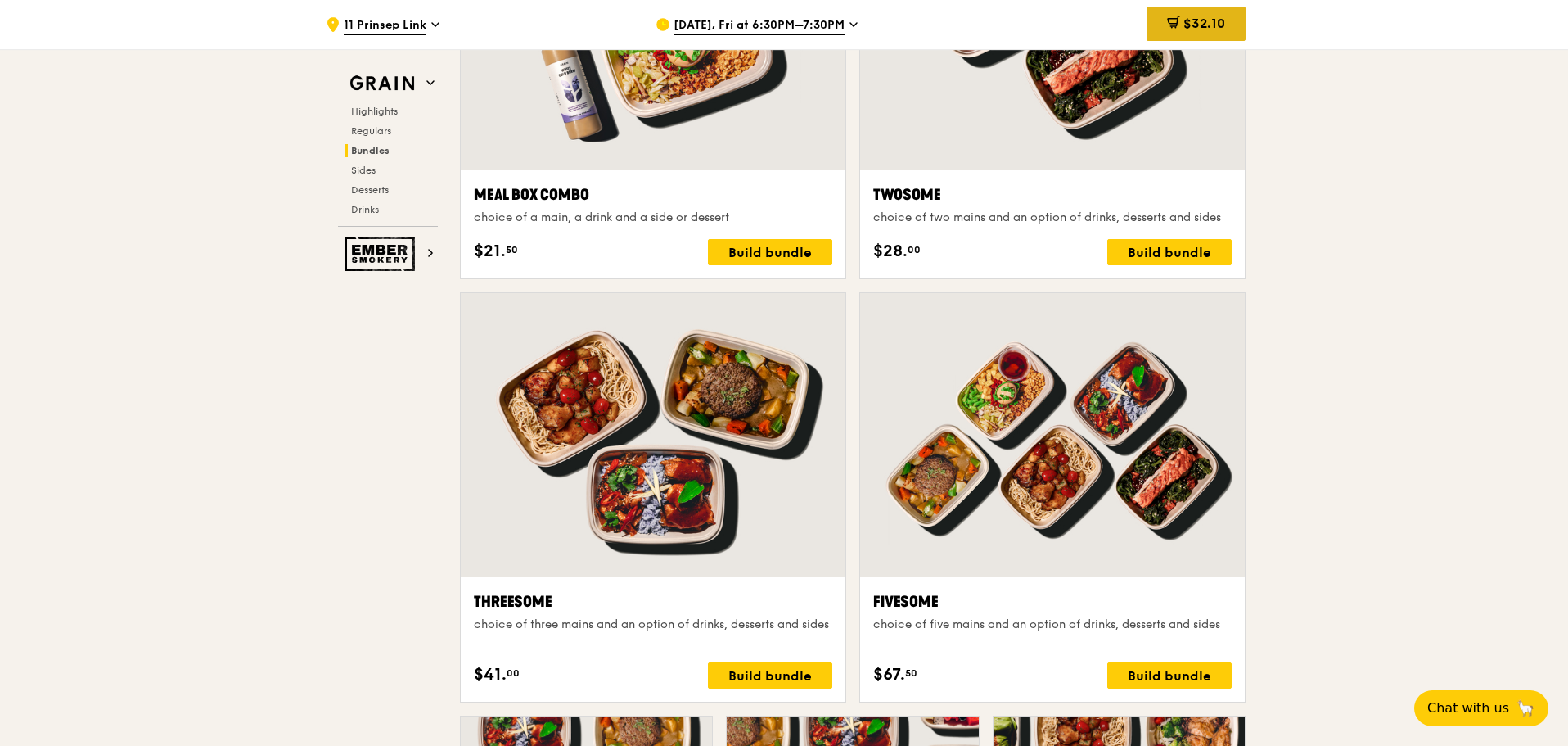
click at [886, 12] on div "$32.10" at bounding box center [1197, 24] width 99 height 34
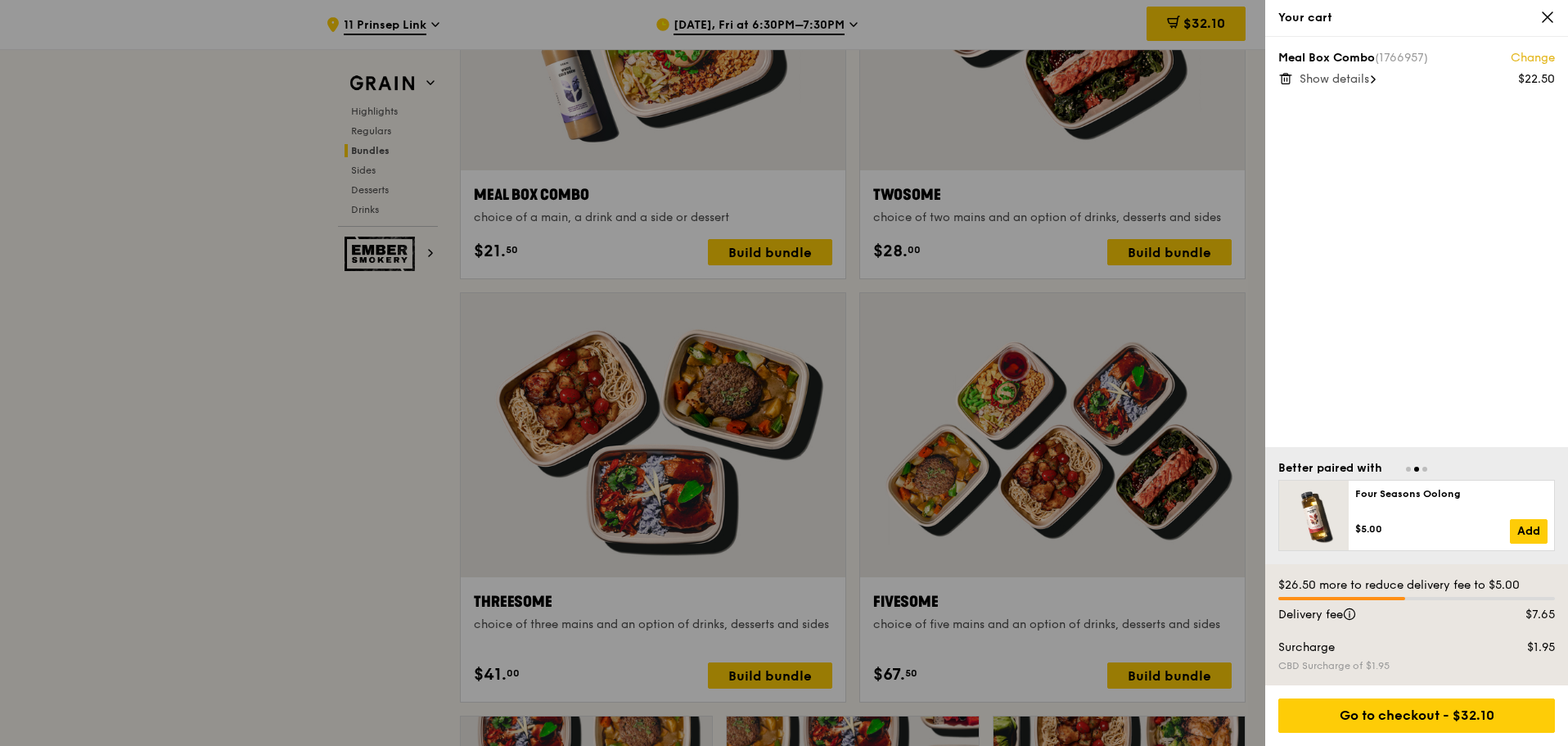
click at [886, 242] on div "Meal Box Combo (1766957) Change $22.50 Show details" at bounding box center [1416, 242] width 303 height 410
click at [886, 75] on span "Show details" at bounding box center [1334, 78] width 70 height 14
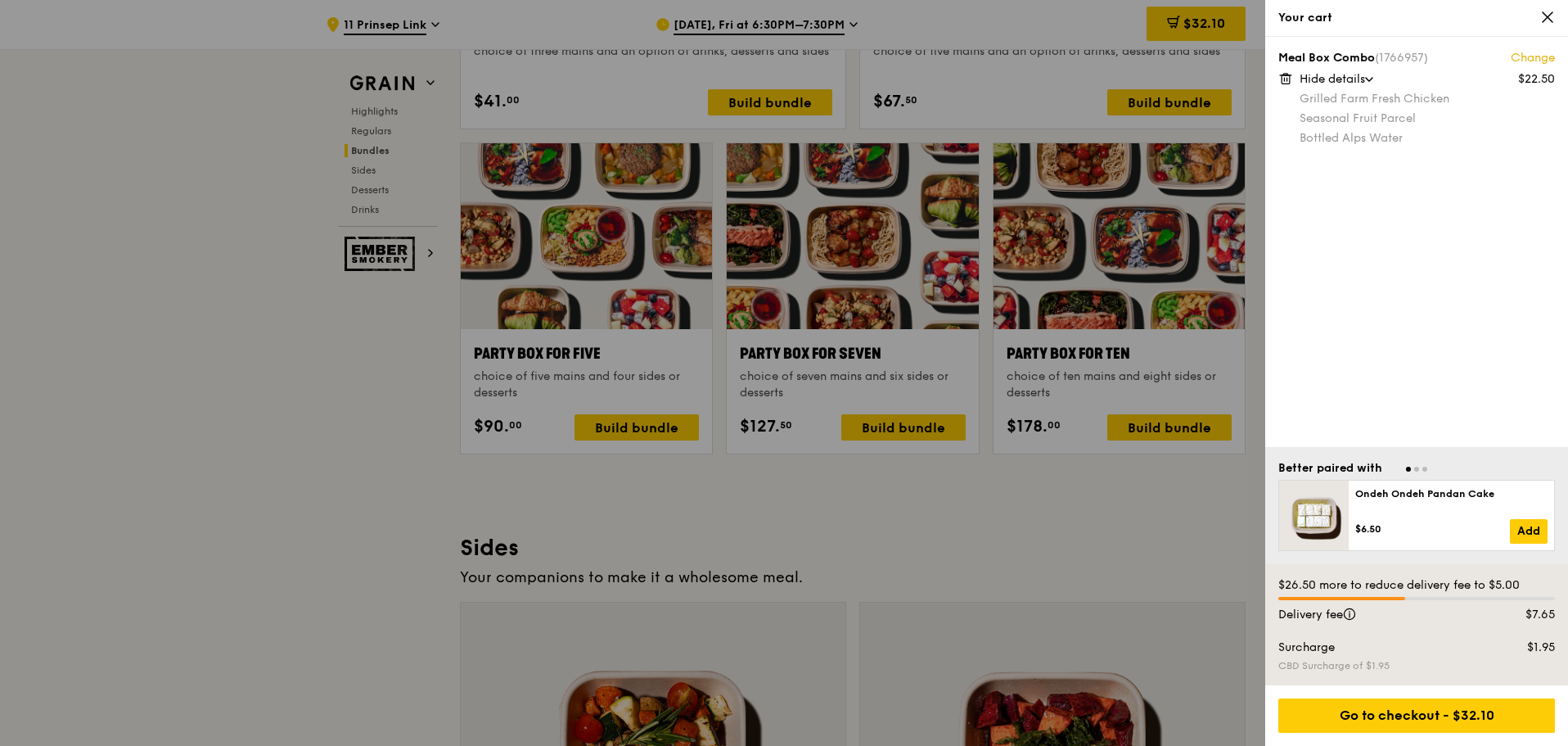
scroll to position [3110, 0]
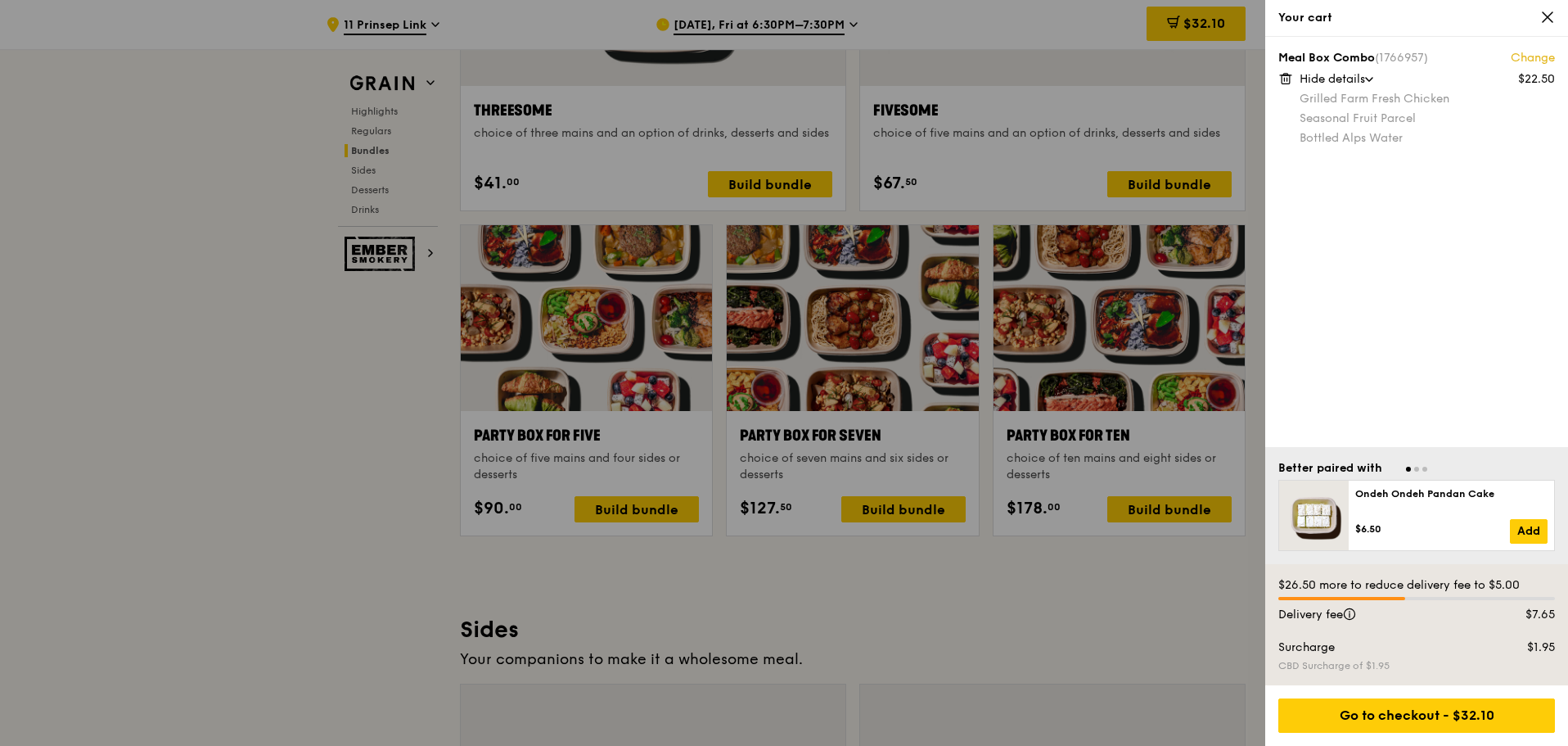
click at [886, 57] on link "Change" at bounding box center [1533, 57] width 44 height 16
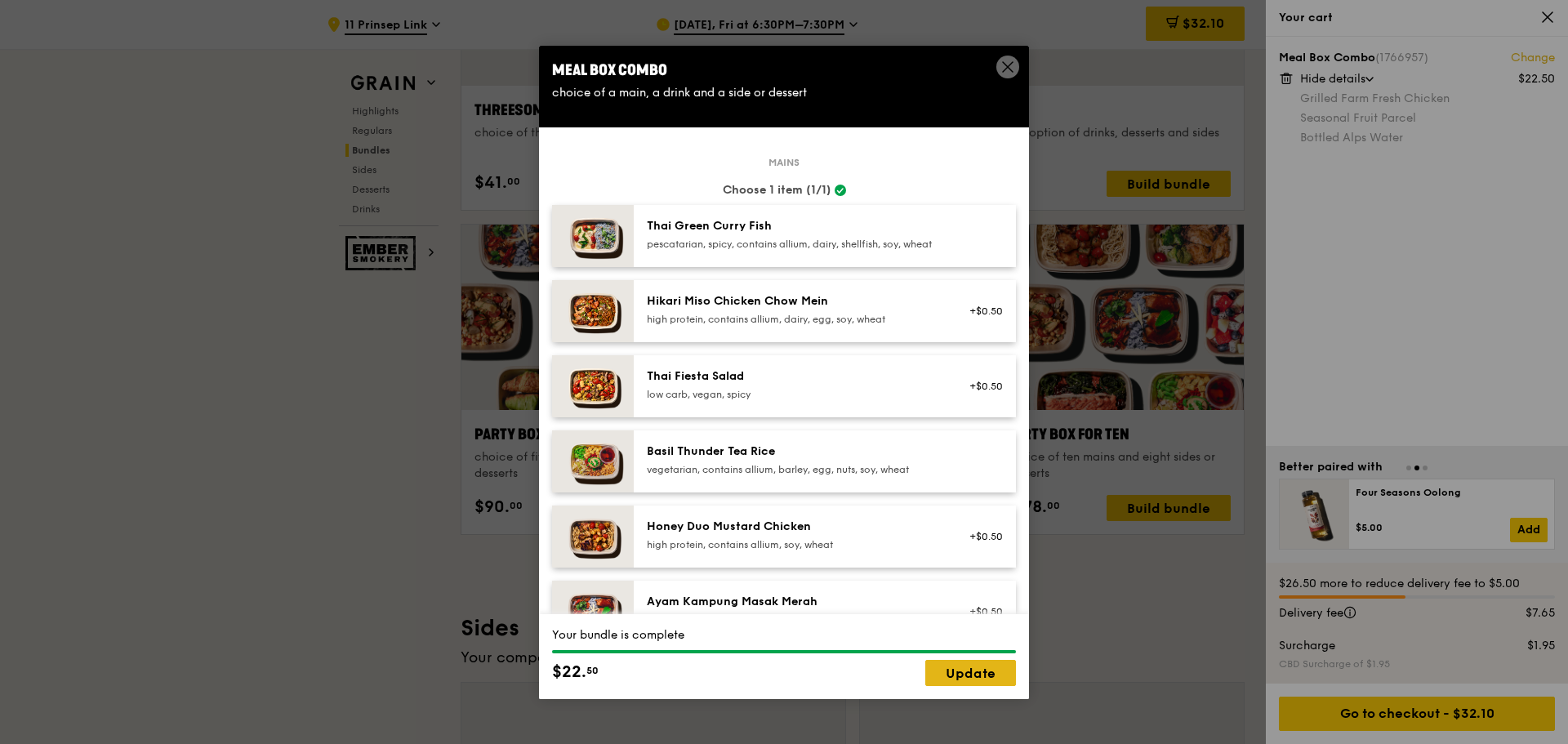
click at [885, 323] on link "Update" at bounding box center [970, 672] width 91 height 26
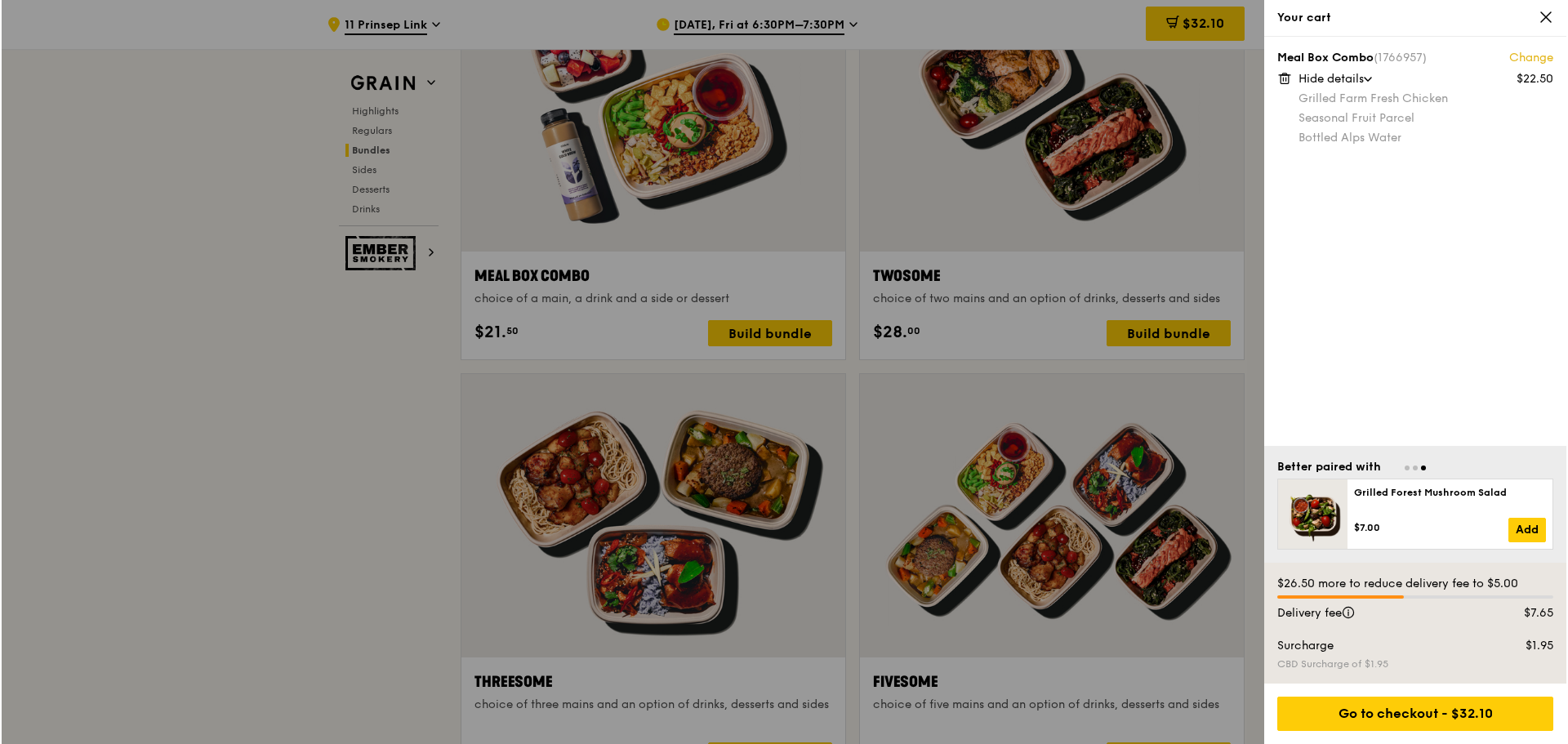
scroll to position [2285, 0]
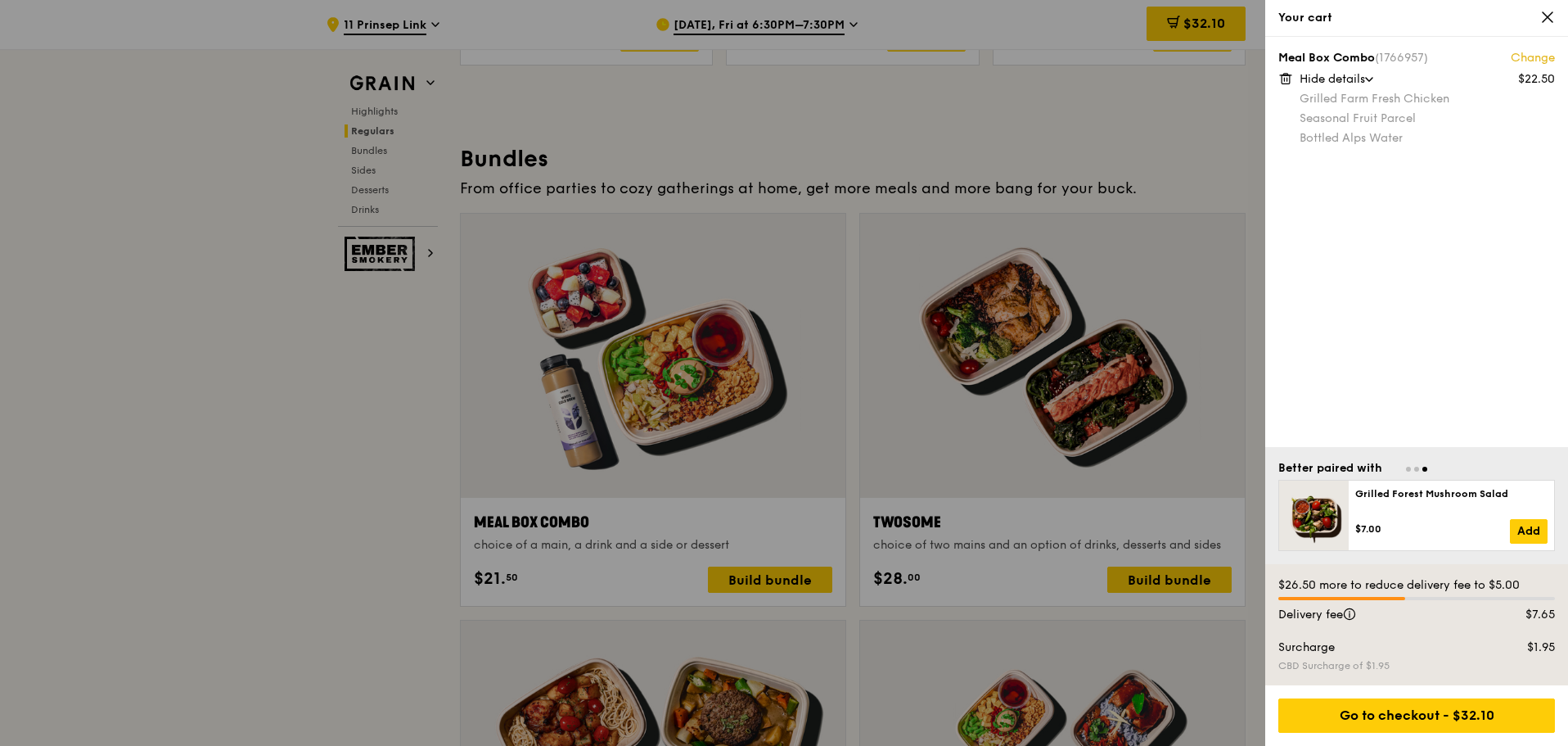
click at [773, 324] on div at bounding box center [784, 373] width 1568 height 746
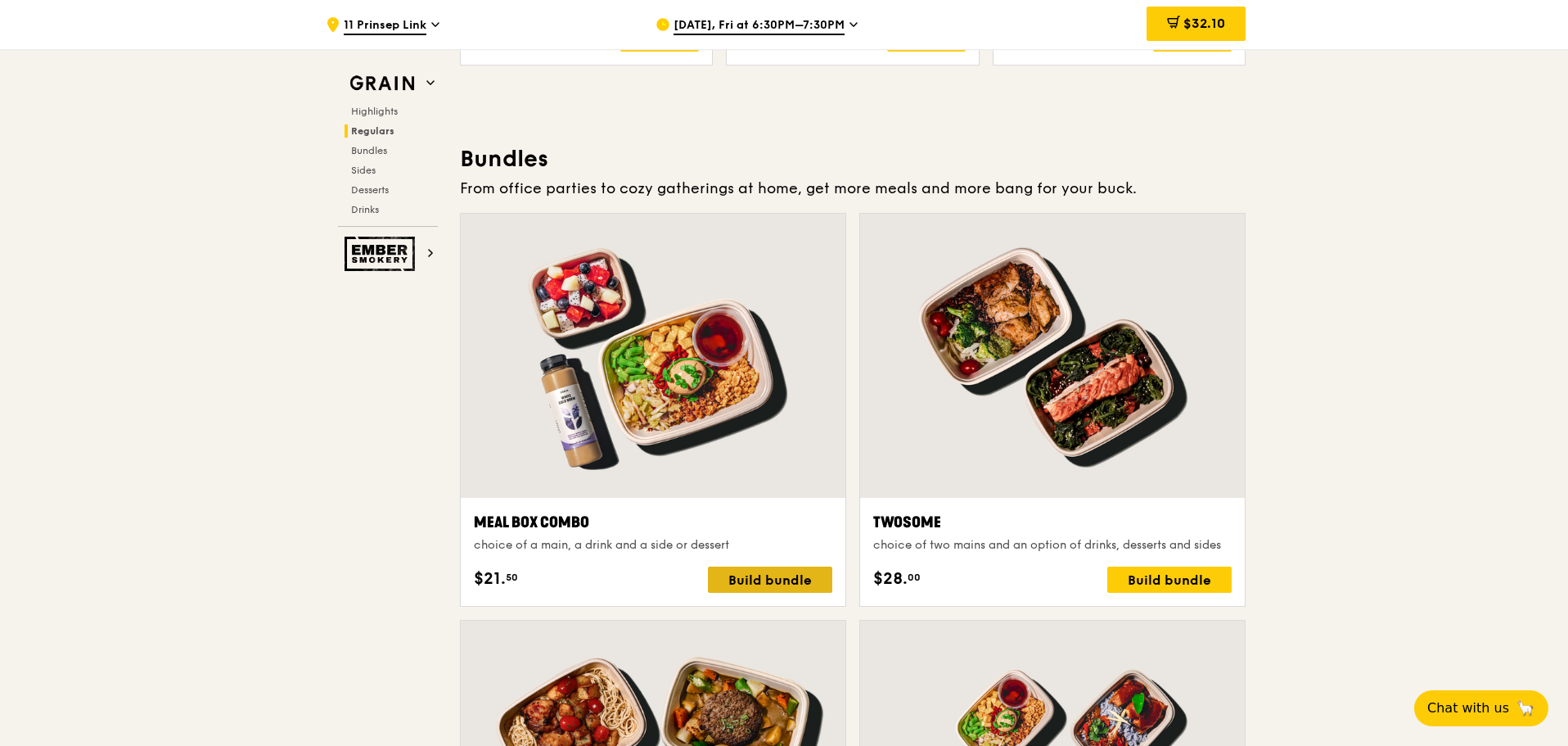
click at [761, 324] on div "Build bundle" at bounding box center [770, 579] width 124 height 26
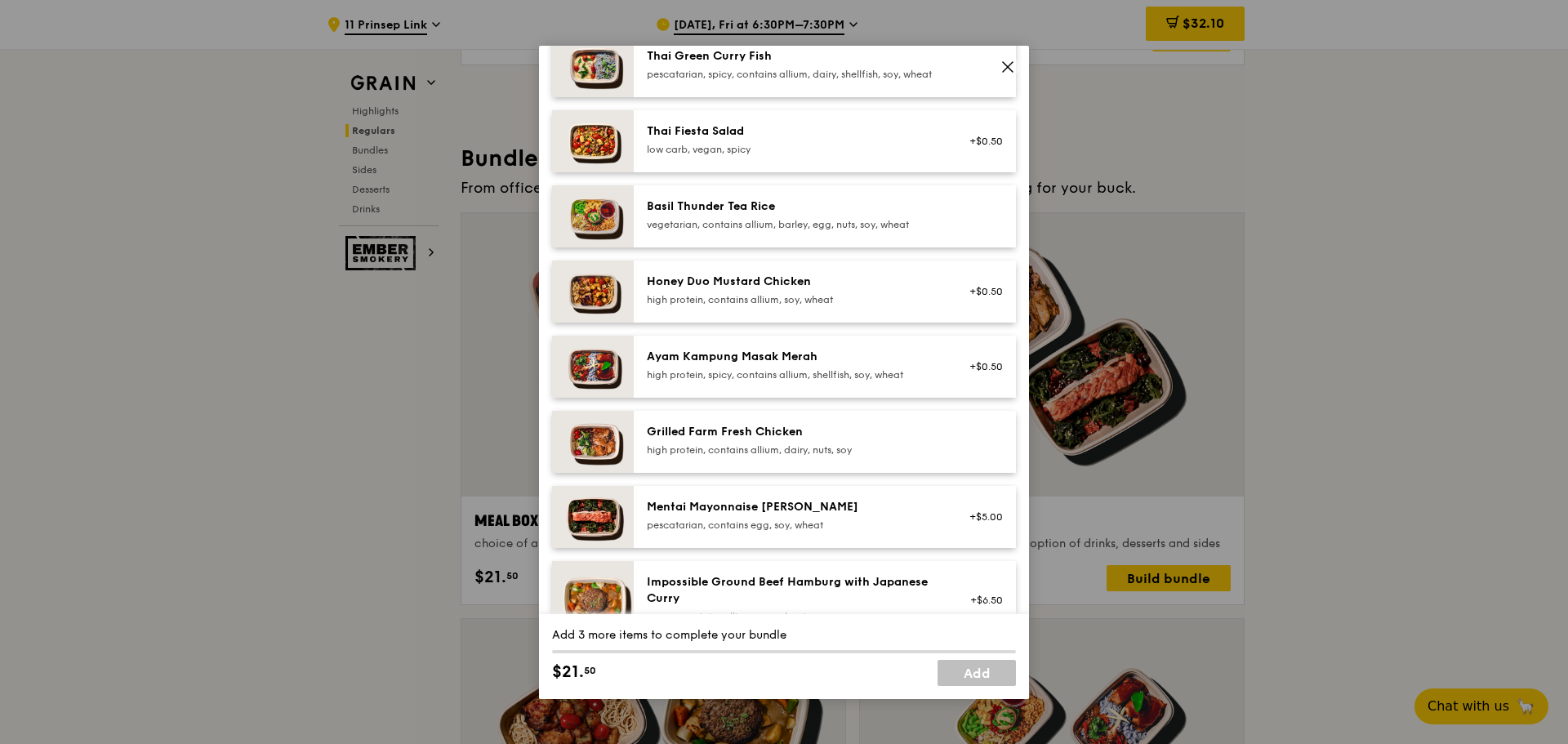
scroll to position [327, 0]
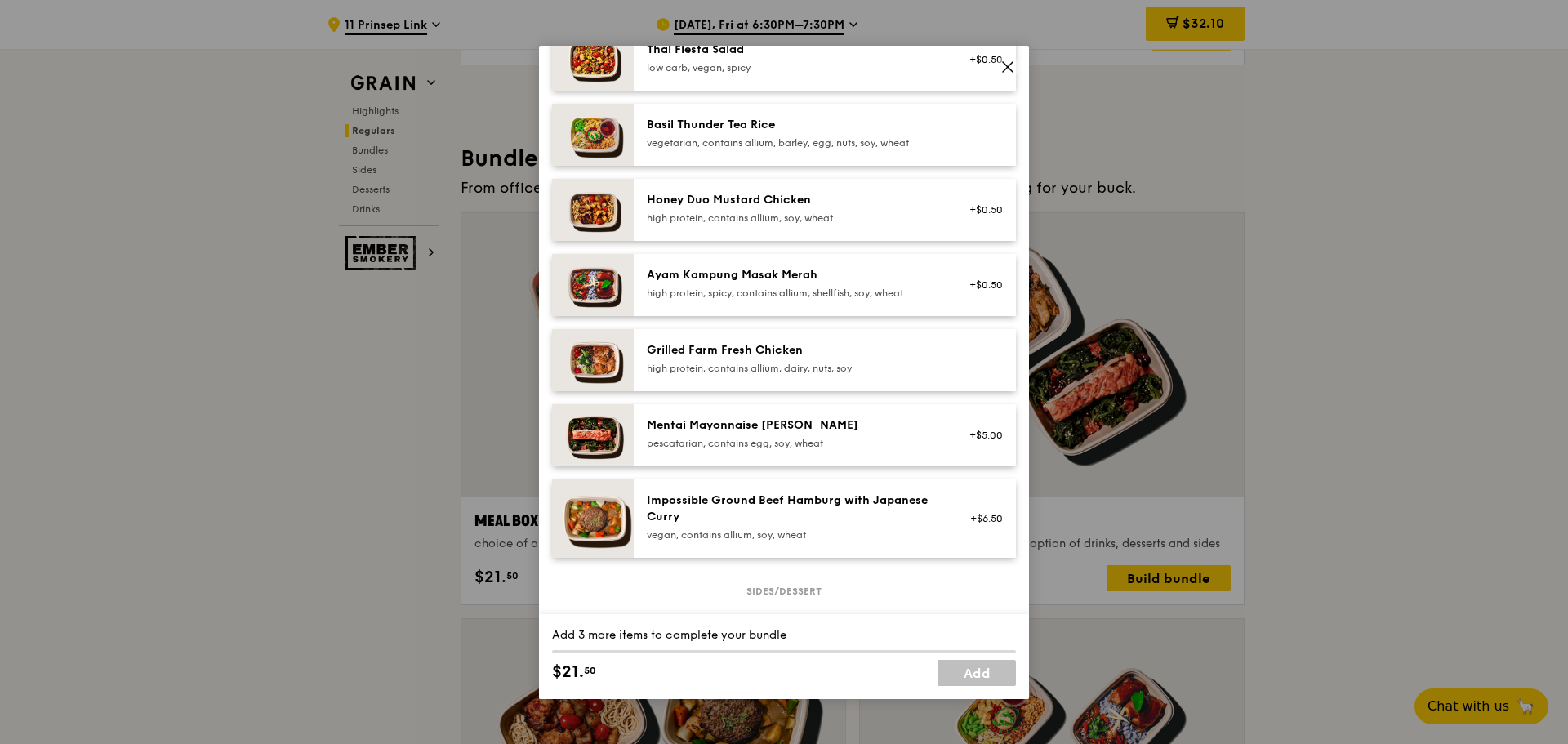
click at [797, 323] on div "Grilled Farm Fresh Chicken" at bounding box center [794, 350] width 294 height 16
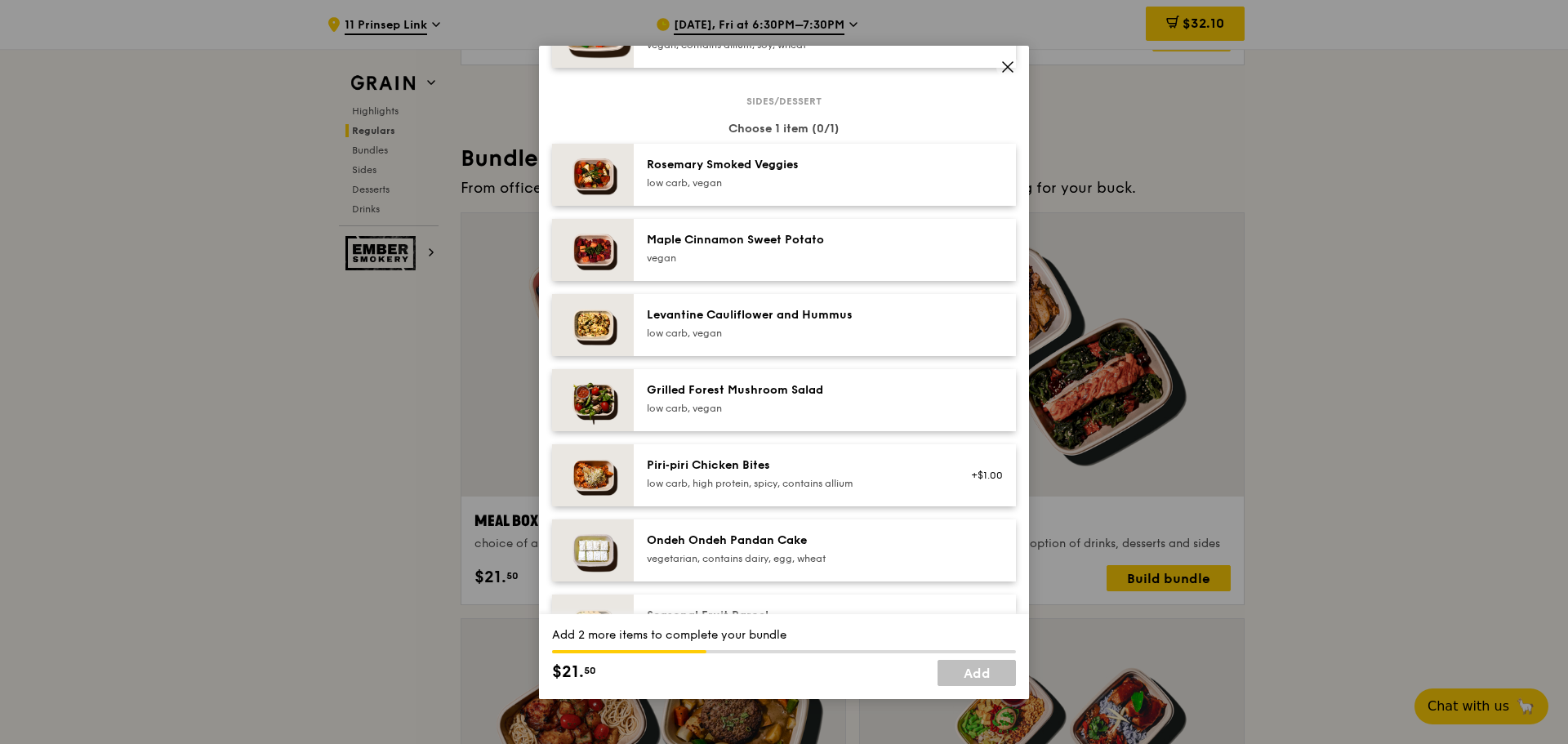
scroll to position [979, 0]
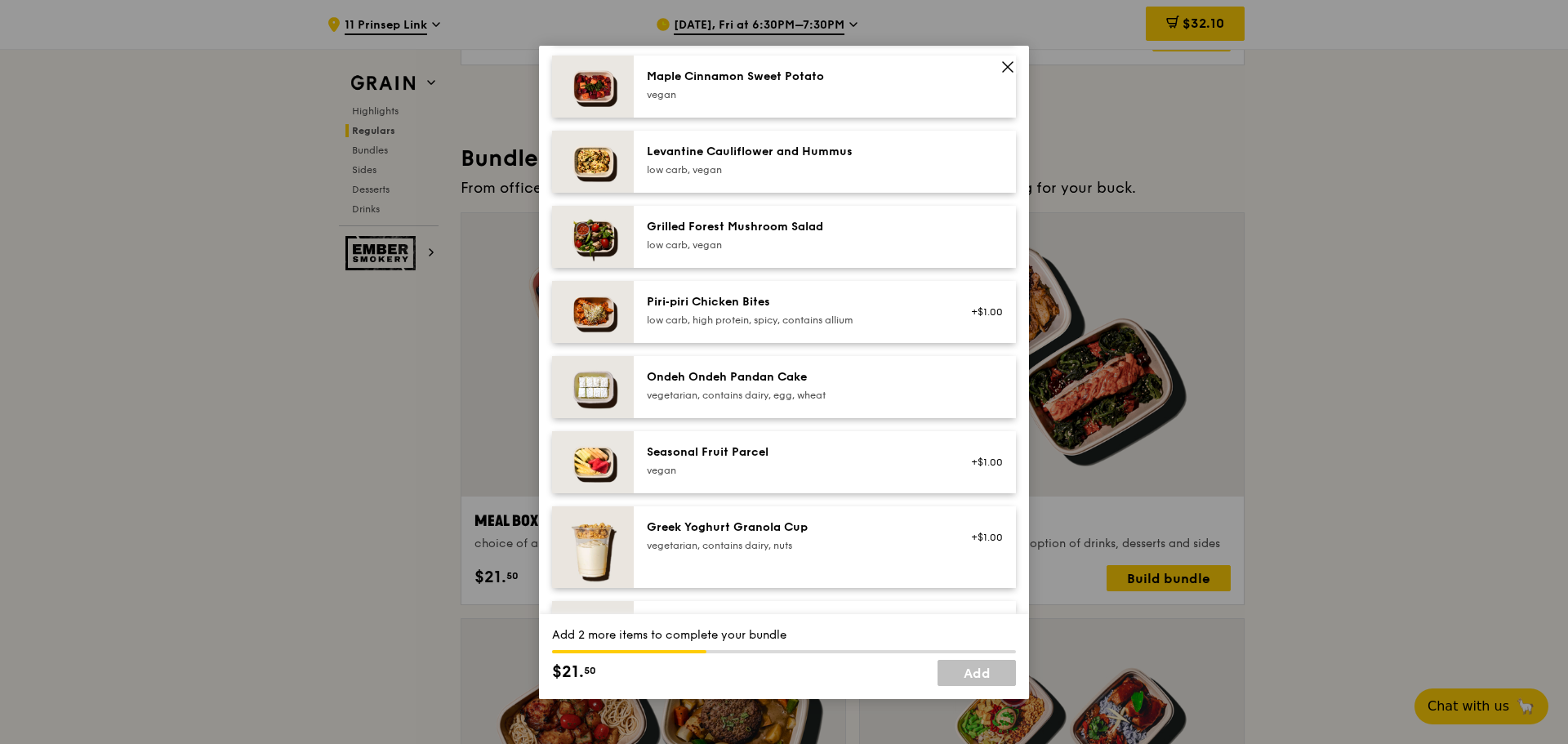
click at [672, 323] on div "vegan" at bounding box center [794, 471] width 294 height 13
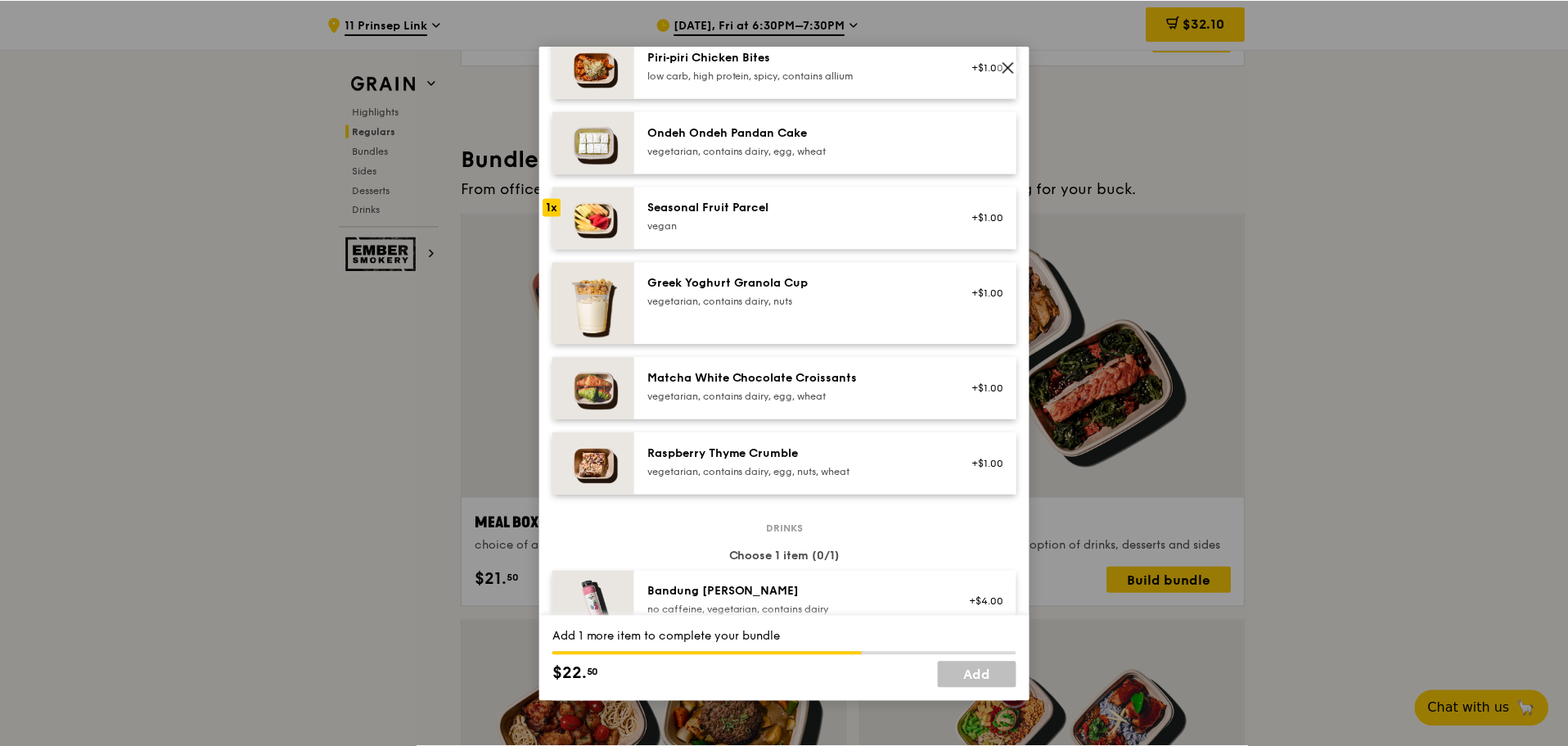
scroll to position [1473, 0]
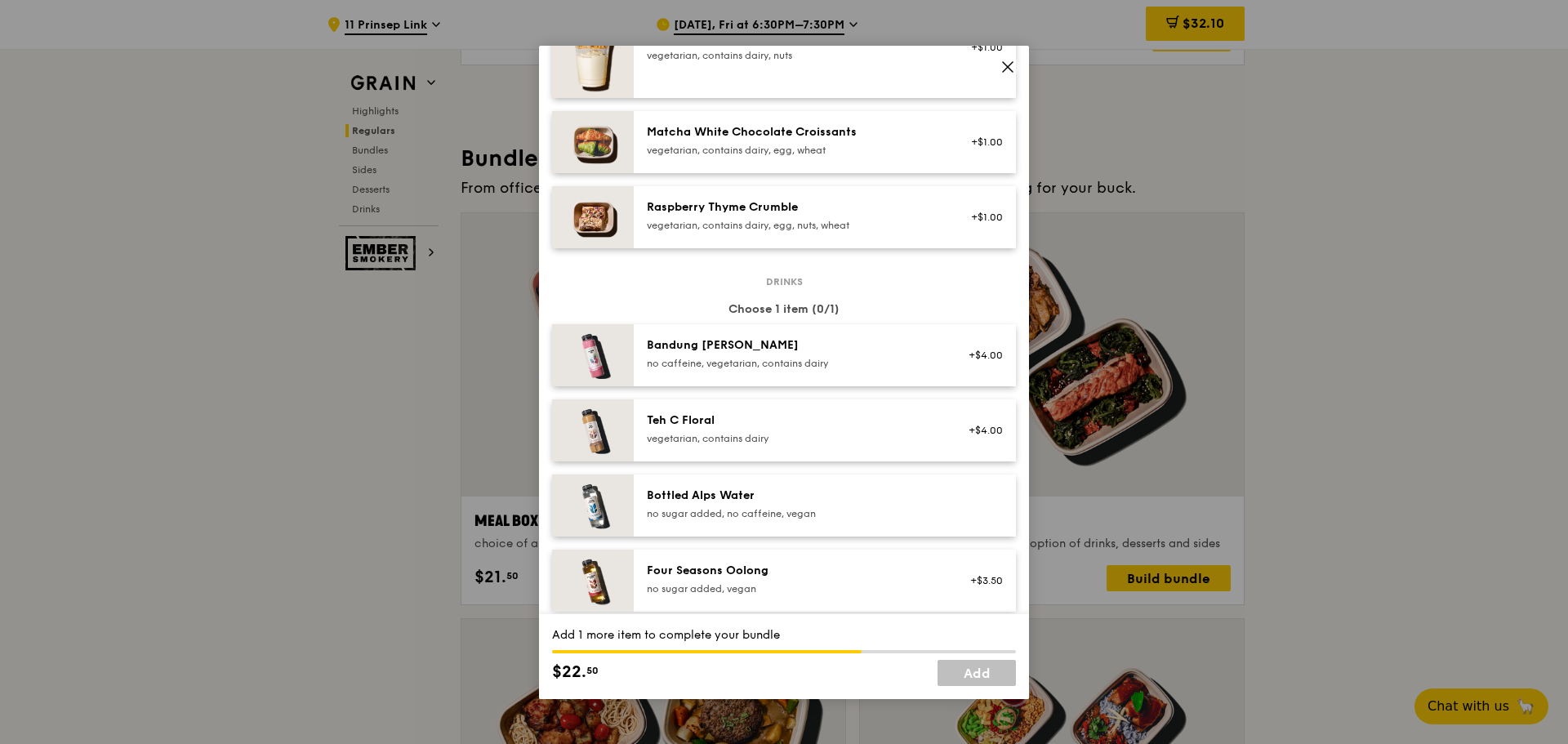
click at [674, 323] on div "Bottled Alps Water" at bounding box center [794, 495] width 294 height 16
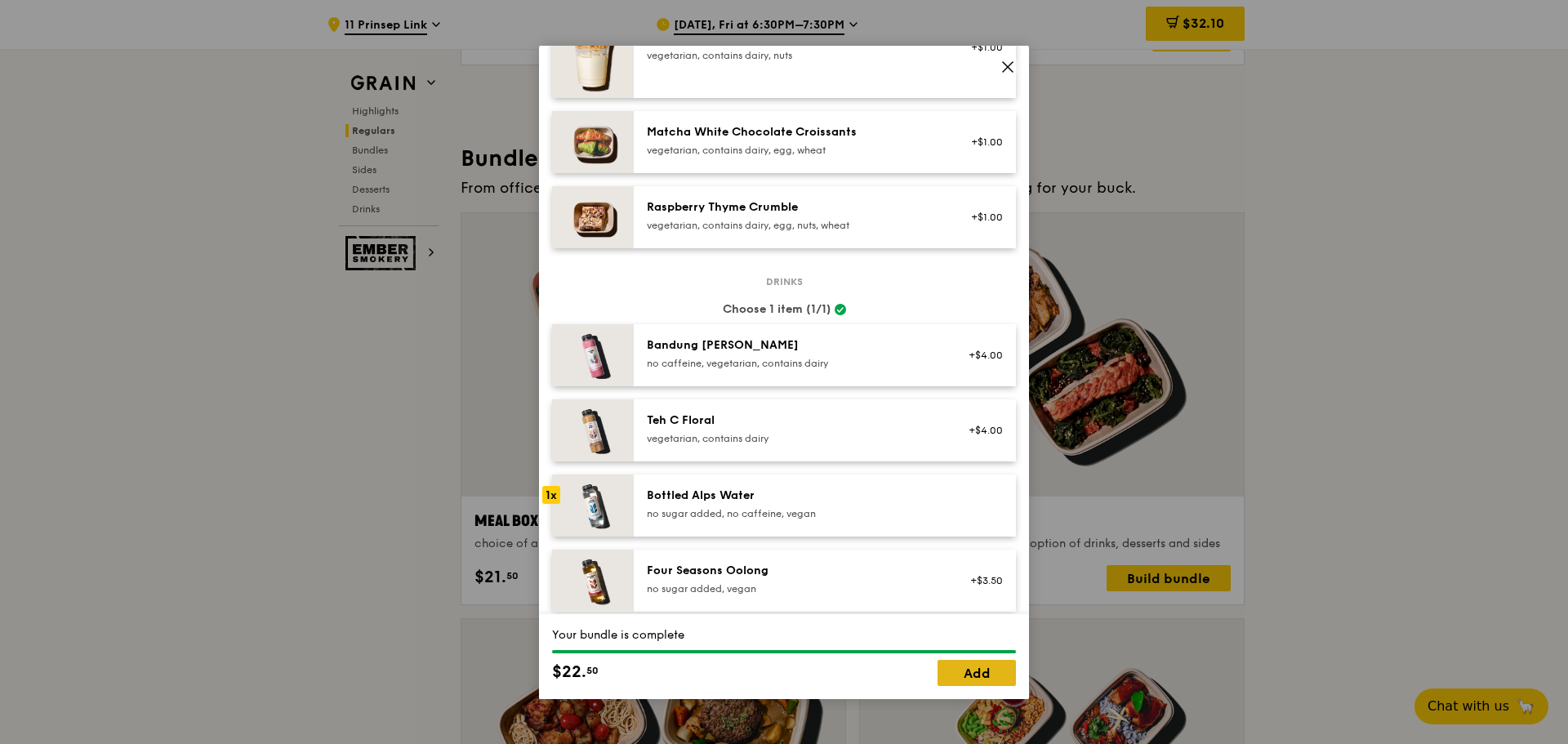
click at [885, 323] on link "Add" at bounding box center [977, 672] width 78 height 26
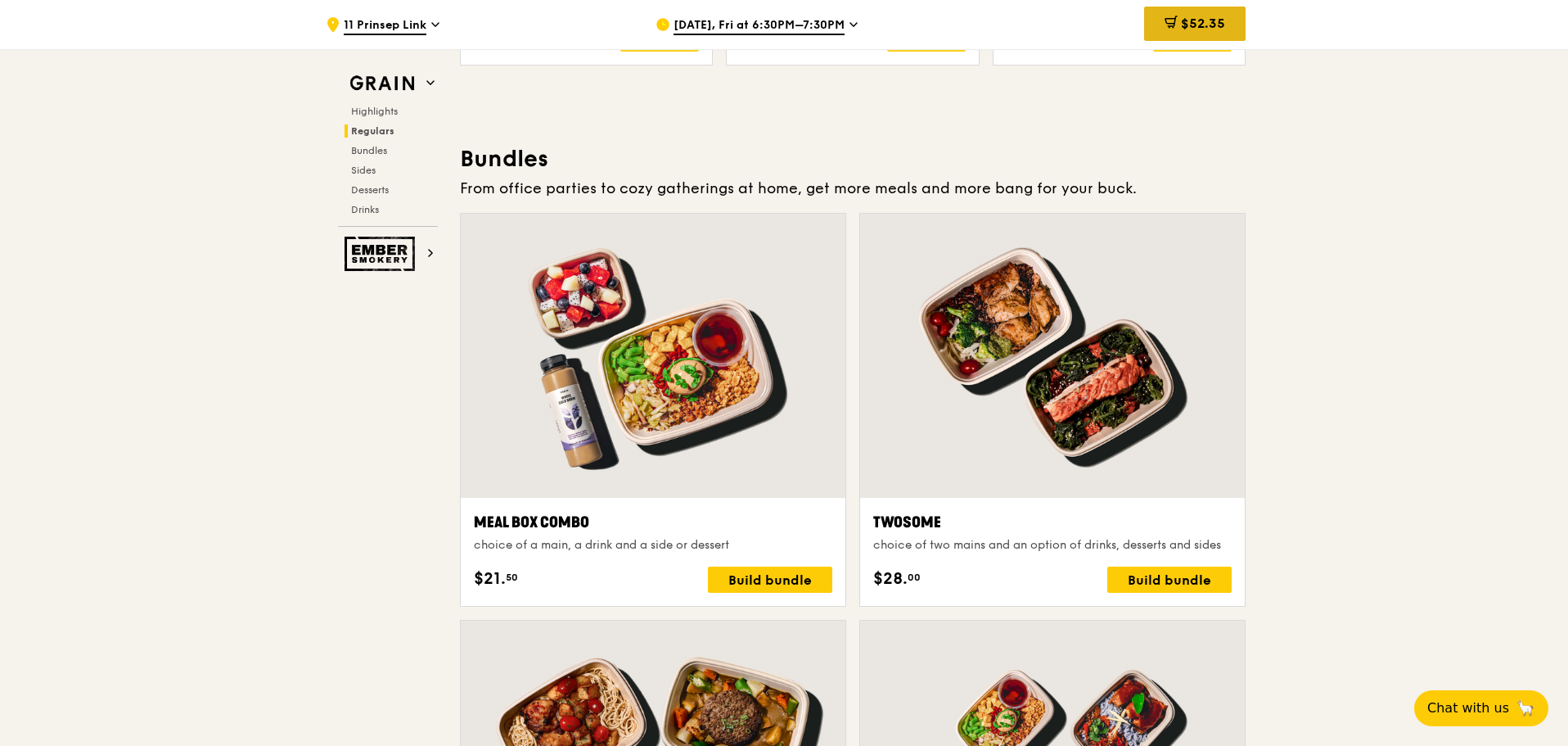
click at [886, 26] on span "$52.35" at bounding box center [1203, 23] width 44 height 15
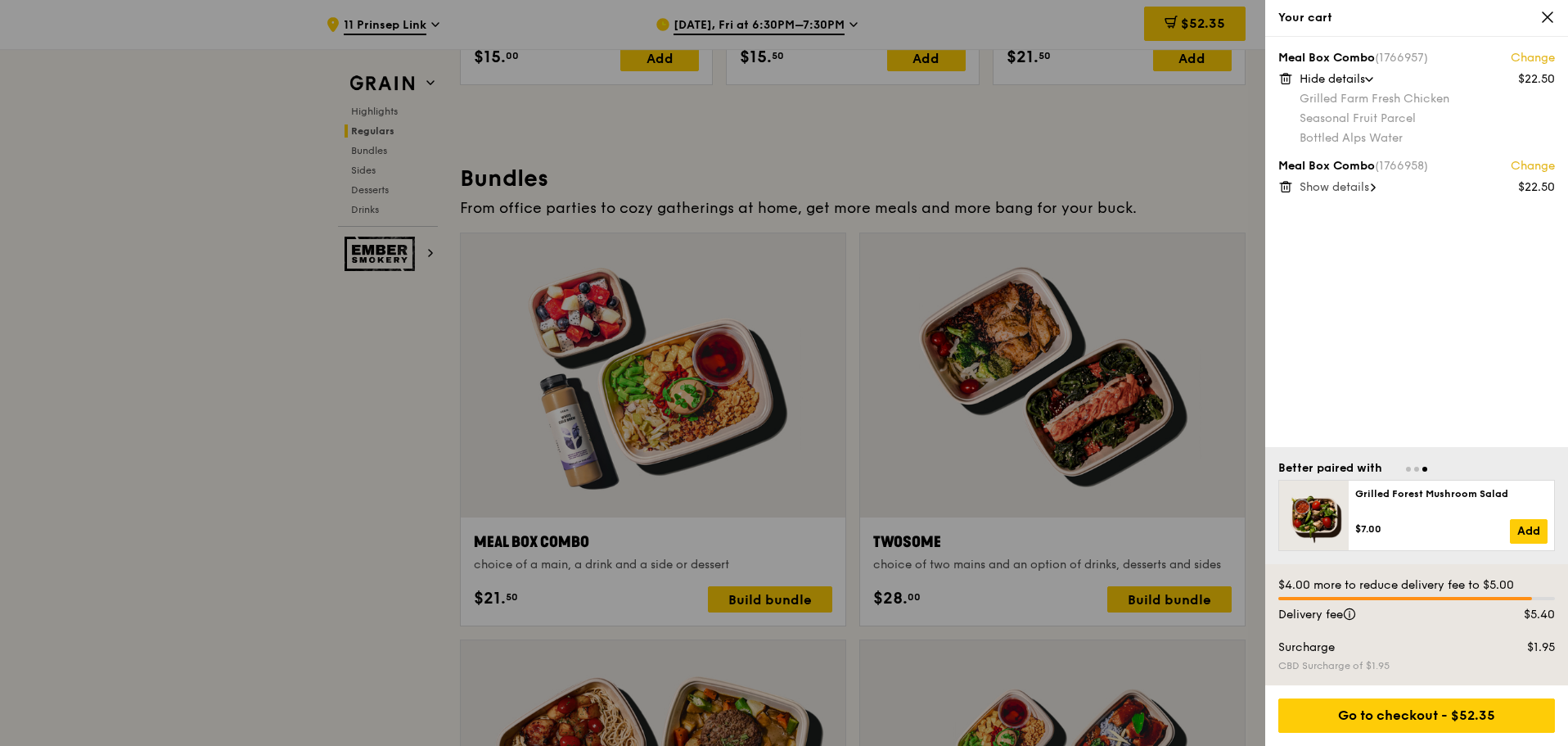
scroll to position [2027, 0]
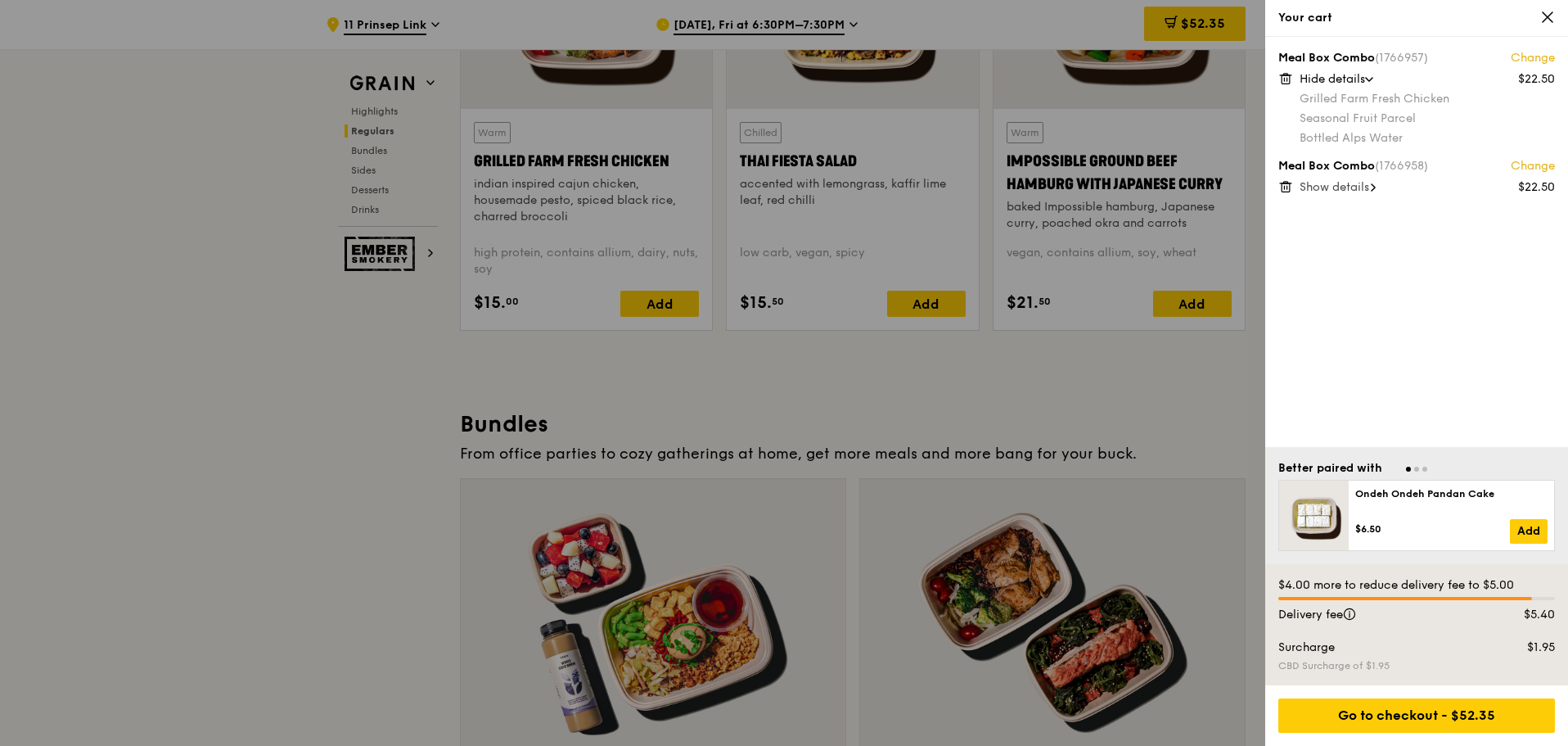
click at [886, 183] on span "Show details" at bounding box center [1334, 187] width 70 height 14
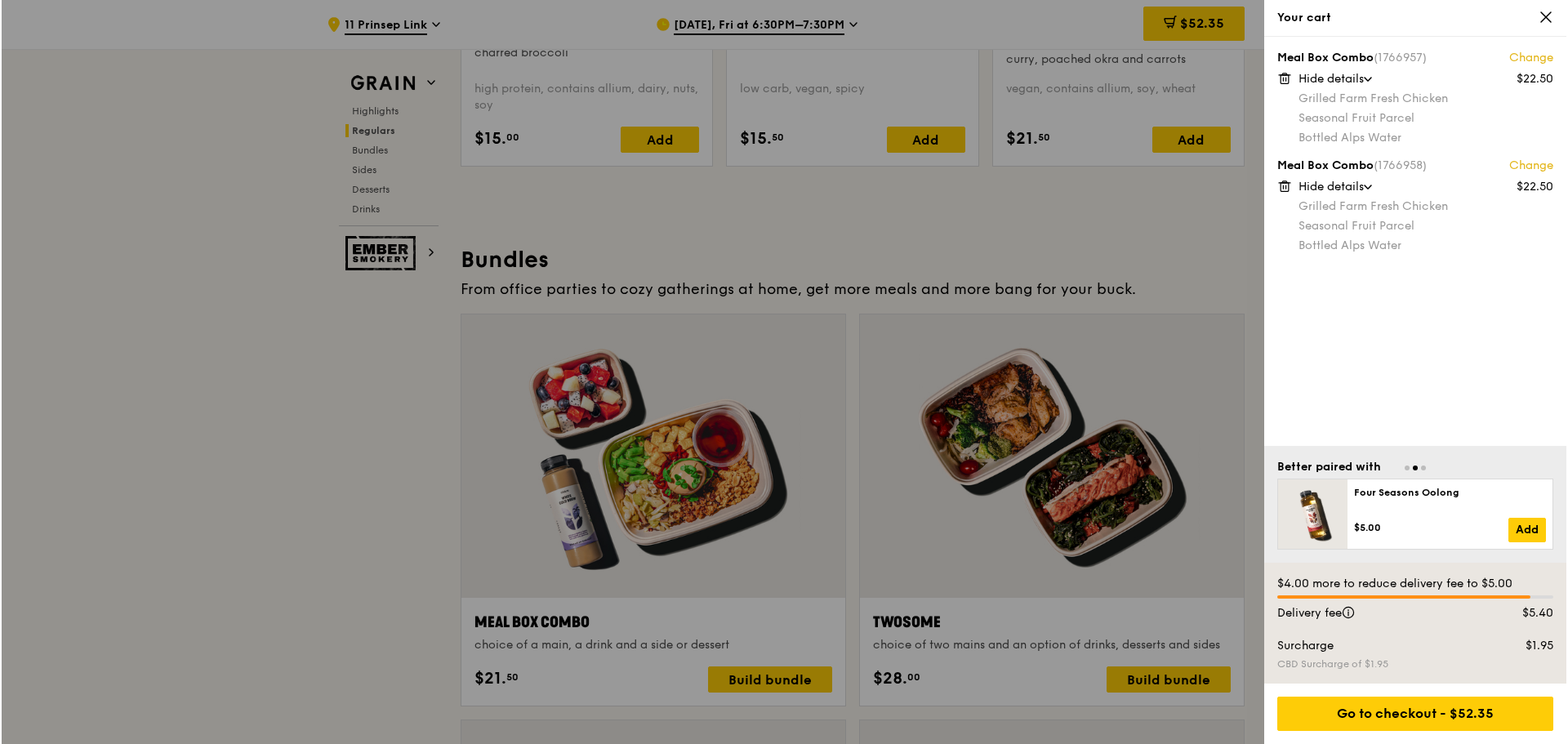
scroll to position [2347, 0]
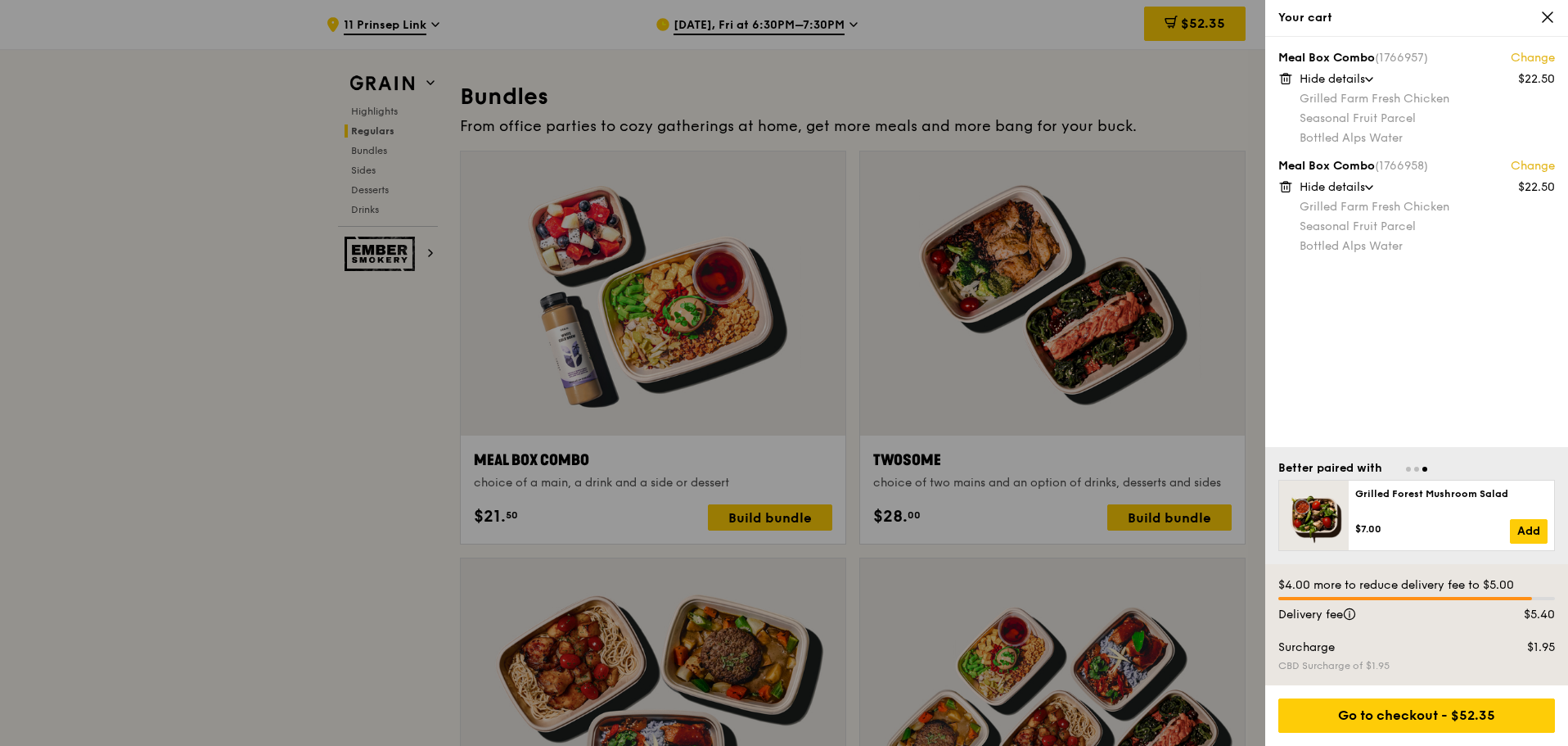
click at [771, 324] on div at bounding box center [784, 373] width 1568 height 746
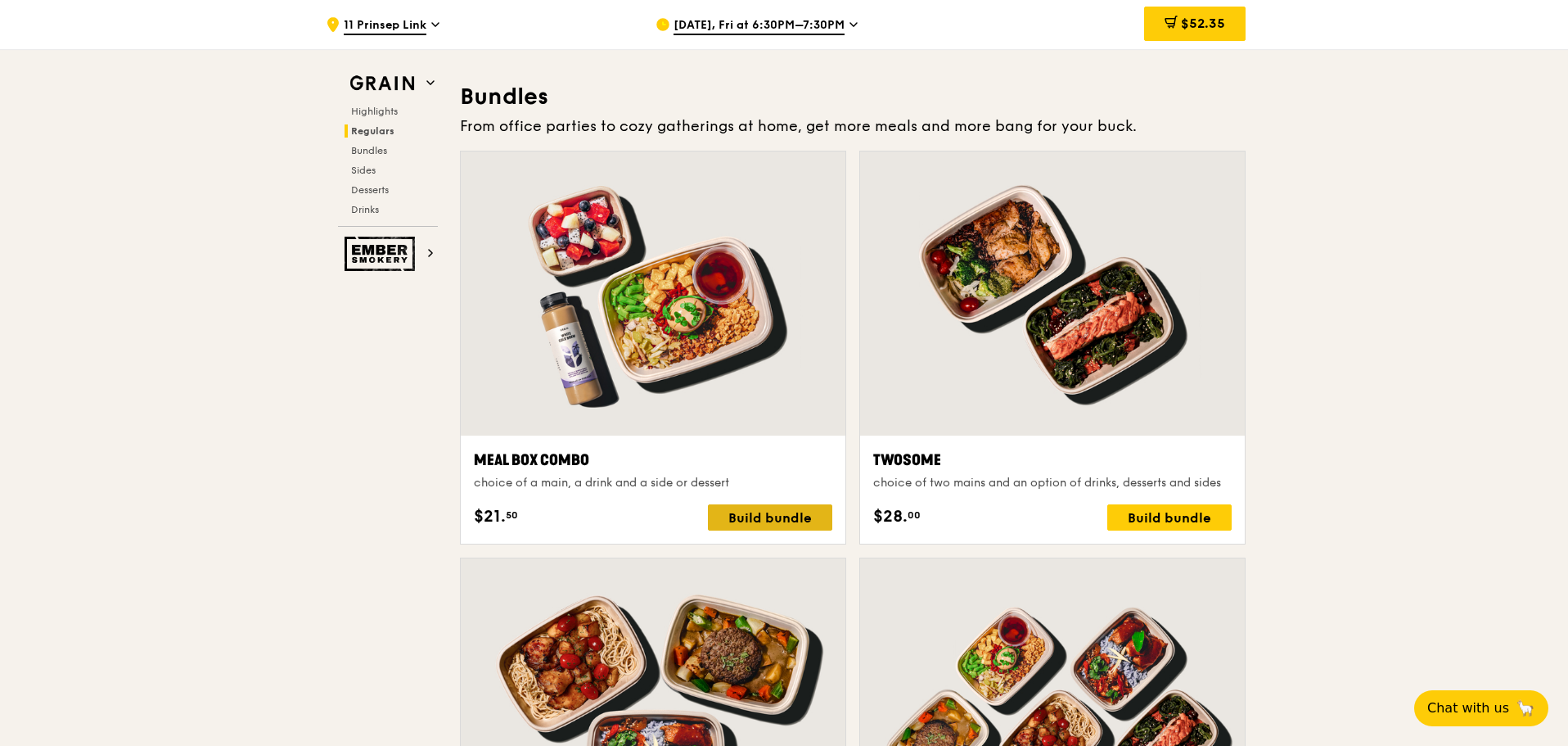
click at [763, 324] on div "Build bundle" at bounding box center [770, 517] width 124 height 26
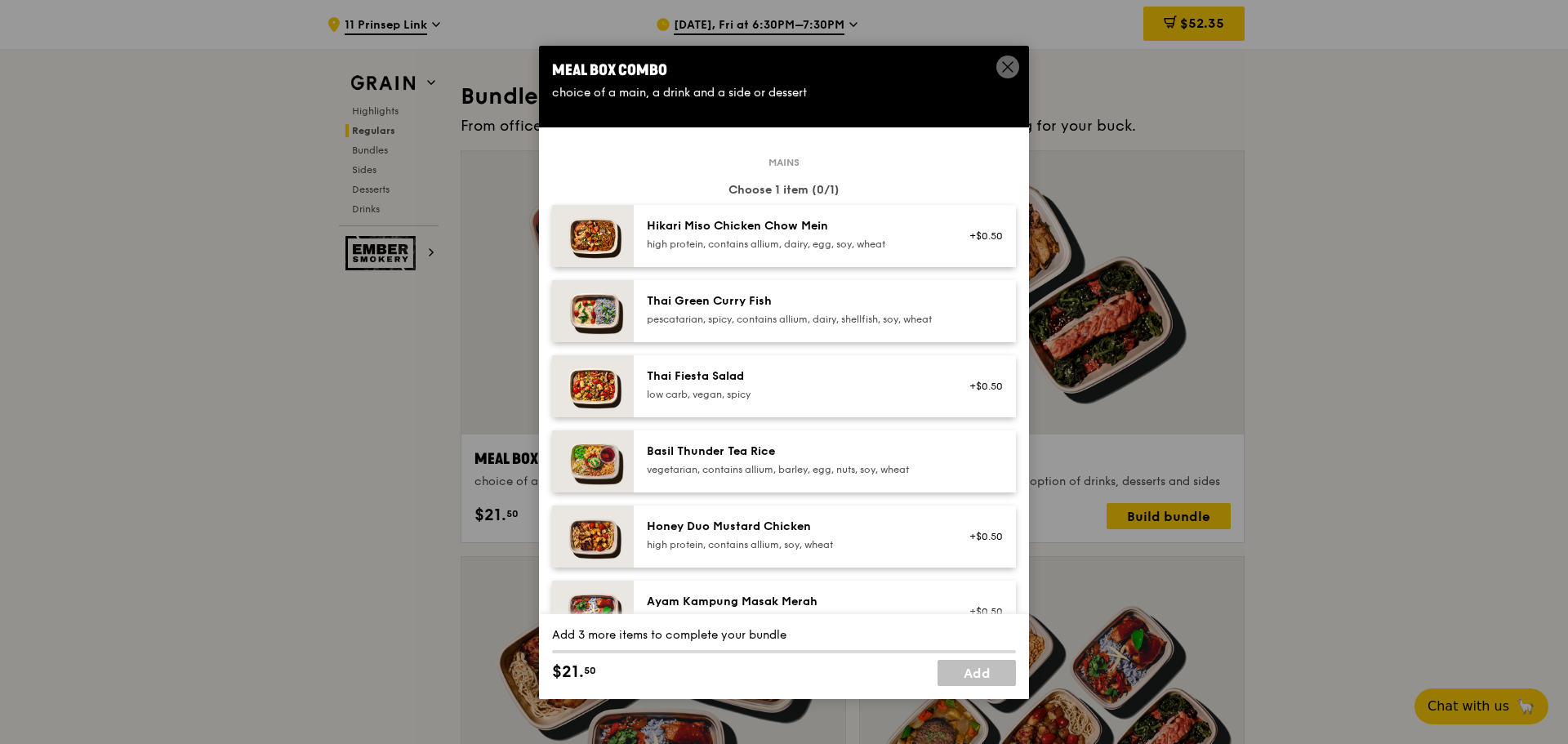
scroll to position [245, 0]
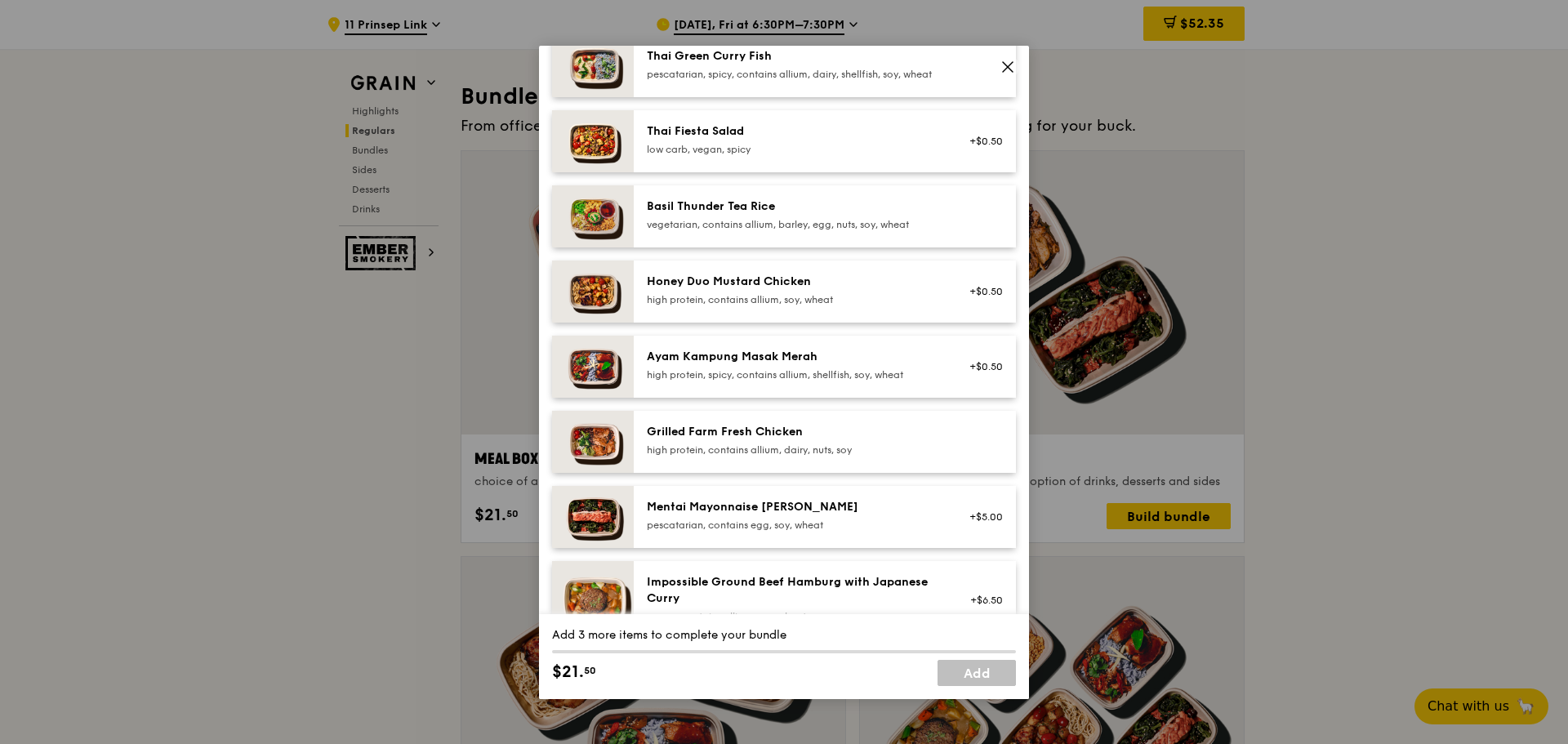
click at [742, 323] on div "Grilled Farm Fresh Chicken high protein, contains allium, dairy, nuts, soy" at bounding box center [825, 441] width 382 height 62
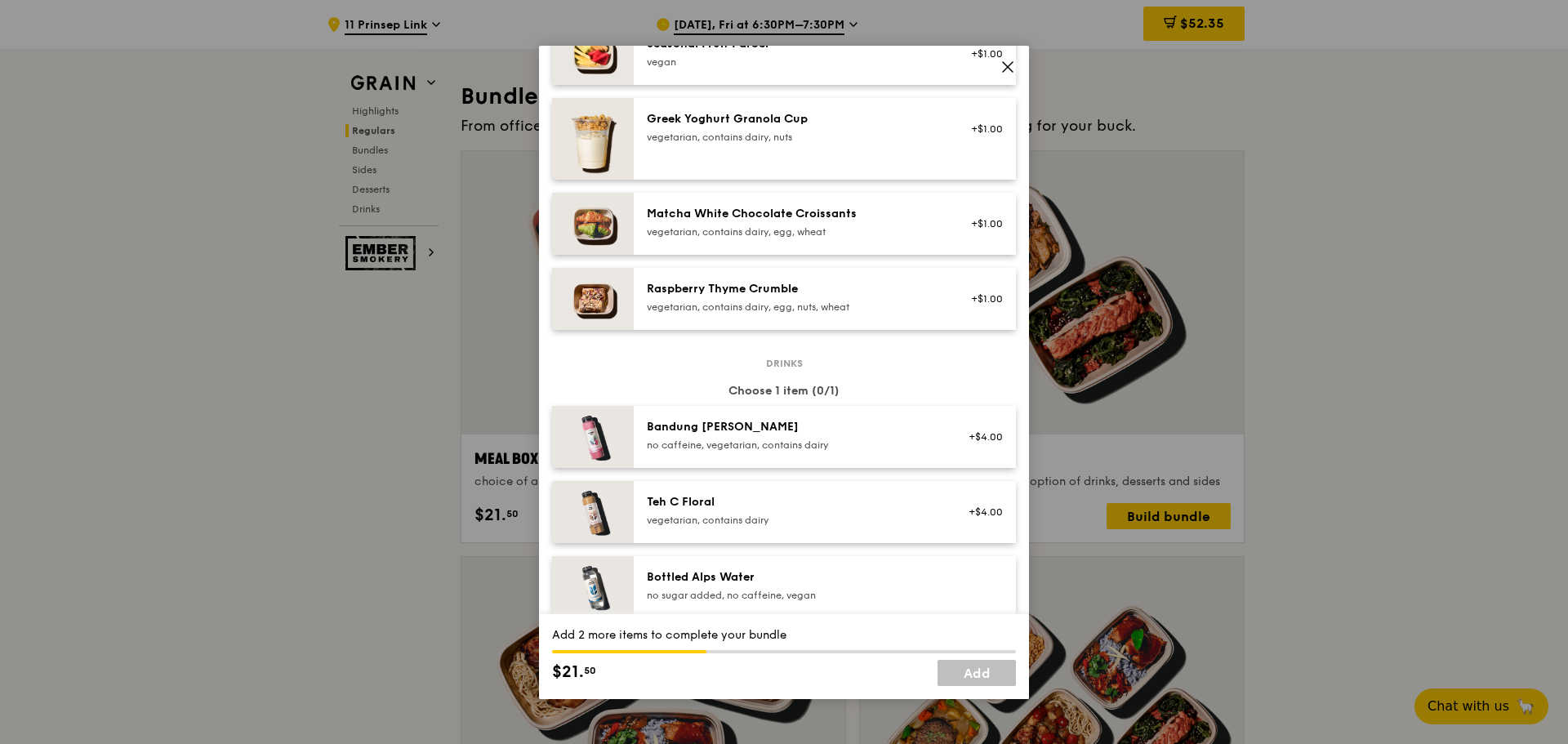
scroll to position [1714, 0]
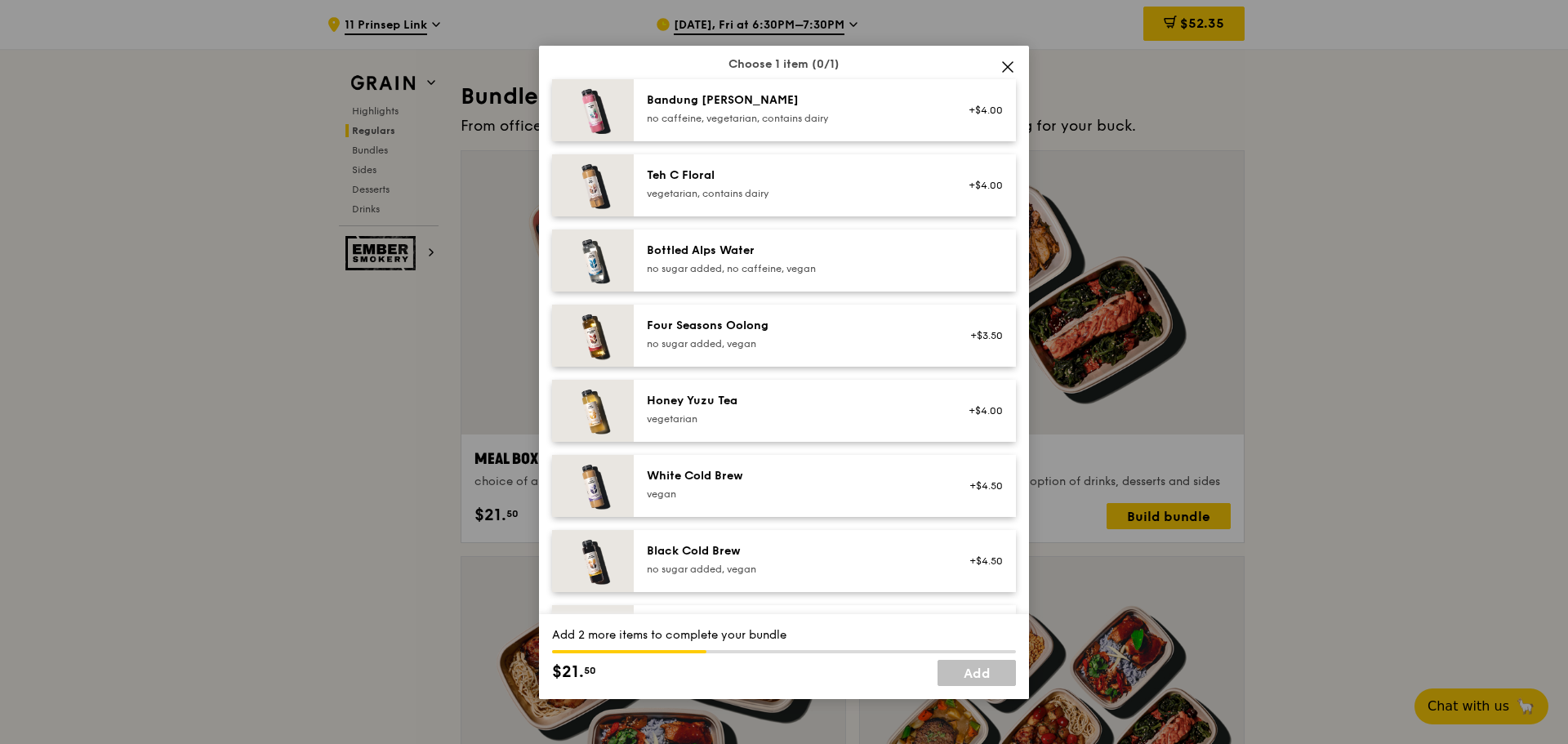
click at [746, 292] on div "Bottled Alps Water no sugar added, no caffeine, vegan" at bounding box center [825, 260] width 382 height 62
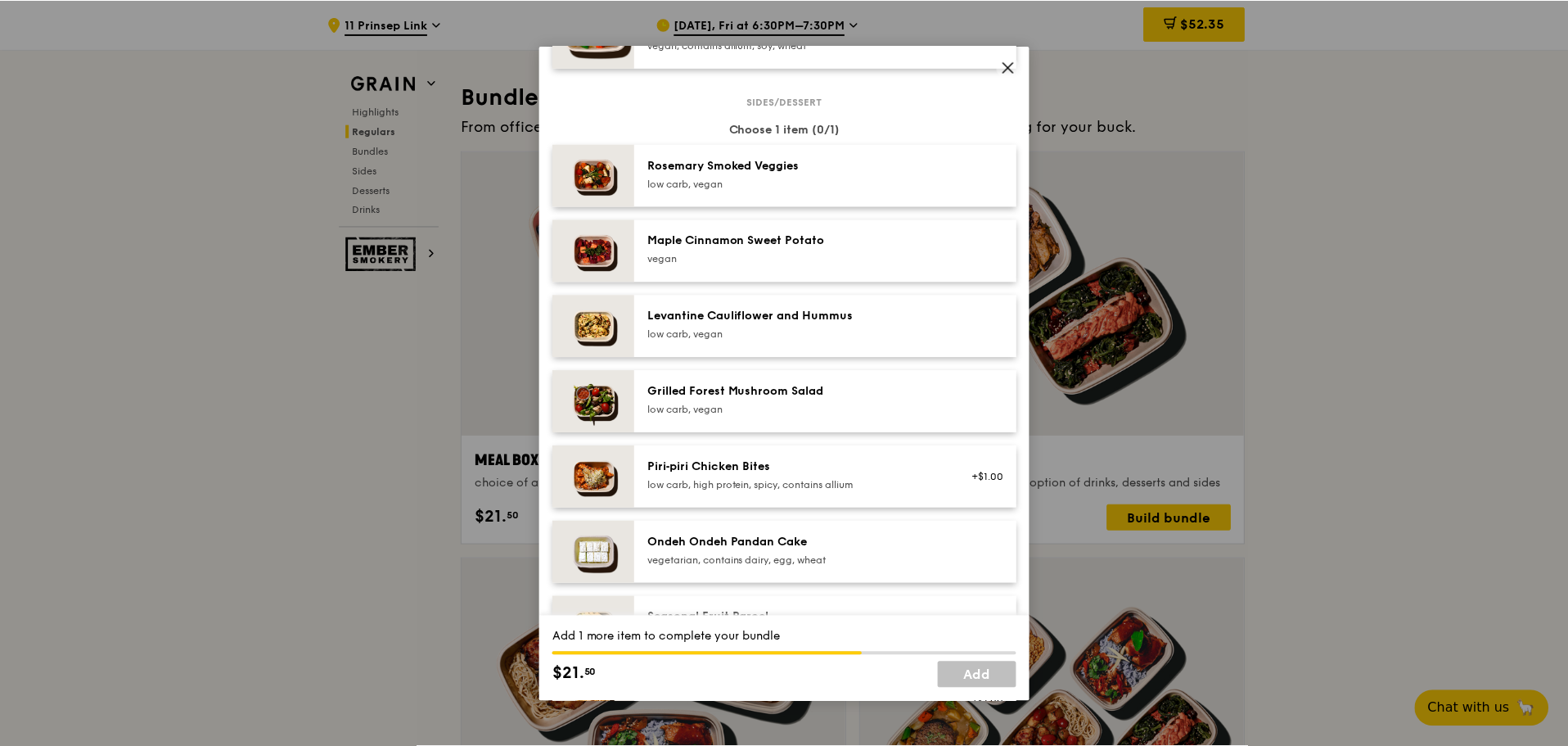
scroll to position [901, 0]
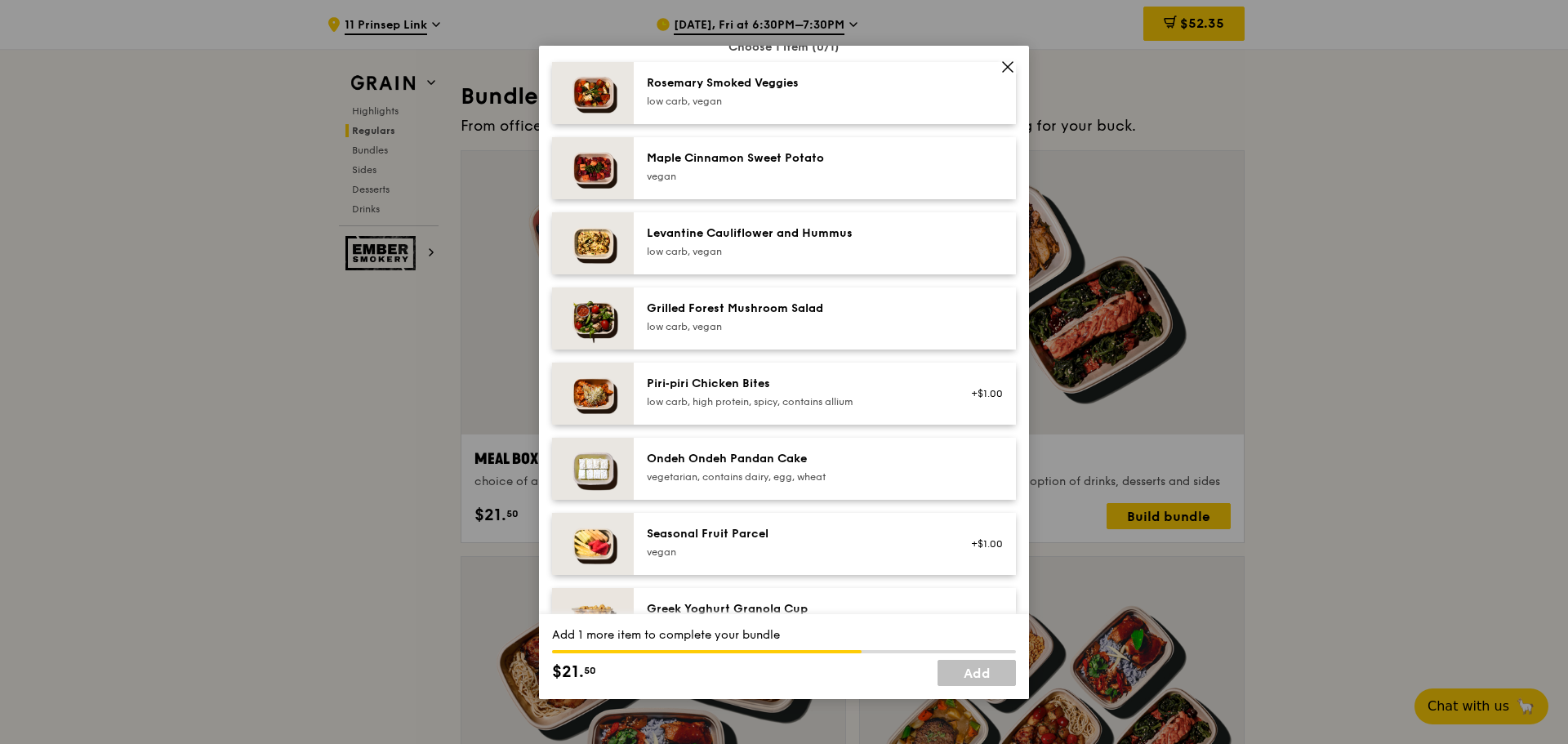
click at [695, 323] on div "Seasonal Fruit Parcel [GEOGRAPHIC_DATA] +$1.00" at bounding box center [825, 543] width 382 height 62
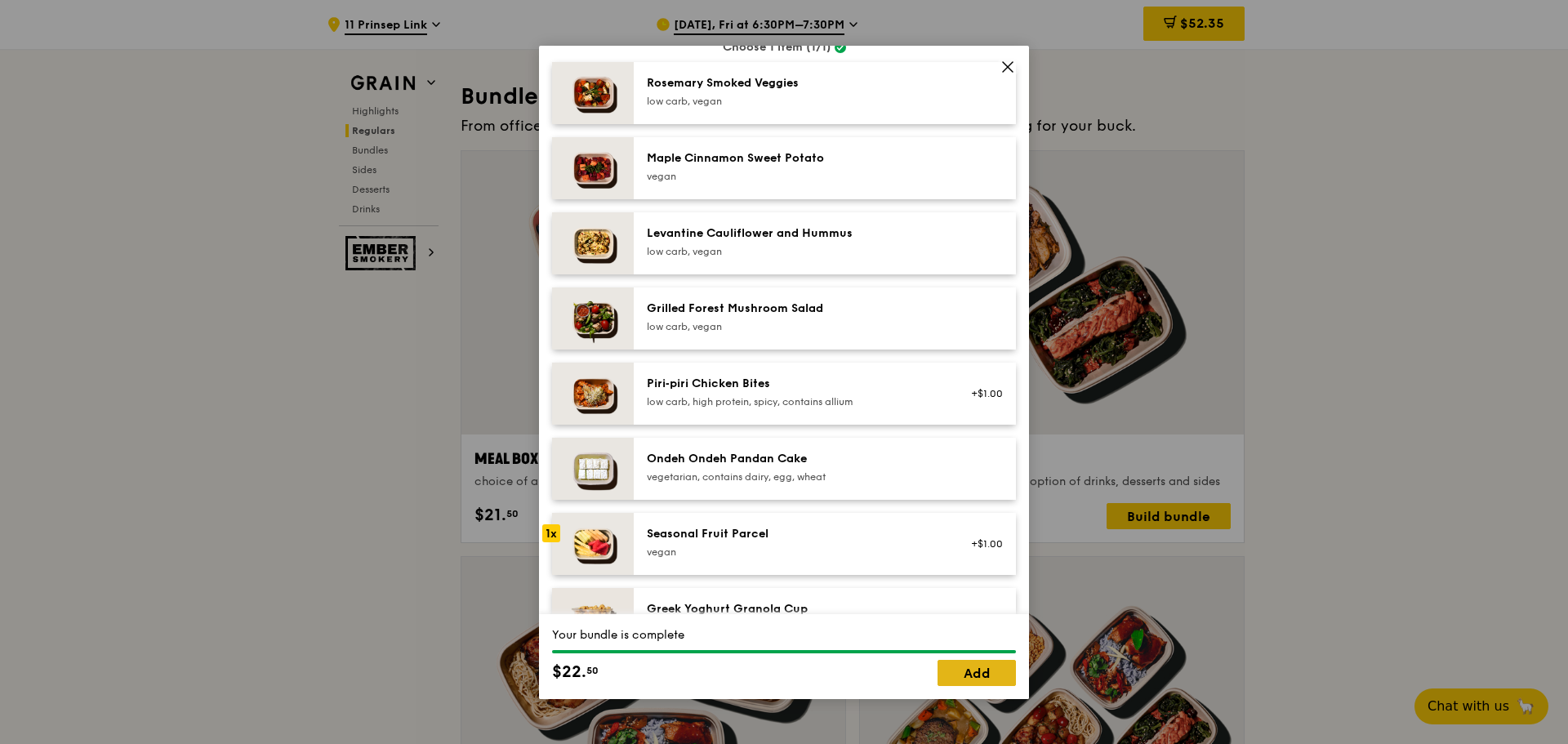
click at [885, 323] on link "Add" at bounding box center [977, 672] width 78 height 26
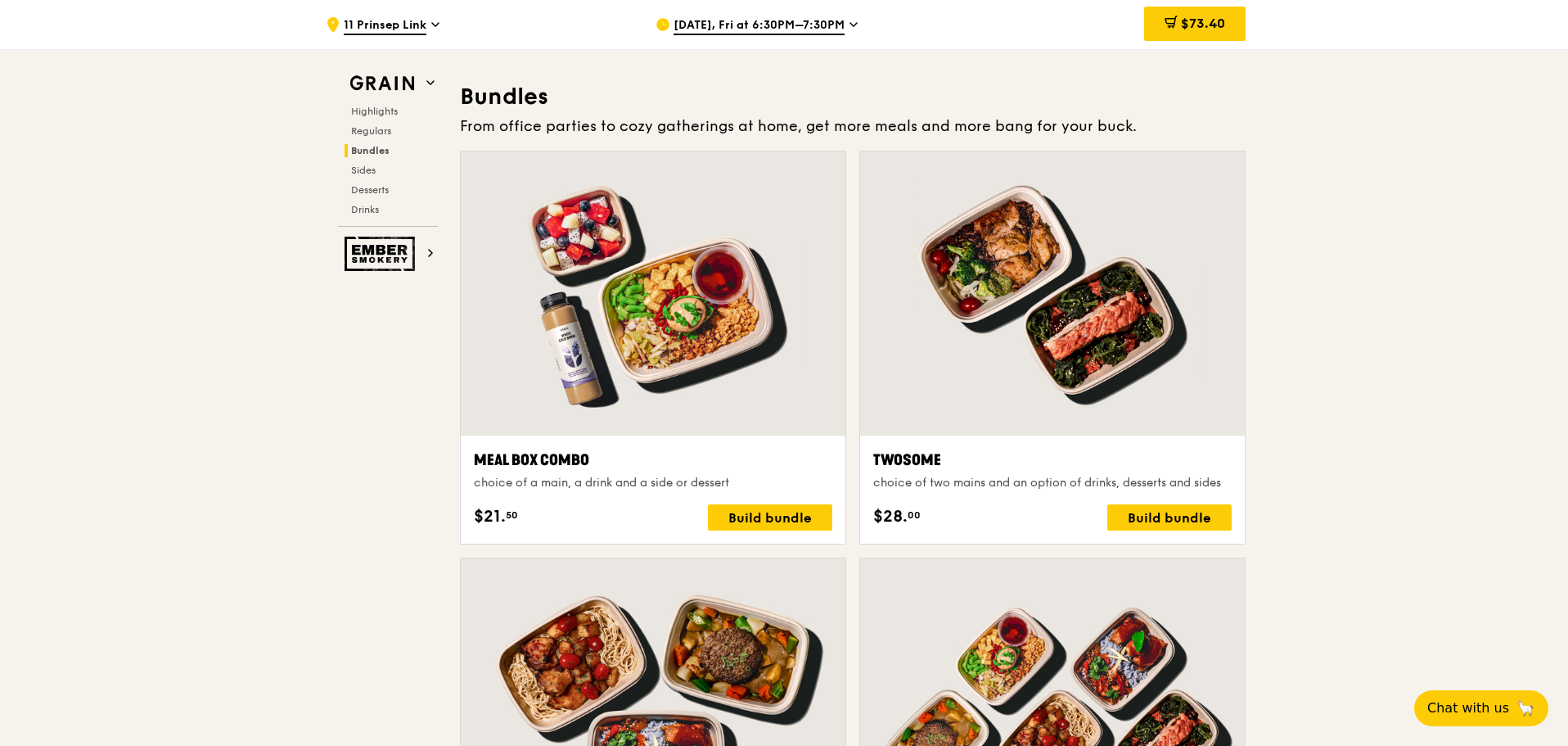
scroll to position [2027, 0]
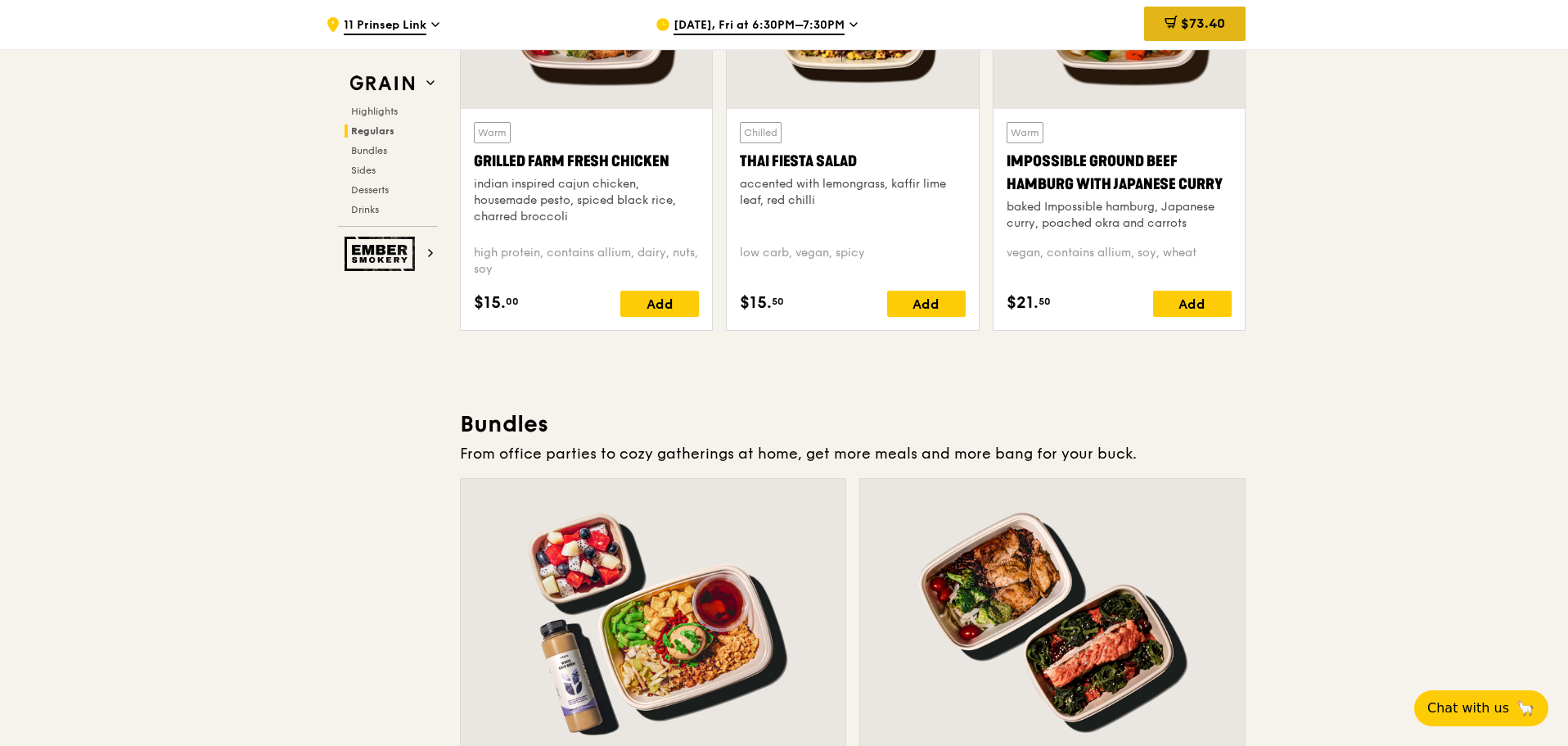
click at [886, 32] on div "$73.40" at bounding box center [1195, 24] width 101 height 34
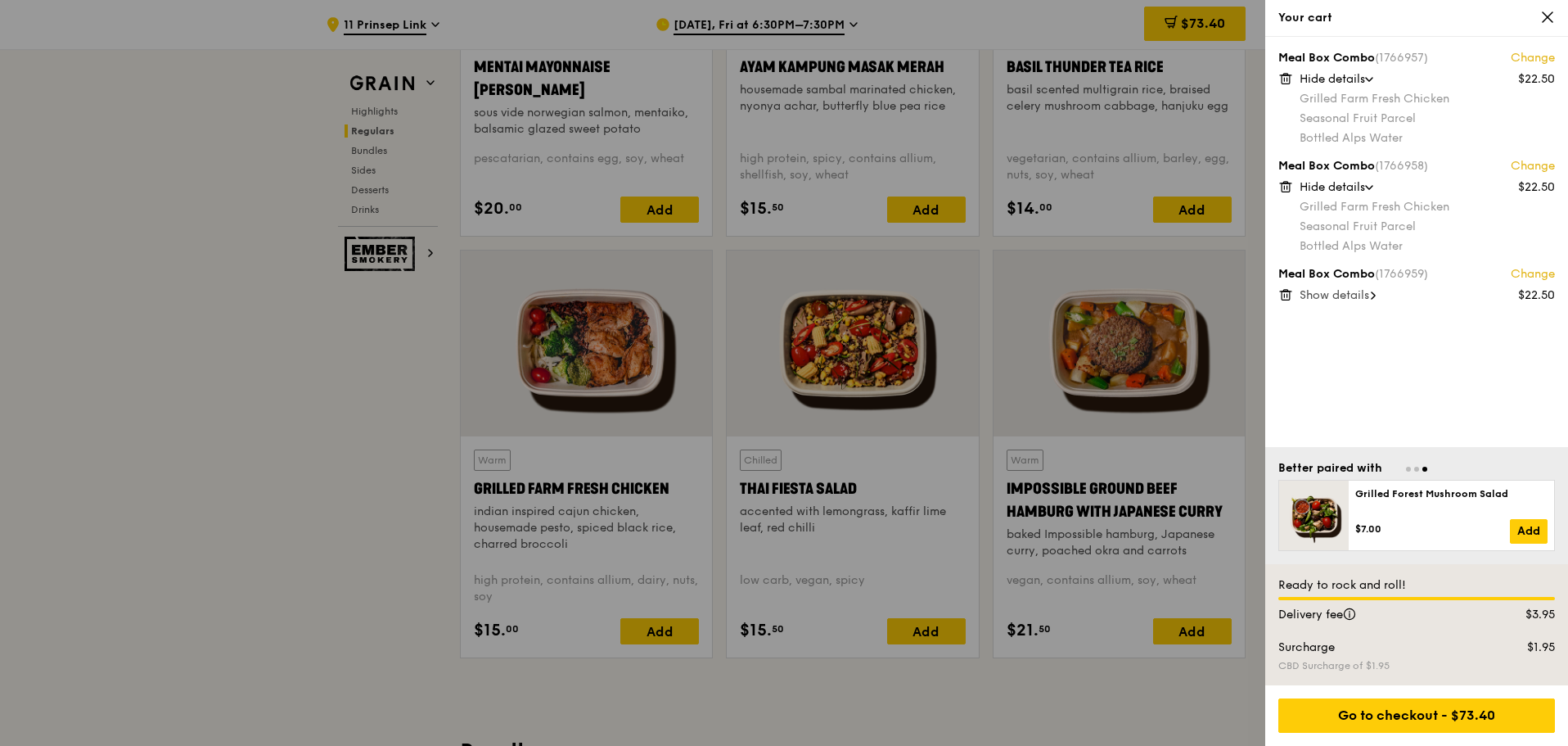
scroll to position [1617, 0]
